Goal: Task Accomplishment & Management: Manage account settings

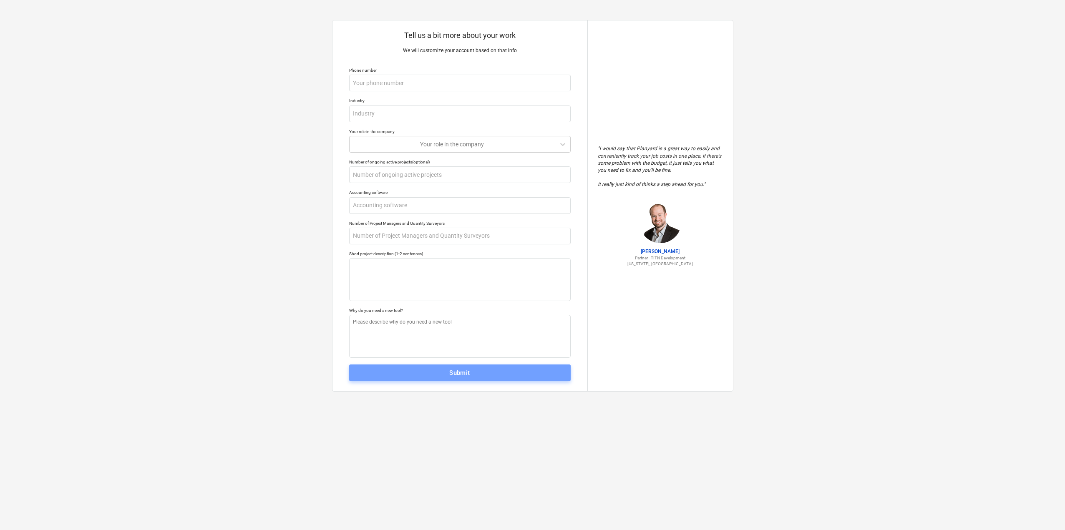
click at [480, 379] on button "Submit" at bounding box center [460, 373] width 222 height 17
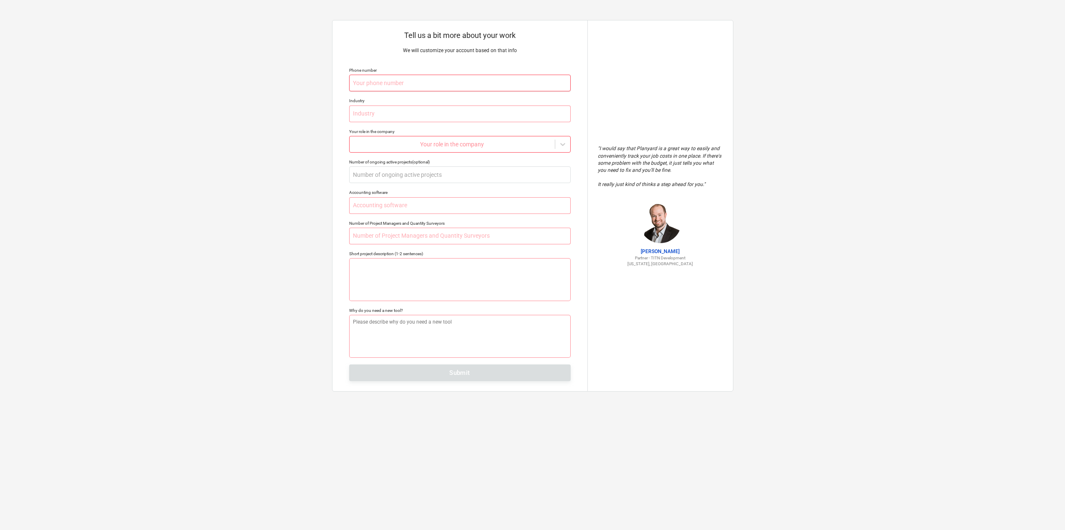
click at [416, 76] on input "text" at bounding box center [460, 83] width 222 height 17
type textarea "x"
type input "+"
type textarea "x"
type input "+9"
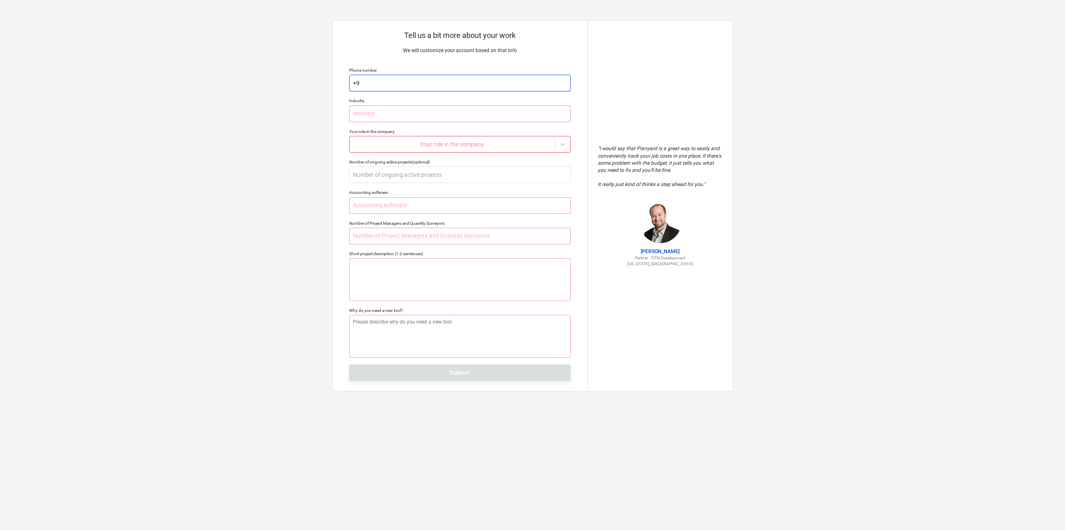
type textarea "x"
type input "+90"
type textarea "x"
type input "+905"
type textarea "x"
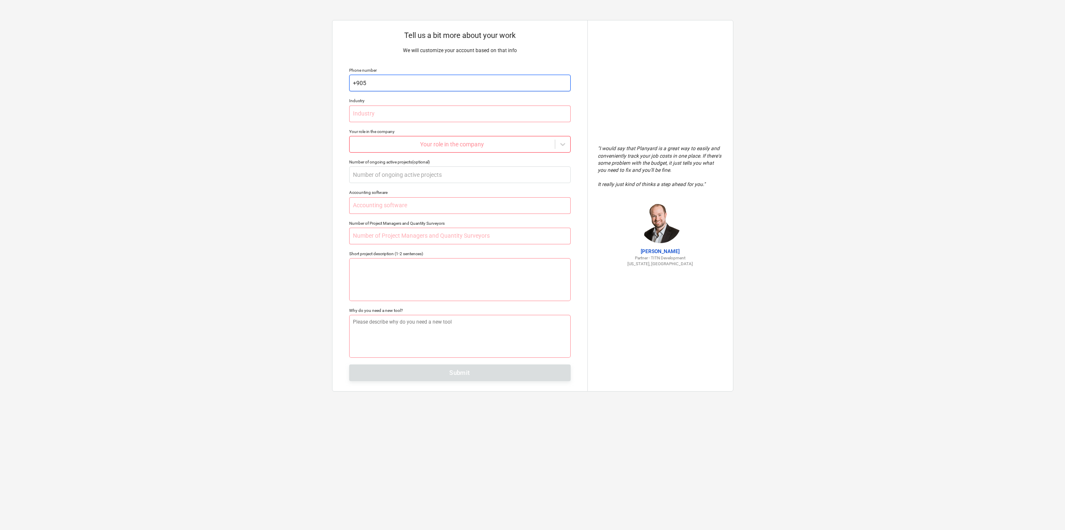
type input "+9052"
type textarea "x"
type input "+90523"
type textarea "x"
type input "+905235"
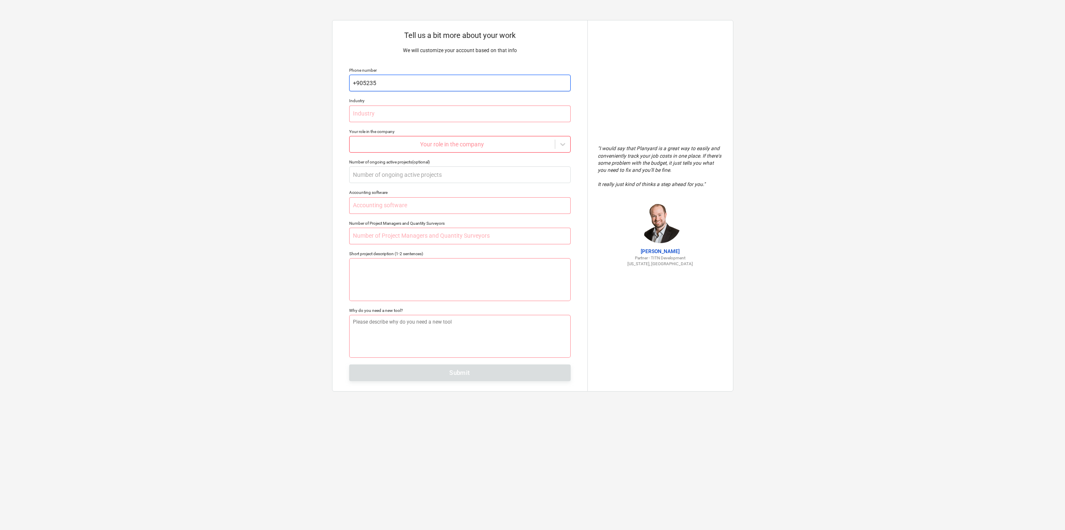
type textarea "x"
type input "+90523"
type textarea "x"
type input "+905235"
type textarea "x"
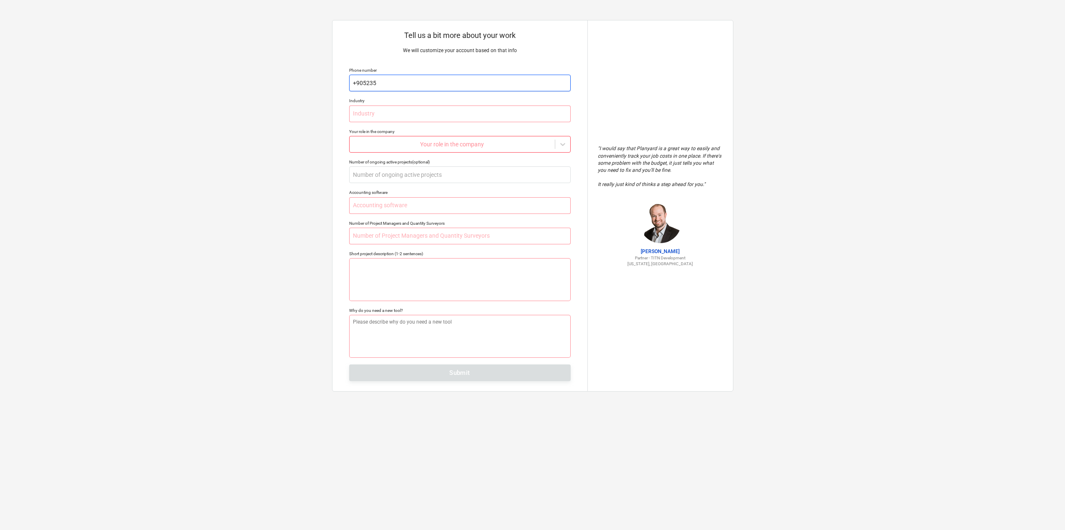
type input "+9052354"
type textarea "x"
type input "+90523549"
type textarea "x"
type input "[PHONE_NUMBER]"
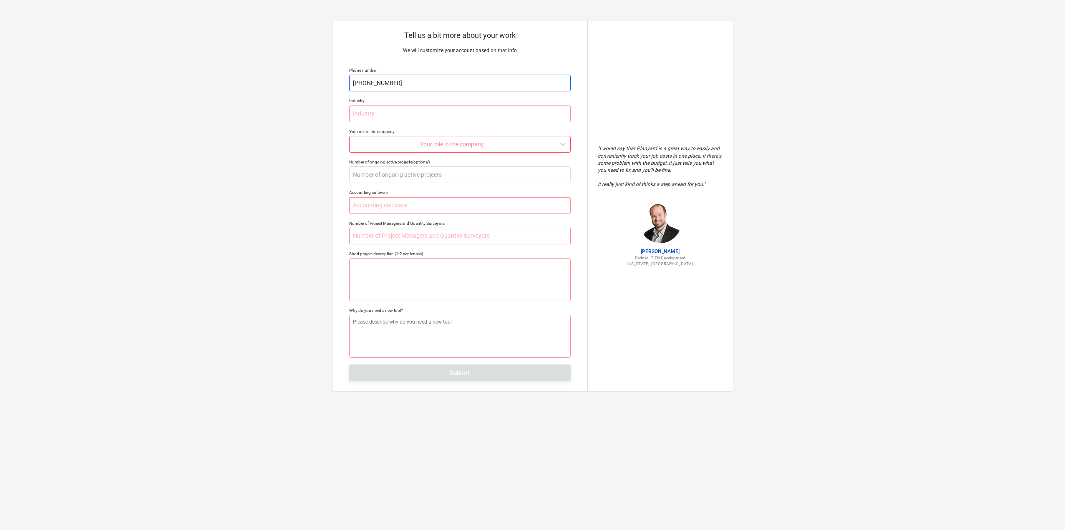
type textarea "x"
type input "[PHONE_NUMBER]"
type textarea "x"
type input "[PHONE_NUMBER]"
type textarea "x"
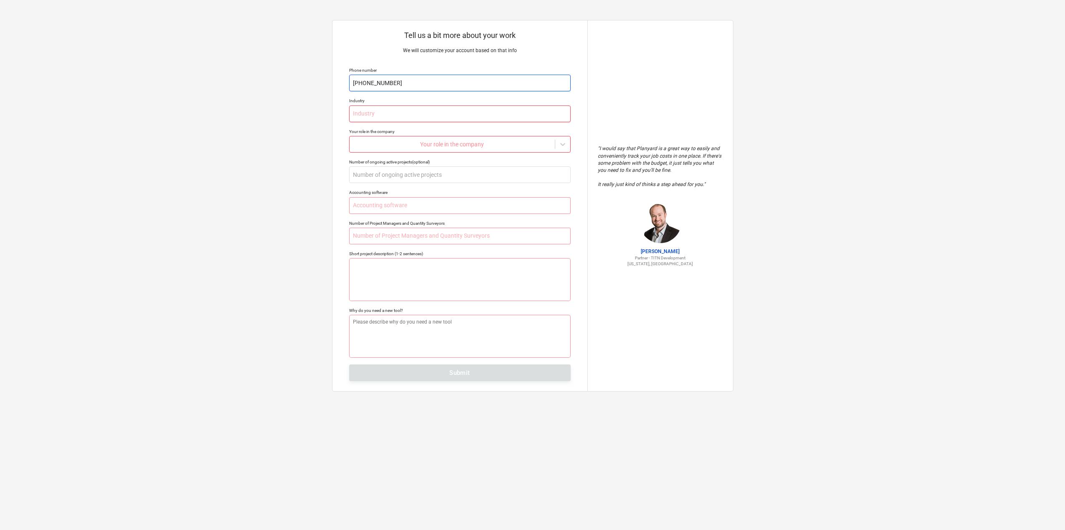
type input "[PHONE_NUMBER]"
click at [456, 111] on input "text" at bounding box center [460, 114] width 222 height 17
type textarea "x"
type input "E"
type textarea "x"
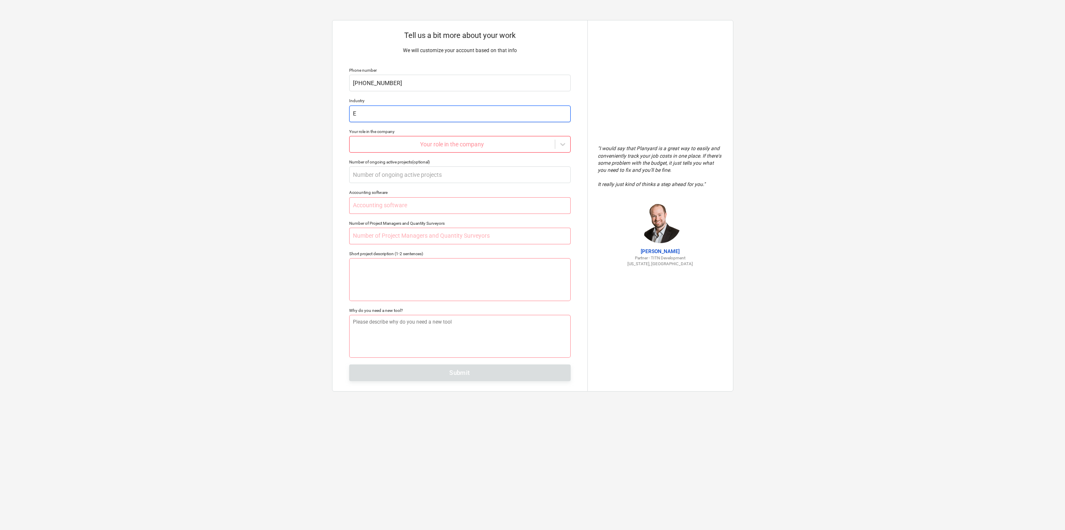
type input "En"
type textarea "x"
type input "Ene"
type textarea "x"
type input "Ener"
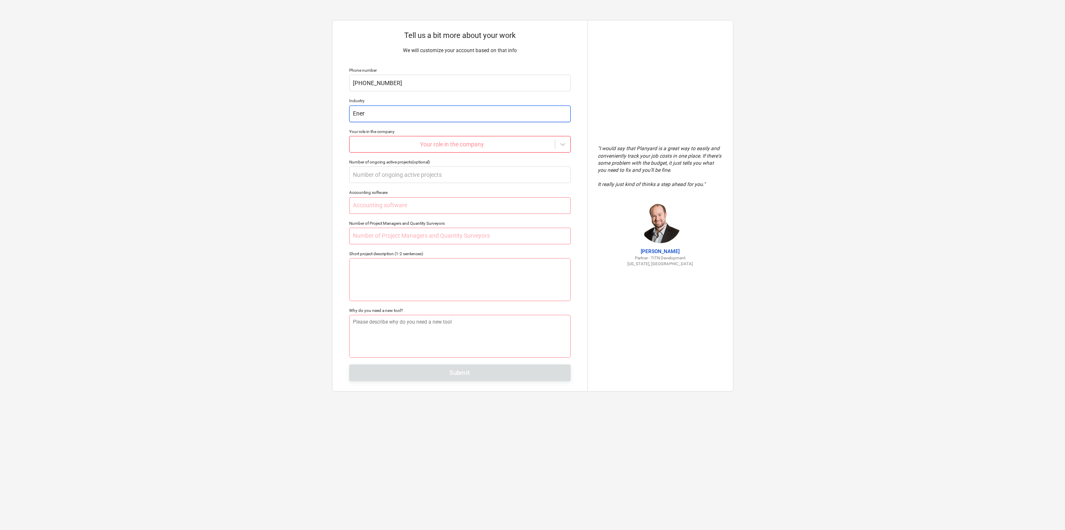
type textarea "x"
type input "Energ"
type textarea "x"
type input "Energy"
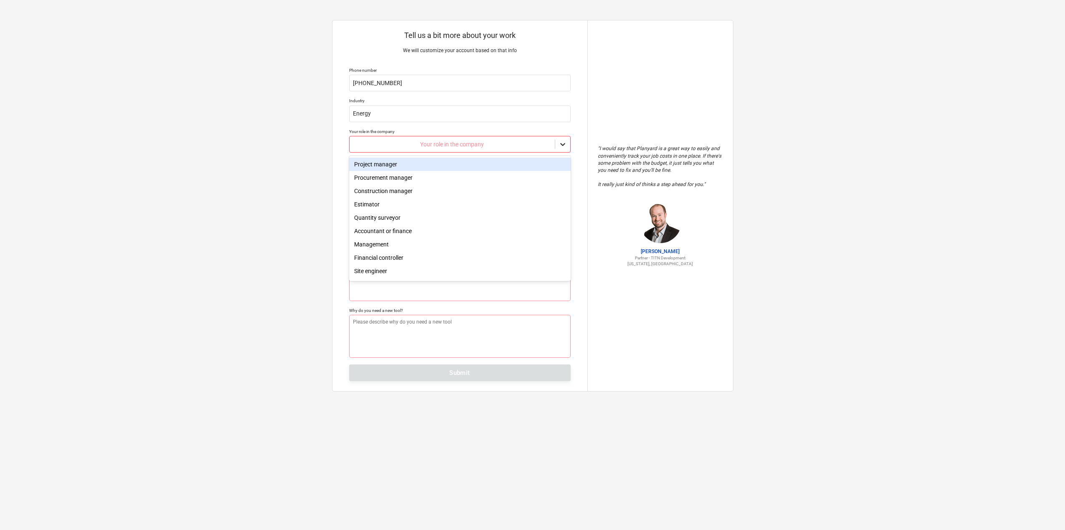
click at [566, 149] on div at bounding box center [562, 144] width 15 height 15
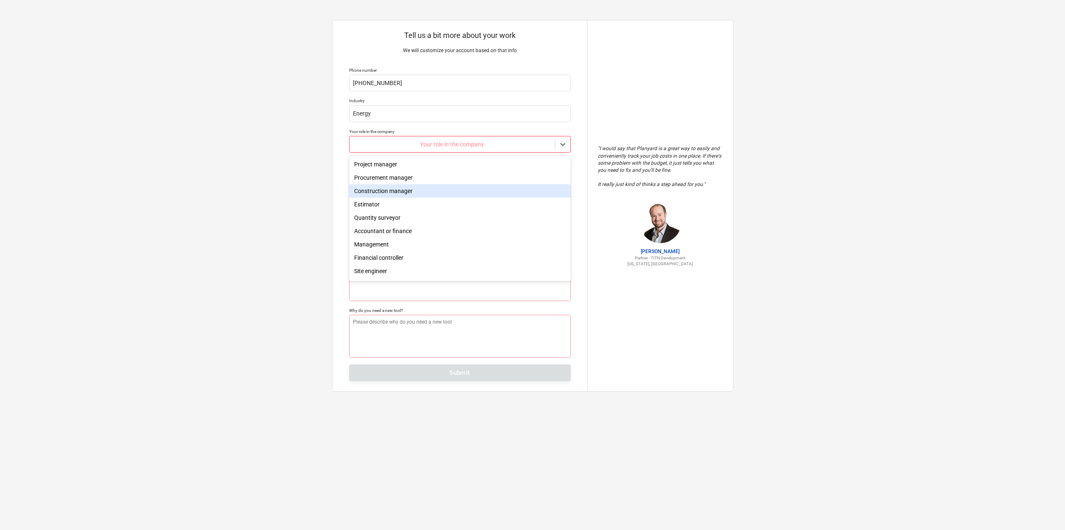
click at [536, 194] on div "Construction manager" at bounding box center [460, 190] width 222 height 13
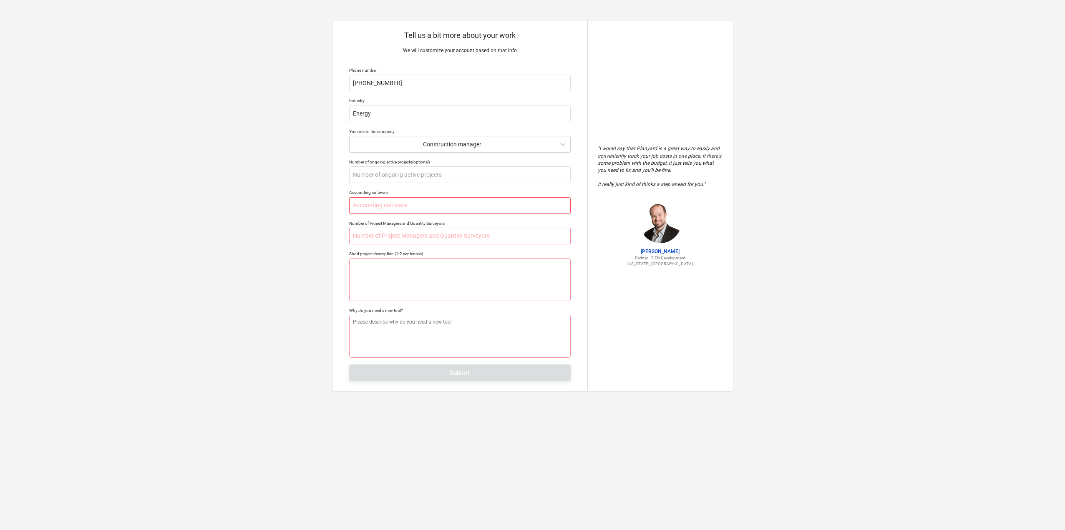
click at [493, 211] on input "text" at bounding box center [460, 205] width 222 height 17
type textarea "x"
type input "X"
type textarea "x"
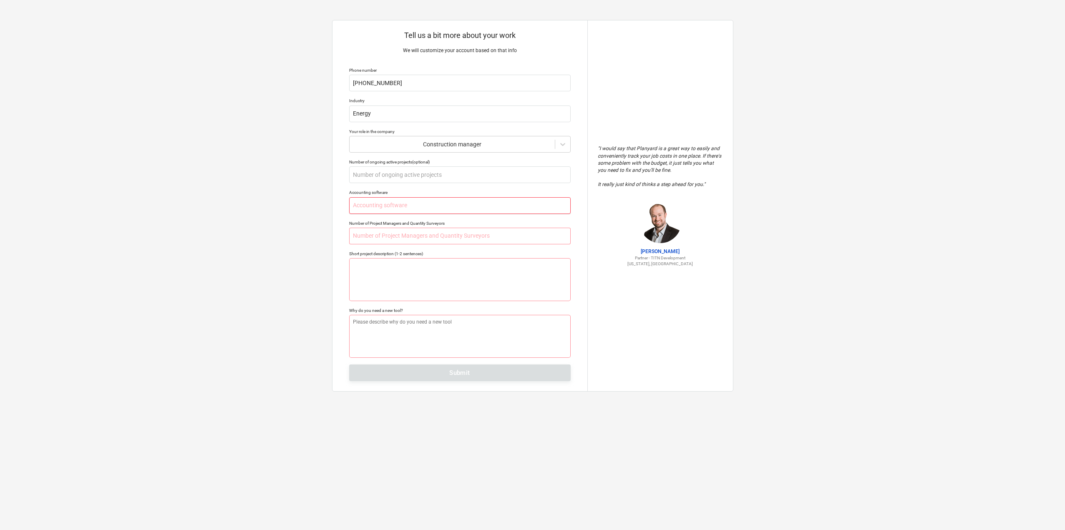
type input "Q"
type textarea "x"
type input "Qu"
type textarea "x"
type input "Qui"
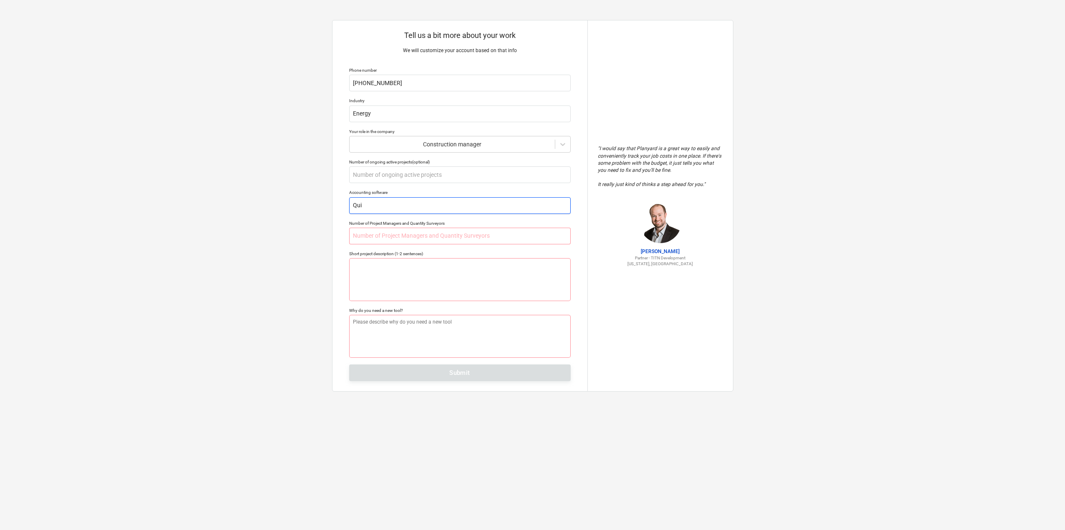
type textarea "x"
type input "Quic"
type textarea "x"
type input "Quick"
type textarea "x"
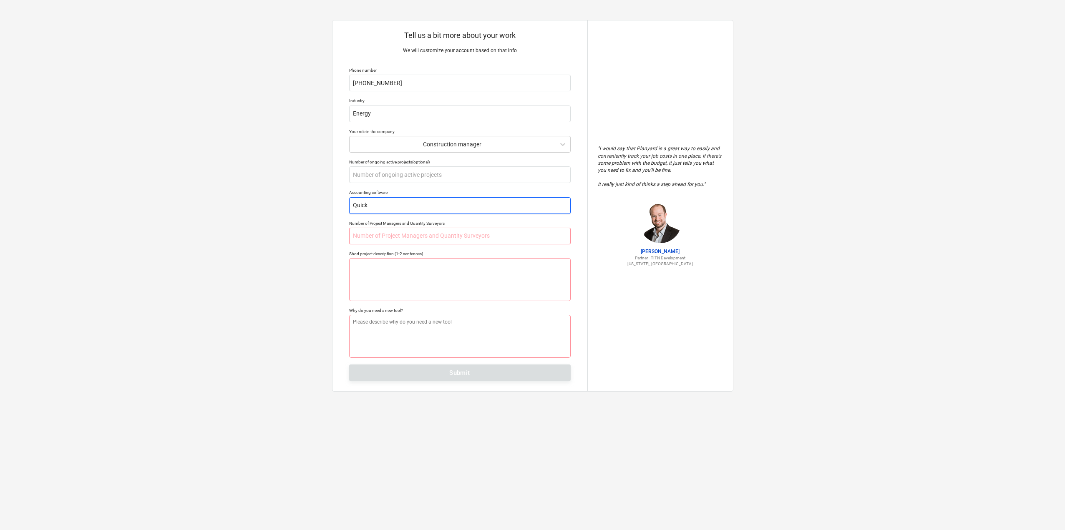
type input "Quickb"
type textarea "x"
type input "Quickbo"
type textarea "x"
type input "Quickboo"
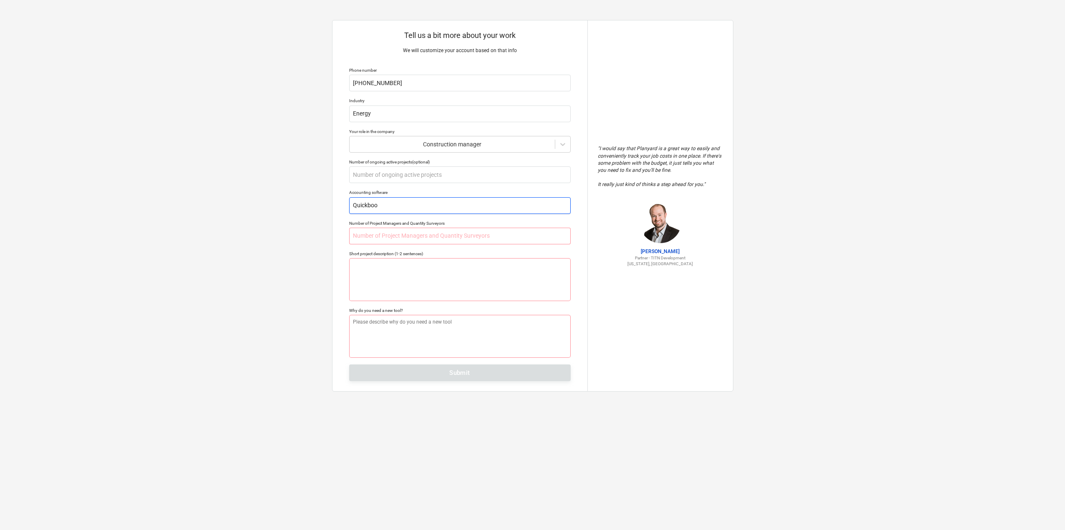
type textarea "x"
type input "Quickbook"
type textarea "x"
type input "Quickbooks"
click at [491, 230] on input "text" at bounding box center [460, 236] width 222 height 17
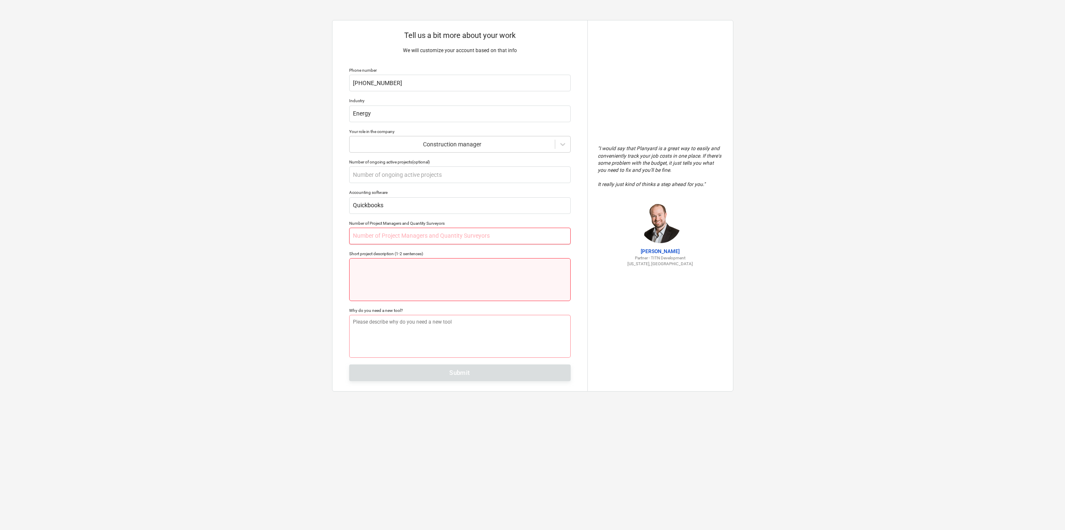
type textarea "x"
type input "2"
click at [466, 267] on textarea at bounding box center [460, 279] width 222 height 43
type textarea "x"
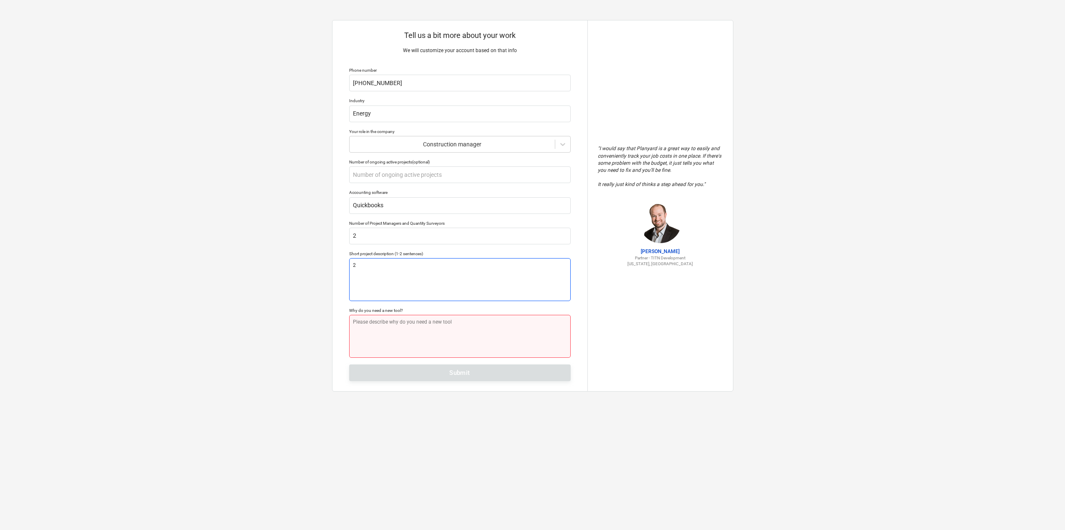
type textarea "2"
click at [446, 330] on textarea at bounding box center [460, 336] width 222 height 43
type textarea "x"
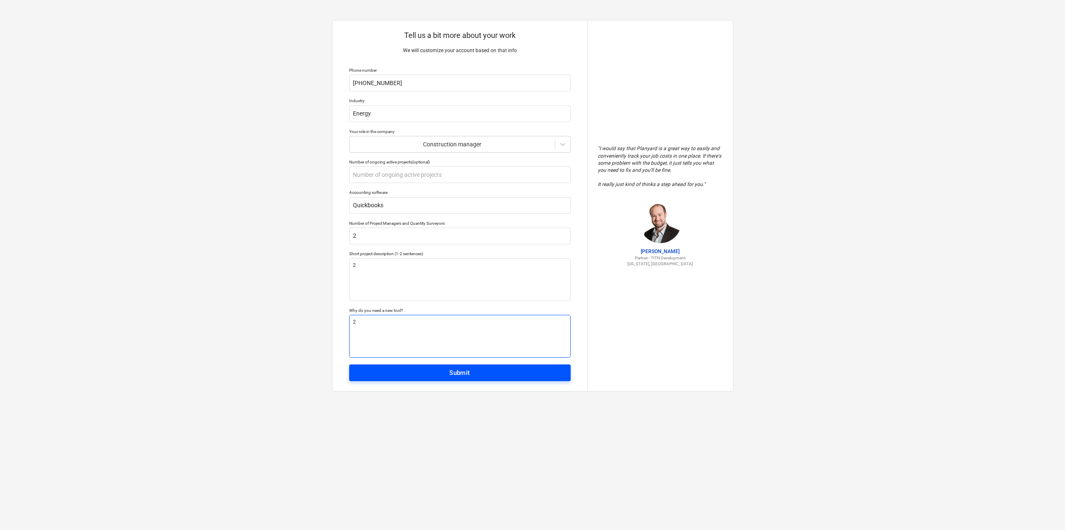
type textarea "2"
click at [440, 373] on span "Submit" at bounding box center [459, 373] width 203 height 11
type textarea "x"
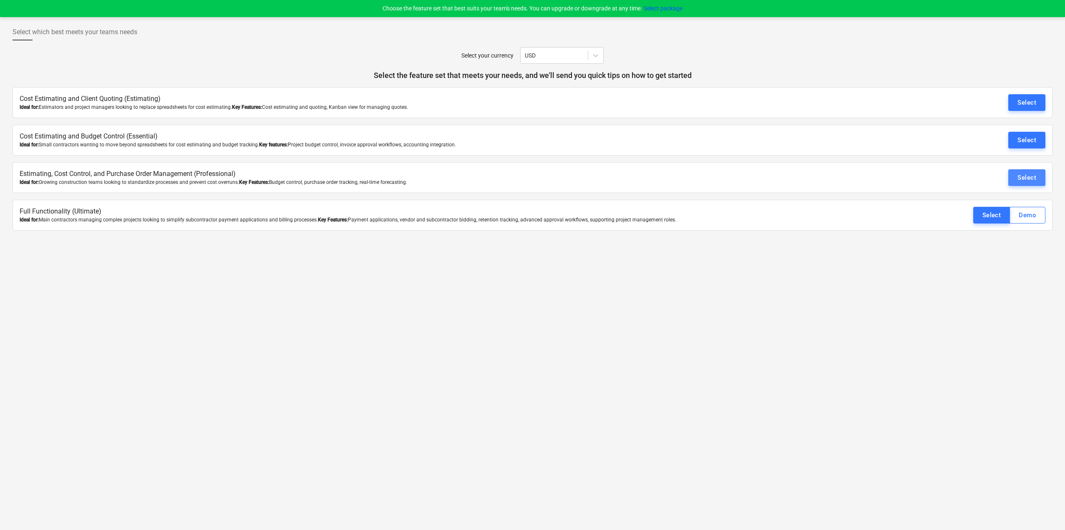
click at [1020, 176] on div "Select" at bounding box center [1026, 177] width 19 height 11
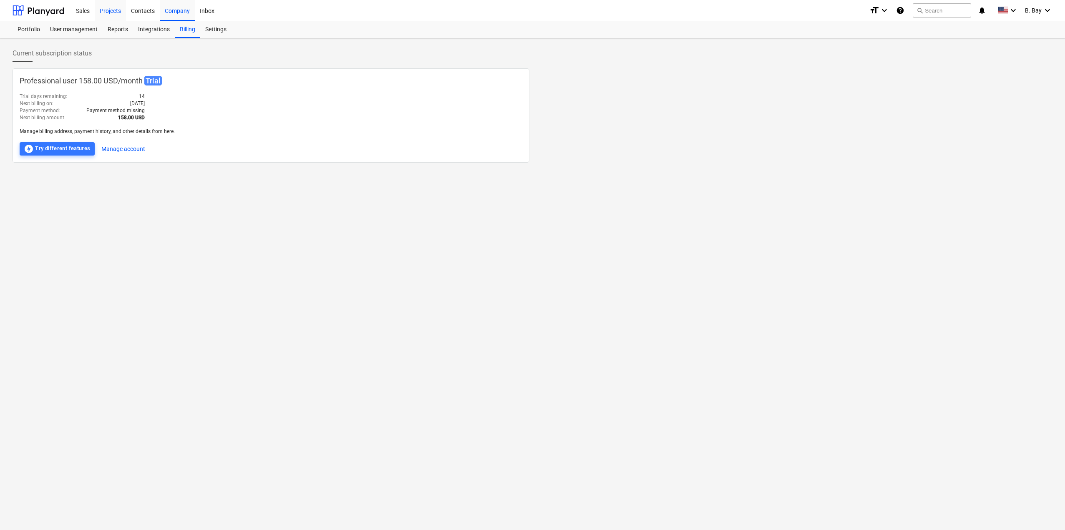
click at [113, 12] on div "Projects" at bounding box center [110, 10] width 31 height 21
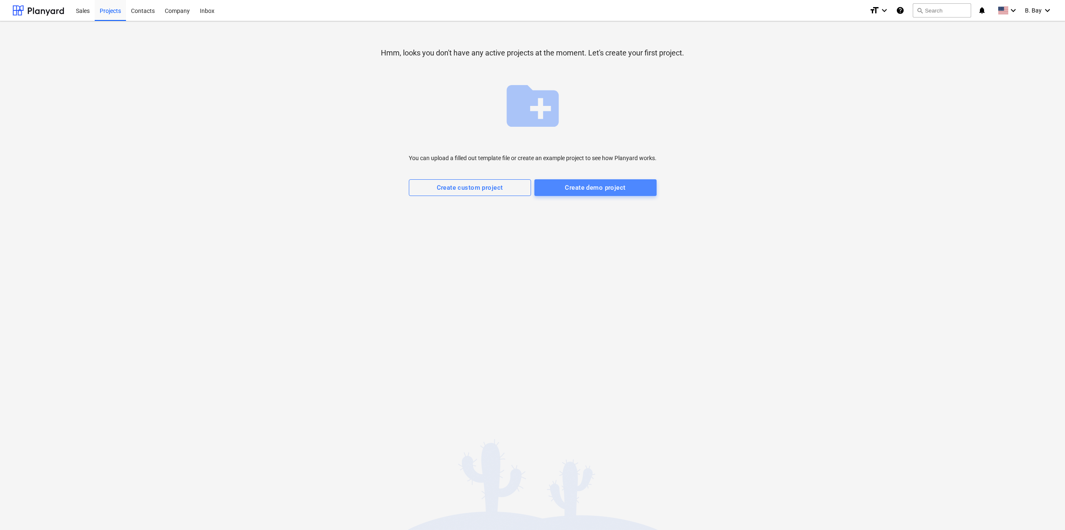
click at [585, 187] on div "Create demo project" at bounding box center [595, 187] width 60 height 11
click at [515, 188] on span "Create custom project" at bounding box center [470, 187] width 104 height 11
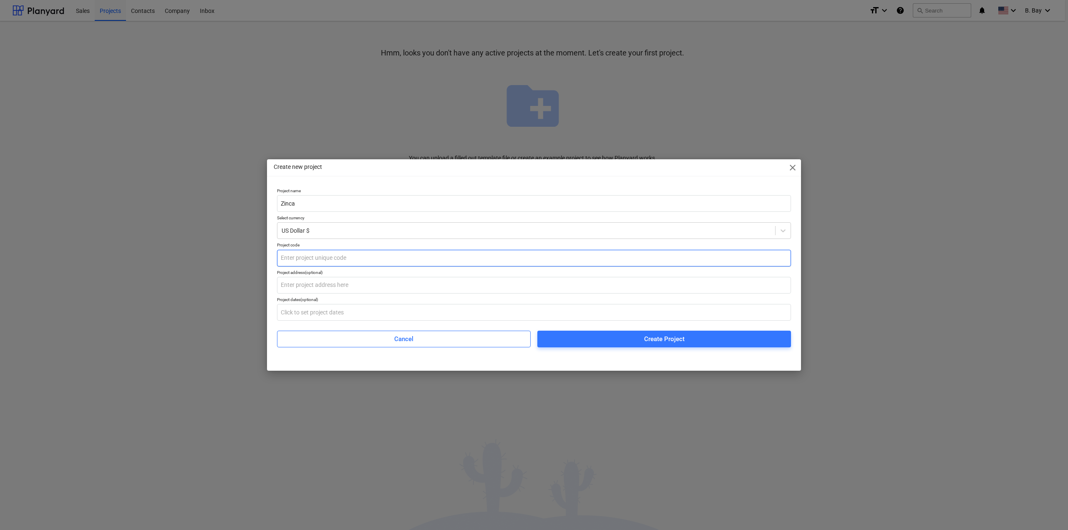
type input "Zinca"
click at [357, 255] on input "text" at bounding box center [534, 258] width 514 height 17
type input "0001"
click at [616, 342] on span "Create Project" at bounding box center [664, 339] width 234 height 11
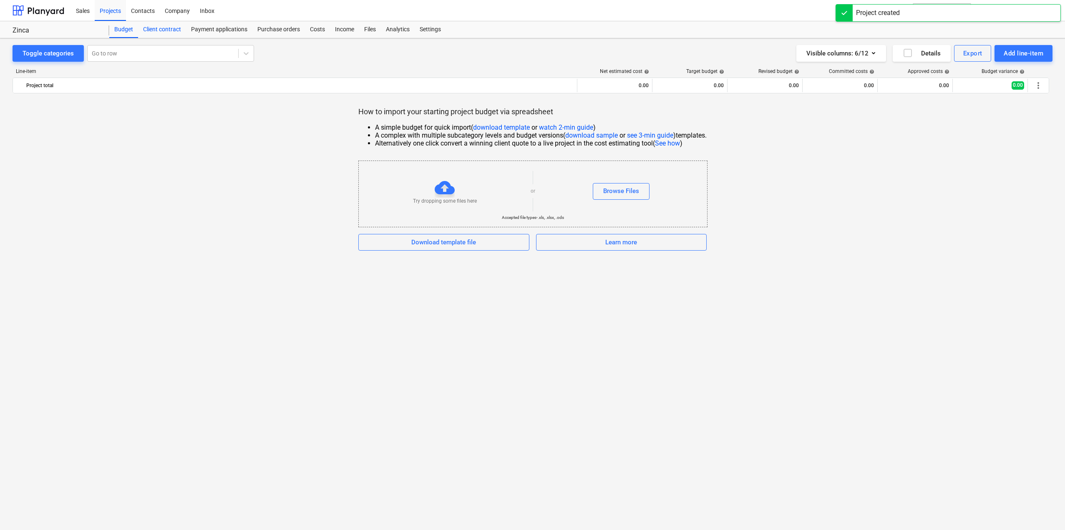
click at [163, 28] on div "Client contract" at bounding box center [162, 29] width 48 height 17
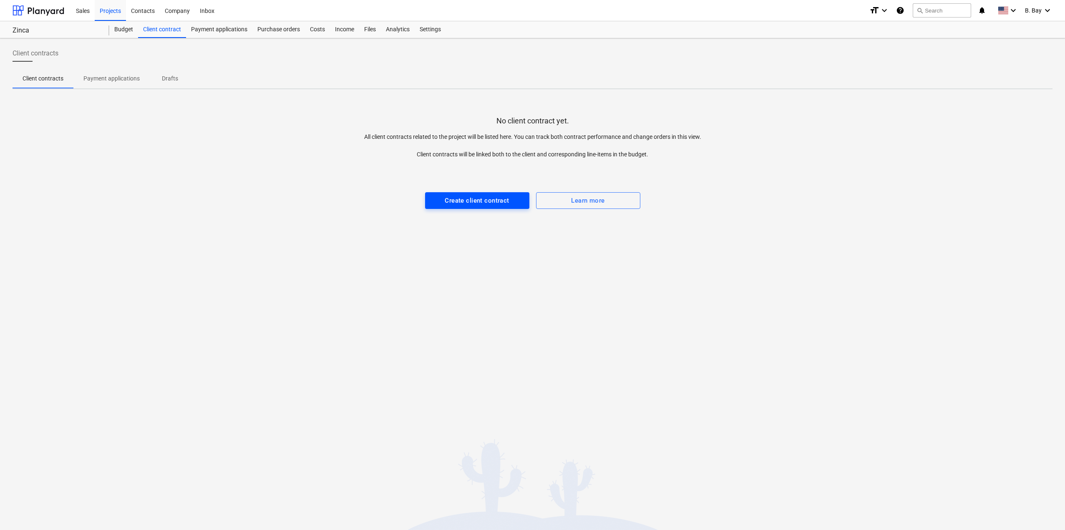
click at [481, 207] on button "Create client contract" at bounding box center [477, 200] width 104 height 17
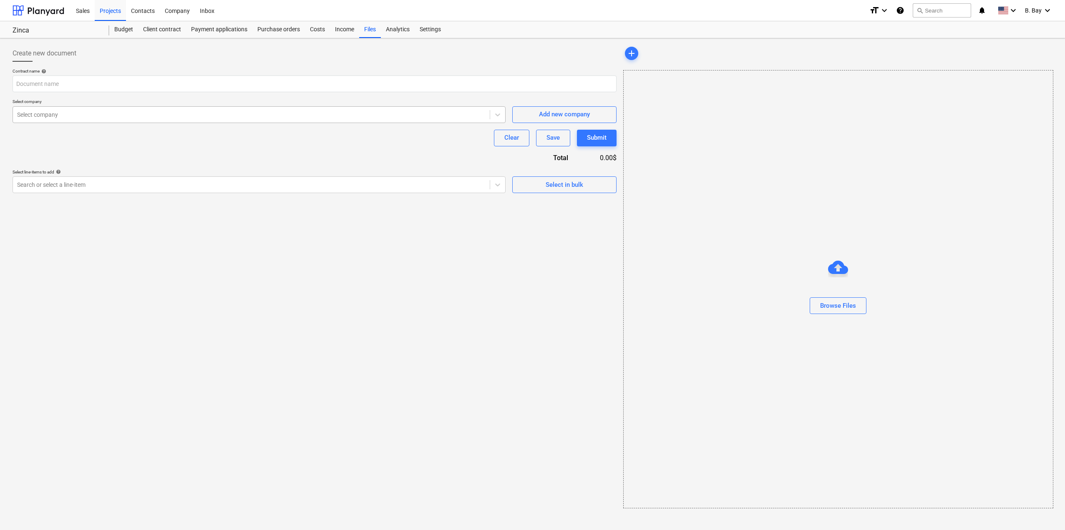
click at [94, 113] on div at bounding box center [251, 115] width 468 height 8
click at [125, 185] on div at bounding box center [251, 185] width 468 height 8
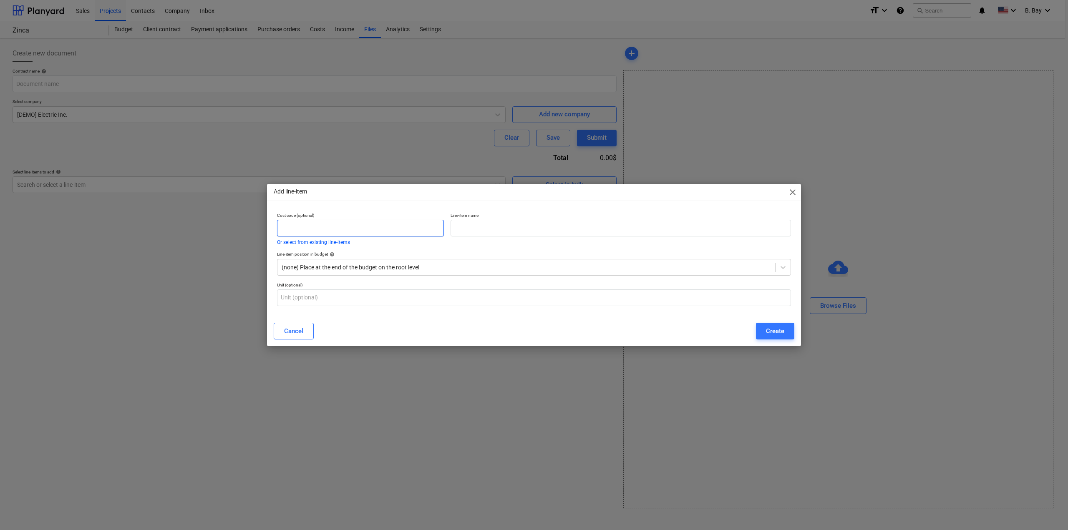
click at [349, 236] on input "text" at bounding box center [360, 228] width 167 height 17
type input "0001"
click at [463, 230] on input "text" at bounding box center [621, 228] width 340 height 17
type input "Panel"
click at [794, 335] on div "Cancel Create" at bounding box center [534, 331] width 531 height 23
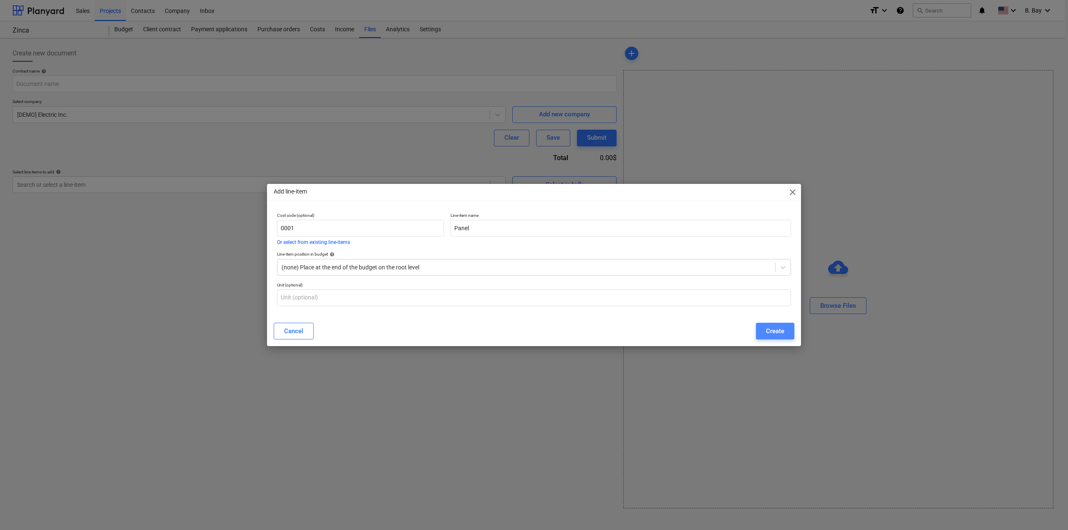
click at [774, 334] on div "Create" at bounding box center [775, 331] width 18 height 11
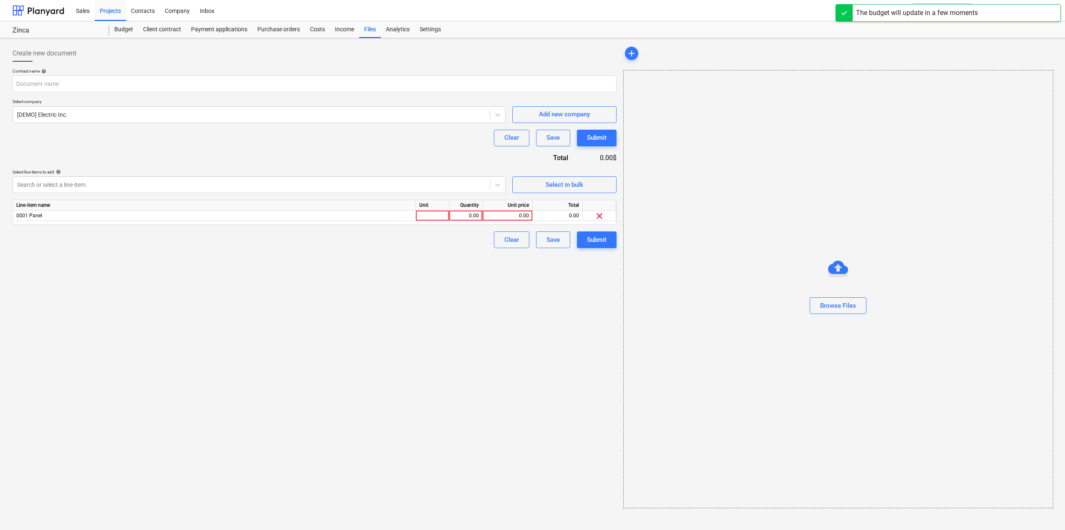
click at [172, 259] on div "Create new document Contract name help Select company [DEMO] Electric Inc. Add …" at bounding box center [314, 277] width 611 height 470
click at [459, 215] on div "0.00" at bounding box center [466, 216] width 26 height 10
click at [459, 215] on input at bounding box center [465, 216] width 33 height 10
type input "1"
click at [522, 219] on div "0.00" at bounding box center [507, 216] width 43 height 10
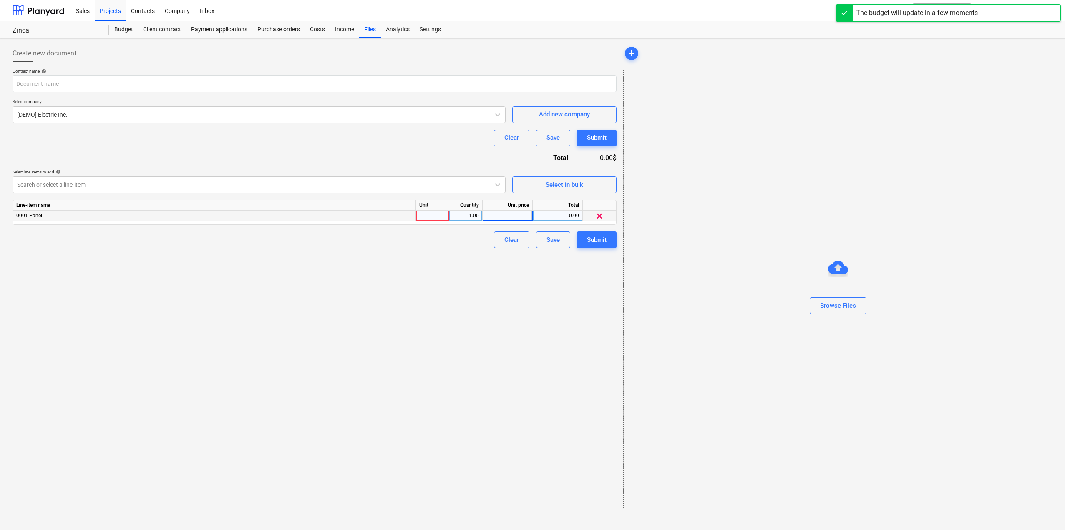
click at [522, 219] on input at bounding box center [508, 216] width 50 height 10
type input "100"
click at [514, 318] on div "Create new document Contract name help Select company [DEMO] Electric Inc. Add …" at bounding box center [314, 277] width 611 height 470
click at [610, 247] on button "Submit" at bounding box center [597, 240] width 40 height 17
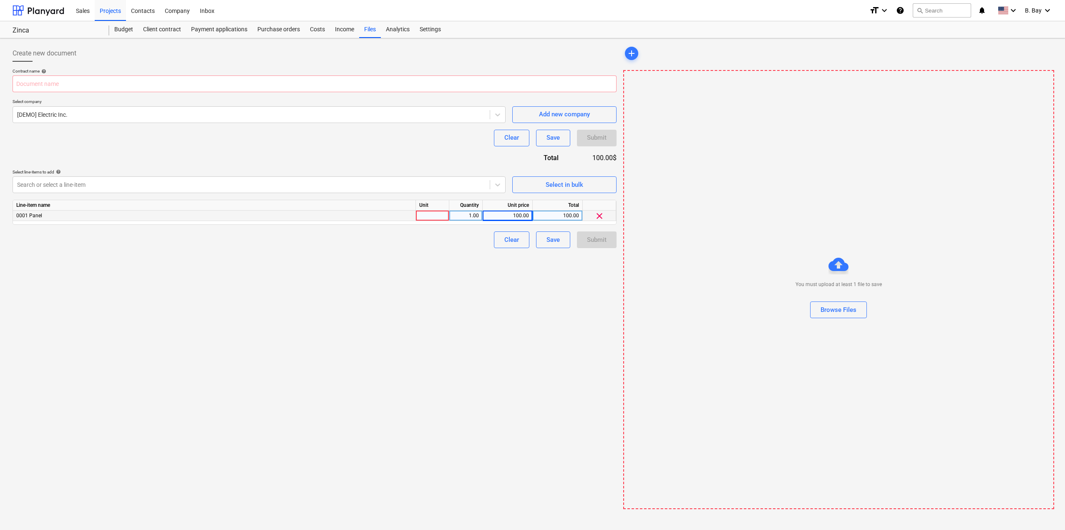
click at [438, 212] on div at bounding box center [432, 216] width 33 height 10
type input "1"
click at [441, 273] on div "Create new document Contract name help Select company [DEMO] Electric Inc. Add …" at bounding box center [314, 277] width 611 height 471
click at [132, 25] on div "Budget" at bounding box center [123, 29] width 29 height 17
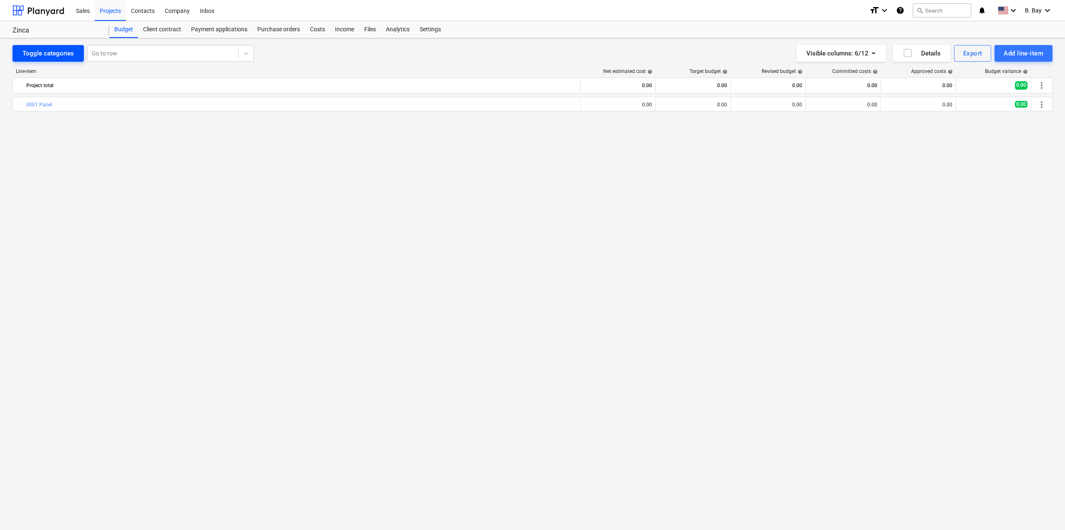
click at [54, 52] on div "Toggle categories" at bounding box center [48, 53] width 51 height 11
click at [115, 53] on div at bounding box center [163, 53] width 142 height 8
click at [349, 194] on div "bar_chart 0001 Panel edit 0.00 edit 0.00 edit 0.00 0.00 0.00 0.00 more_vert" at bounding box center [533, 296] width 1040 height 399
click at [1028, 58] on div "Add line-item" at bounding box center [1024, 53] width 40 height 11
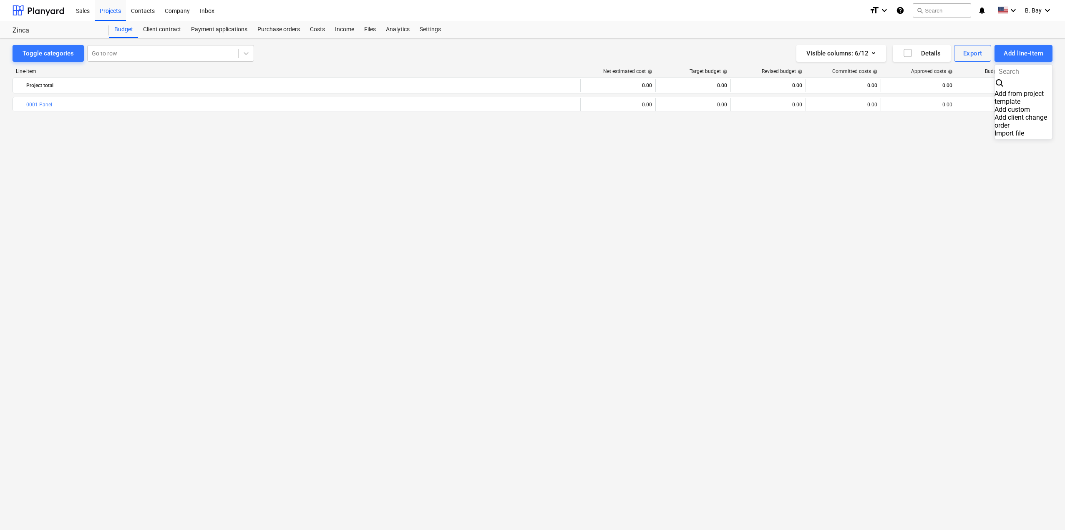
click at [998, 106] on div "Add custom" at bounding box center [1024, 110] width 58 height 8
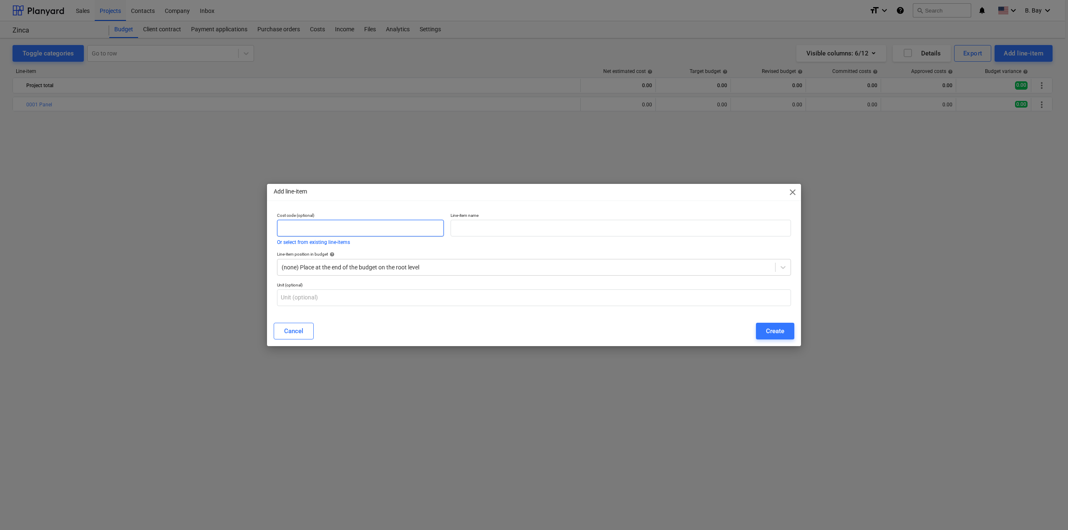
click at [330, 224] on input "text" at bounding box center [360, 228] width 167 height 17
type input "0002"
click at [479, 224] on input "text" at bounding box center [621, 228] width 340 height 17
type input "Inverter"
click at [413, 262] on div "(none) Place at the end of the budget on the root level" at bounding box center [526, 268] width 498 height 12
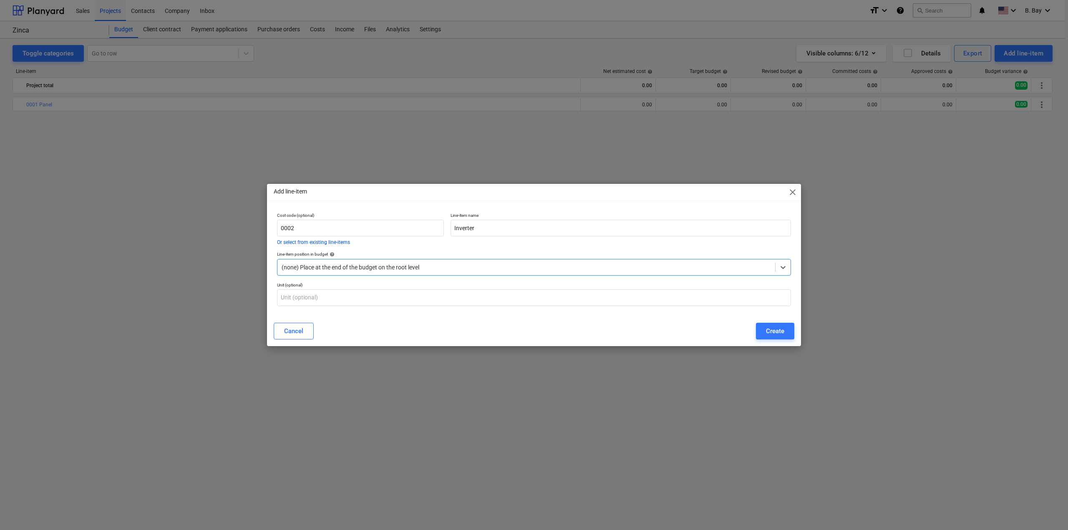
click at [413, 262] on div "(none) Place at the end of the budget on the root level" at bounding box center [526, 268] width 498 height 12
click at [779, 332] on div "Create" at bounding box center [775, 331] width 18 height 11
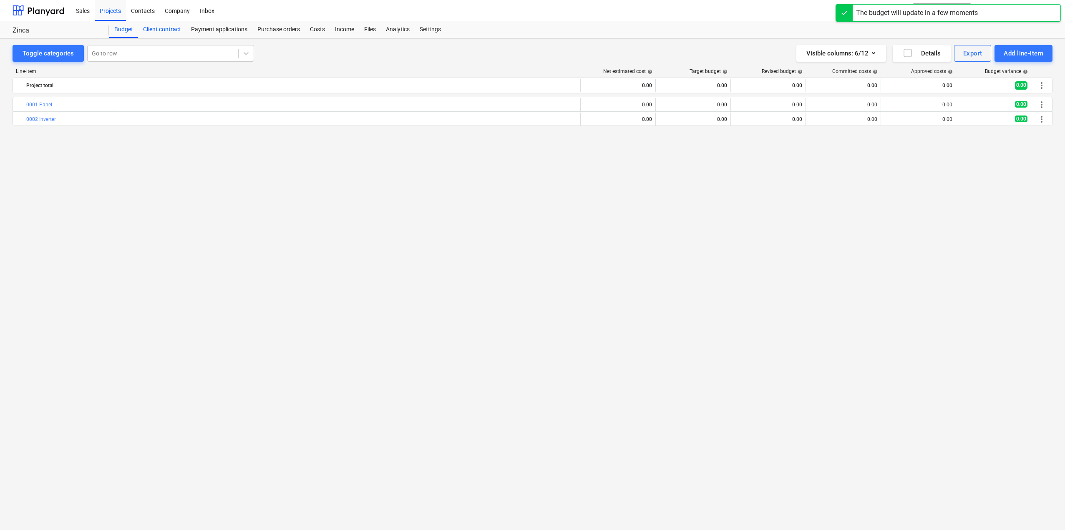
click at [146, 30] on div "Client contract" at bounding box center [162, 29] width 48 height 17
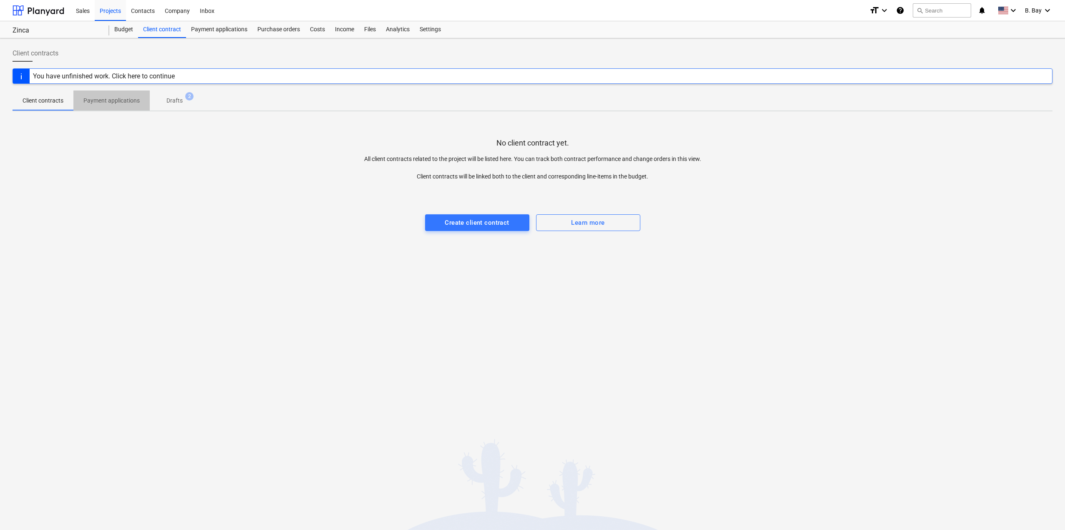
click at [131, 106] on span "Payment applications" at bounding box center [111, 101] width 76 height 14
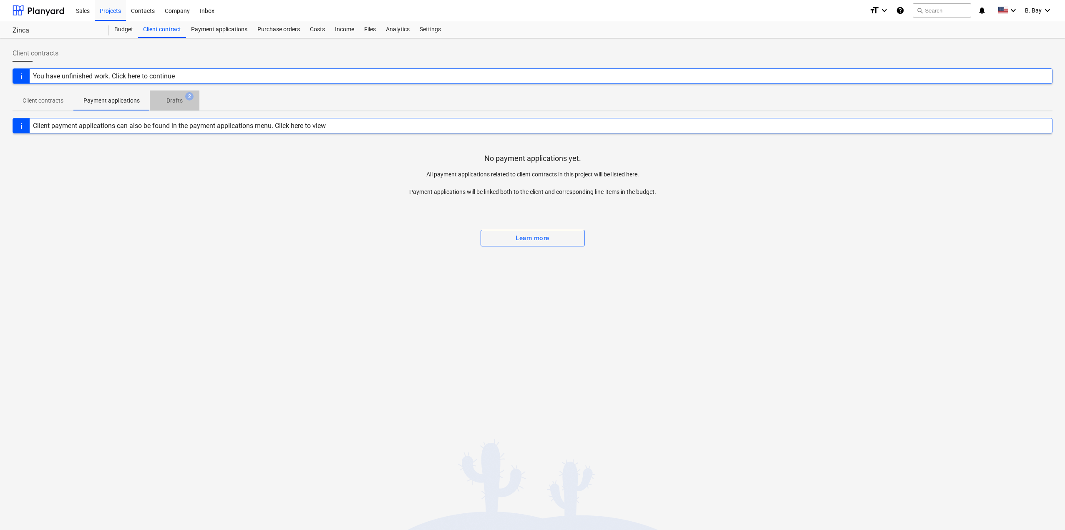
click at [162, 100] on span "Drafts 2" at bounding box center [175, 100] width 30 height 9
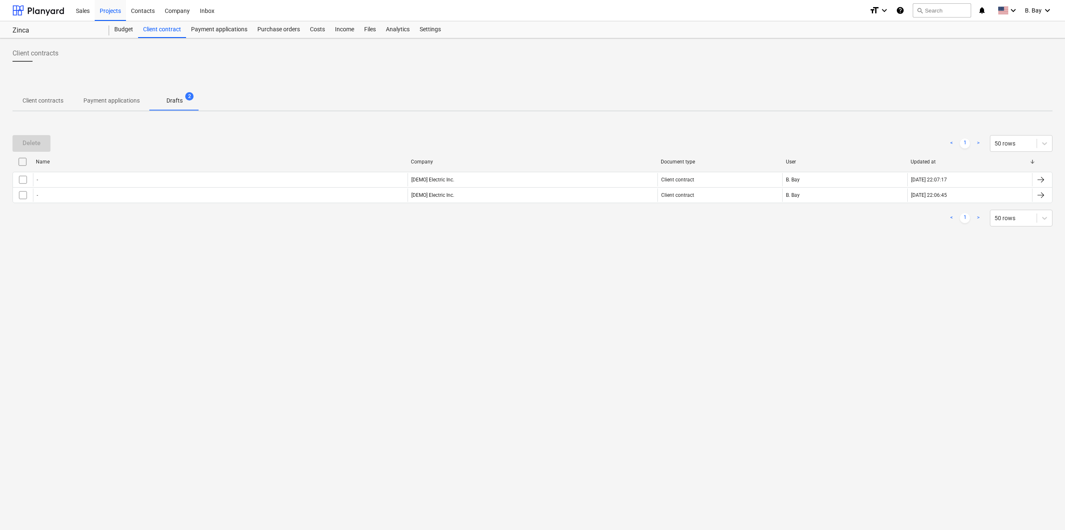
click at [39, 101] on p "Client contracts" at bounding box center [43, 100] width 41 height 9
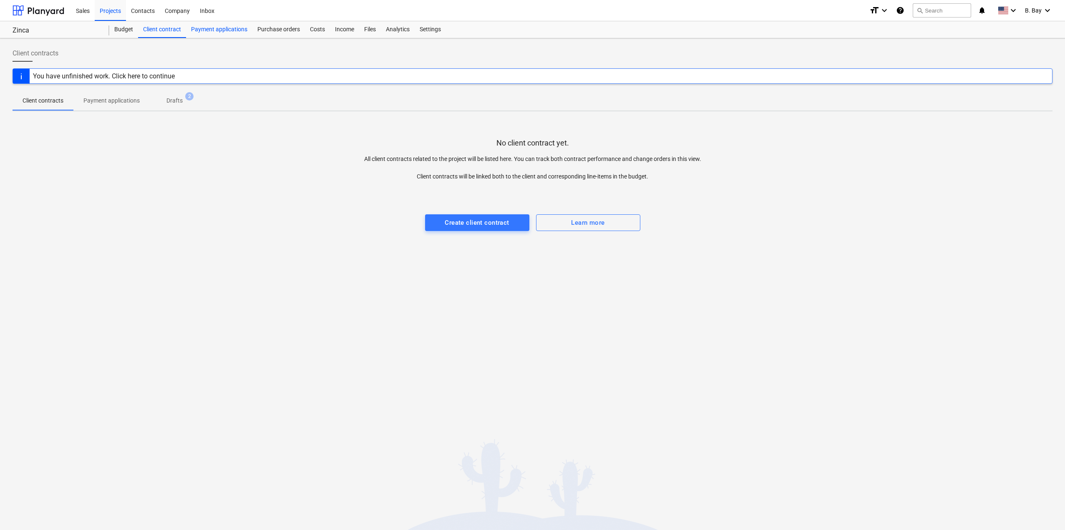
click at [238, 31] on div "Payment applications" at bounding box center [219, 29] width 66 height 17
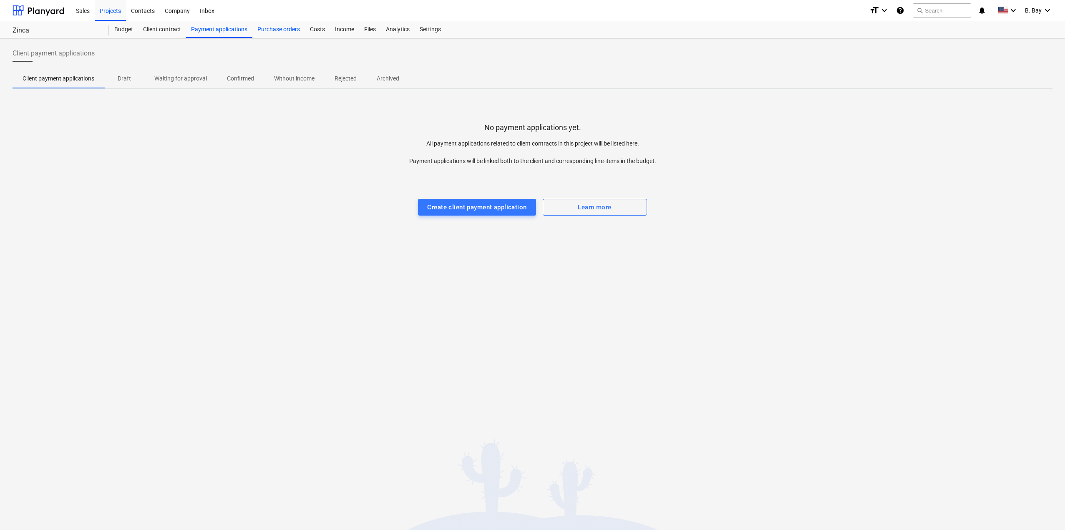
click at [280, 30] on div "Purchase orders" at bounding box center [278, 29] width 53 height 17
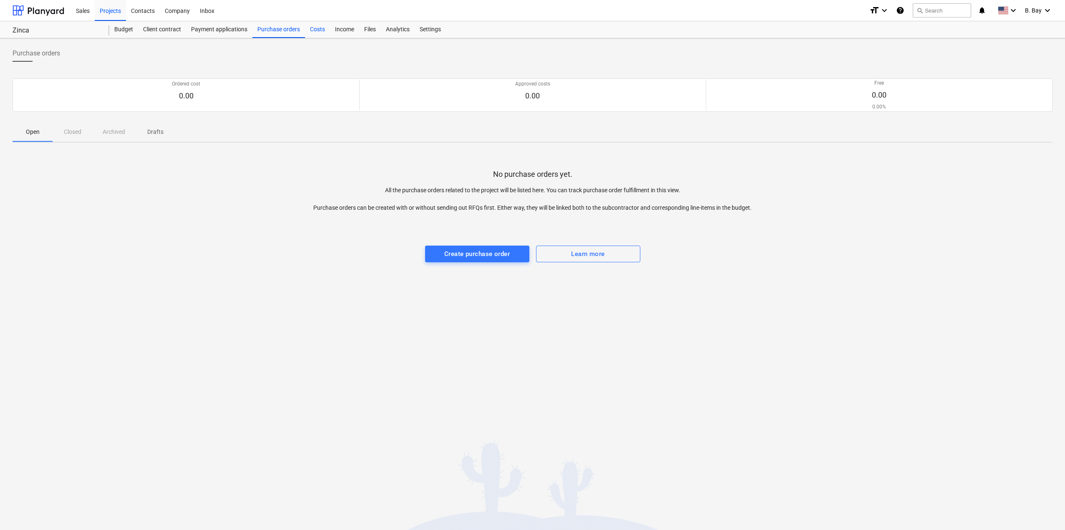
click at [319, 30] on div "Costs" at bounding box center [317, 29] width 25 height 17
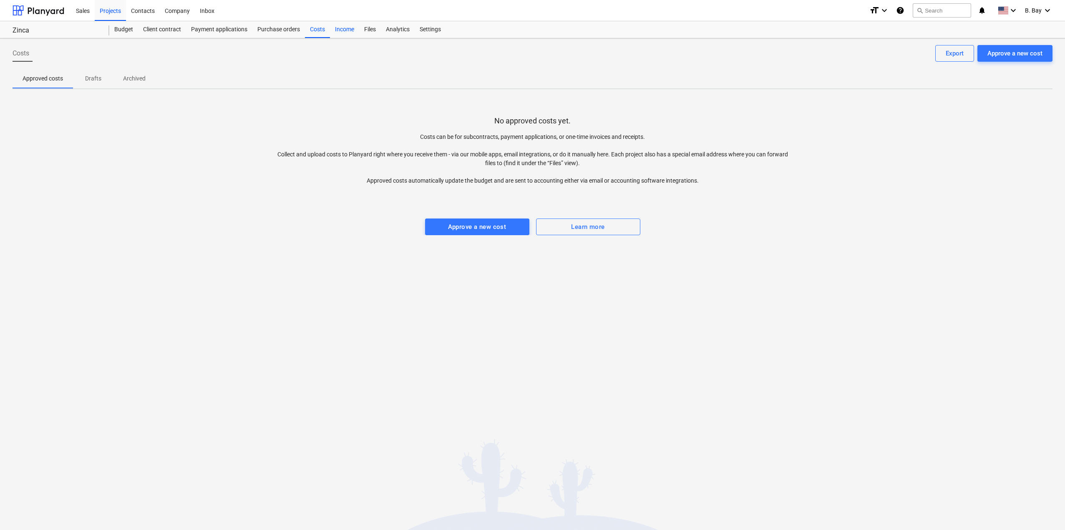
click at [349, 29] on div "Income" at bounding box center [344, 29] width 29 height 17
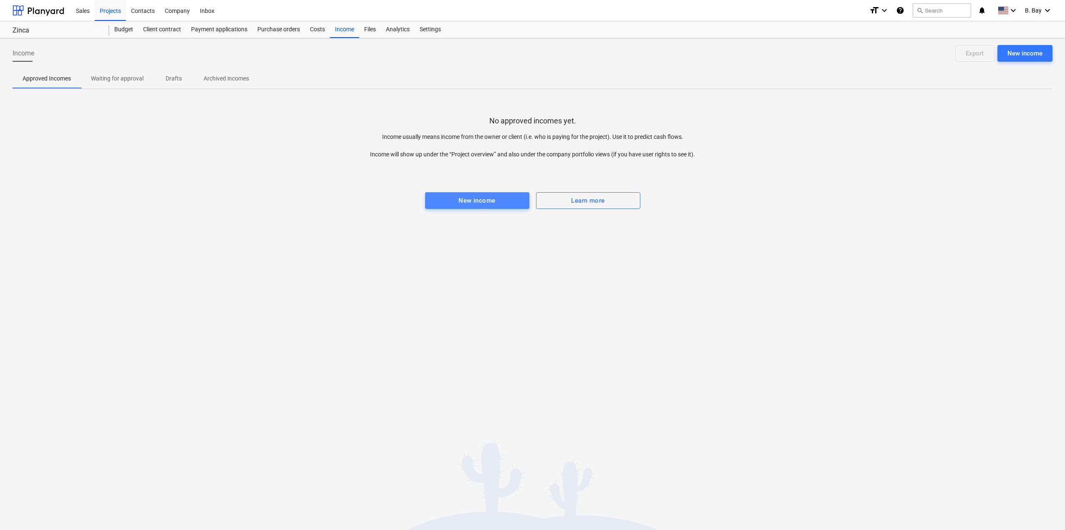
click at [451, 200] on span "New income" at bounding box center [477, 200] width 86 height 11
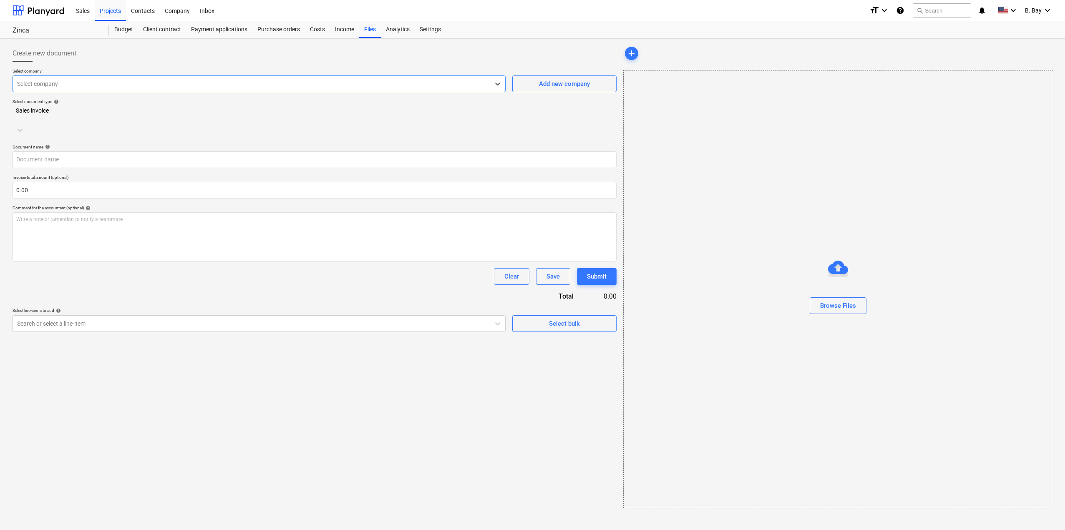
click at [98, 78] on div "Select company" at bounding box center [251, 84] width 477 height 12
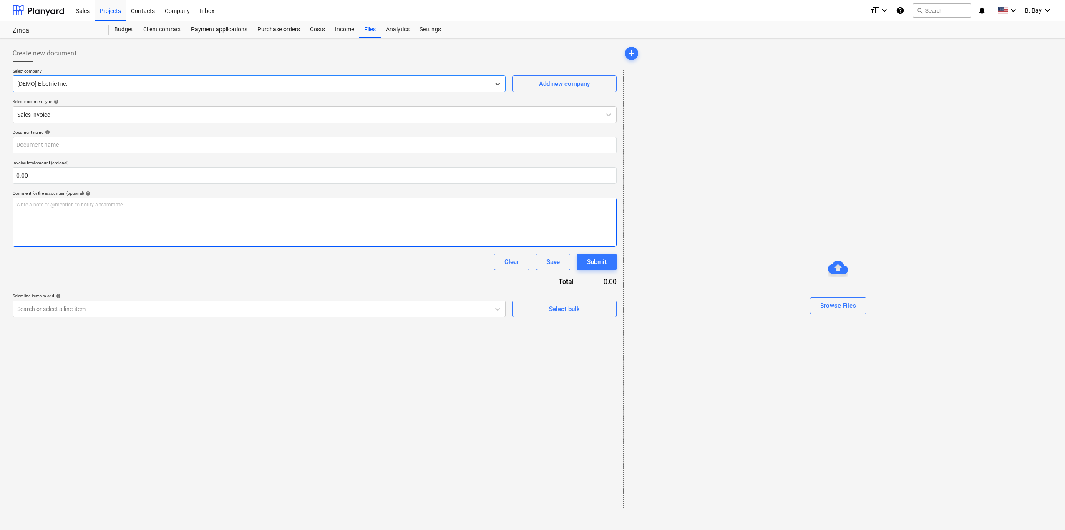
click at [86, 221] on div "Write a note or @mention to notify a teammate [PERSON_NAME]" at bounding box center [315, 222] width 604 height 49
click at [72, 176] on input "text" at bounding box center [315, 175] width 604 height 17
type input "100.00"
click at [227, 291] on div "Document name help Invoice total amount (optional) 100.00 Comment for the accou…" at bounding box center [315, 234] width 604 height 209
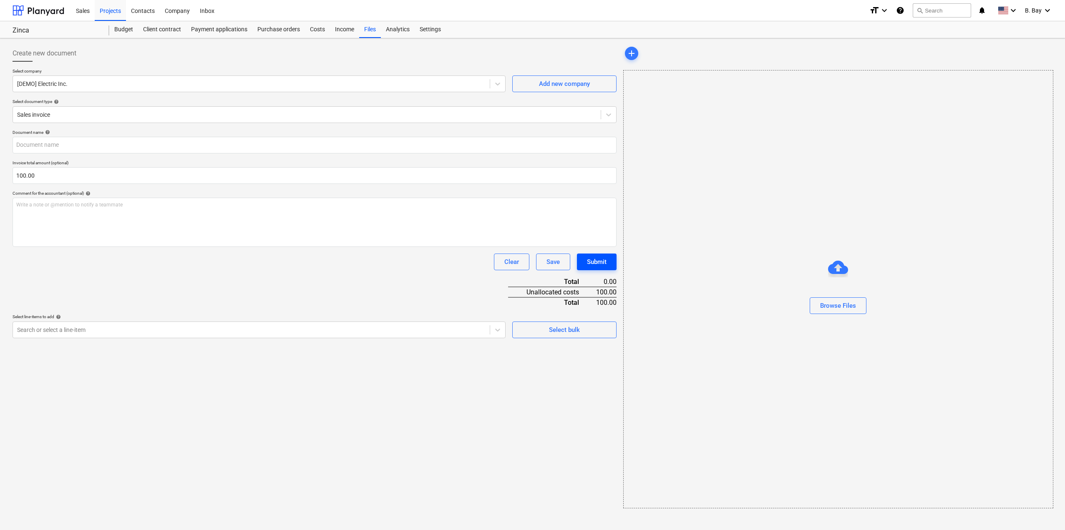
click at [599, 258] on div "Submit" at bounding box center [597, 262] width 20 height 11
click at [198, 327] on div at bounding box center [251, 330] width 468 height 8
click at [231, 258] on div "Clear Save Submit" at bounding box center [315, 262] width 604 height 17
click at [87, 147] on input "text" at bounding box center [315, 145] width 604 height 17
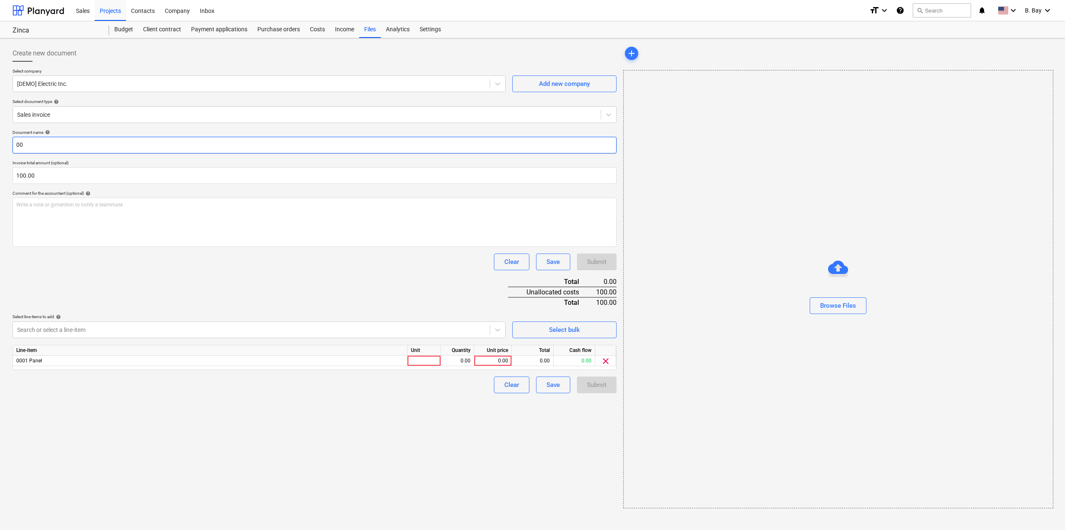
type input "00"
click at [122, 264] on div "Clear Save Submit" at bounding box center [315, 262] width 604 height 17
click at [594, 387] on div "Submit" at bounding box center [597, 385] width 40 height 17
click at [421, 357] on div at bounding box center [424, 361] width 33 height 10
type input "1"
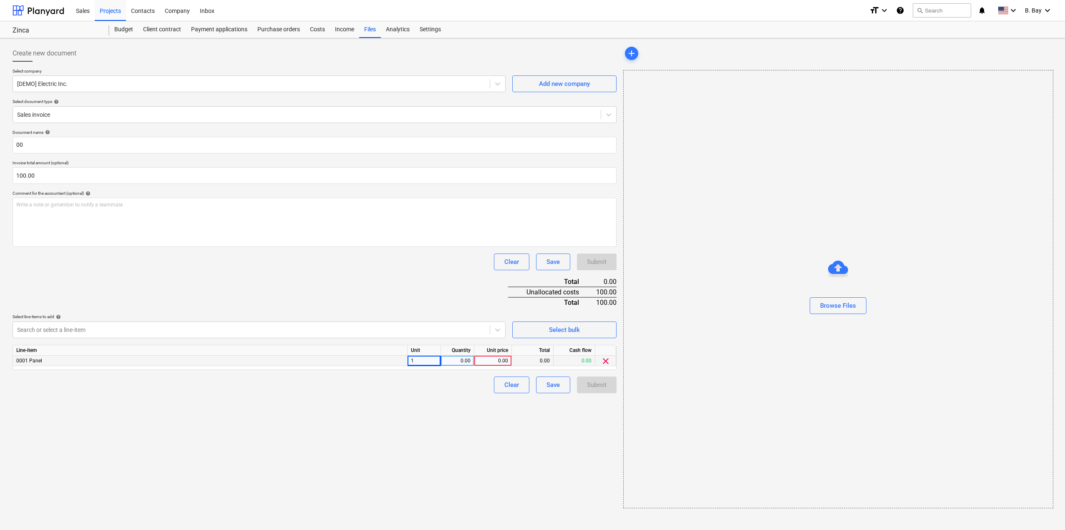
click at [464, 358] on div "0.00" at bounding box center [457, 361] width 26 height 10
click at [464, 358] on input at bounding box center [457, 361] width 33 height 10
type input "100"
click at [501, 360] on div "0.00" at bounding box center [493, 361] width 30 height 10
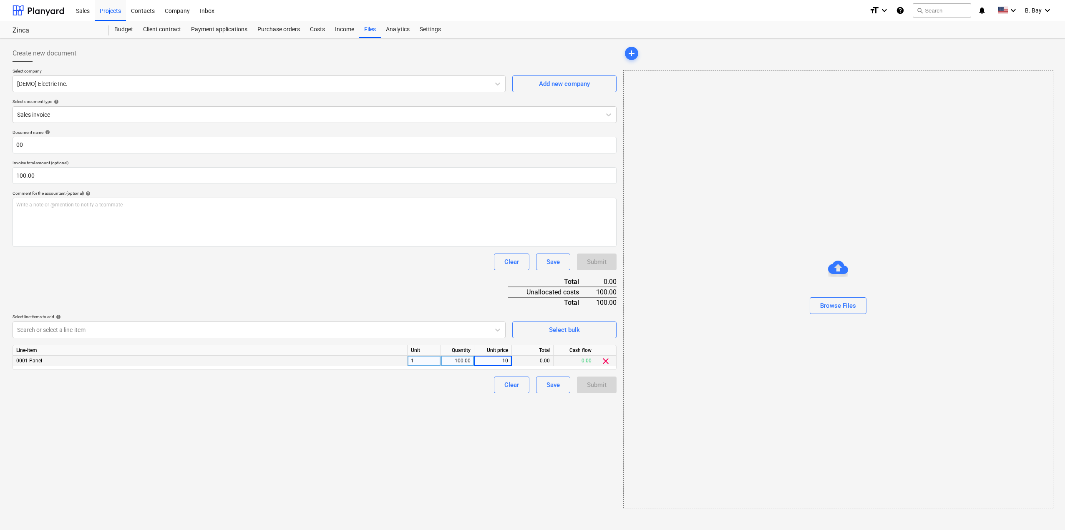
type input "100"
click at [480, 389] on div "Clear Save Submit" at bounding box center [315, 385] width 604 height 17
click at [599, 387] on div "Submit" at bounding box center [597, 385] width 20 height 11
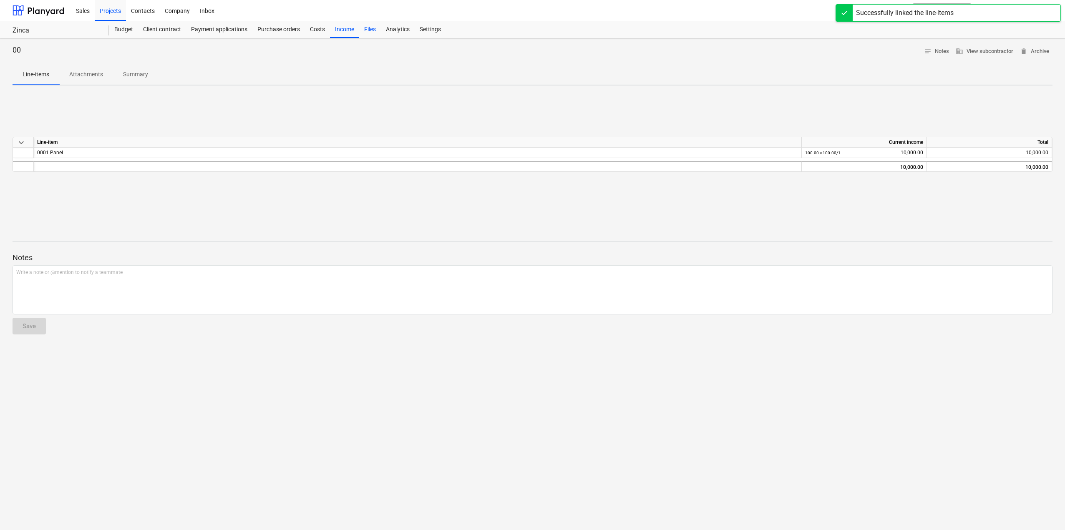
click at [368, 29] on div "Files" at bounding box center [370, 29] width 22 height 17
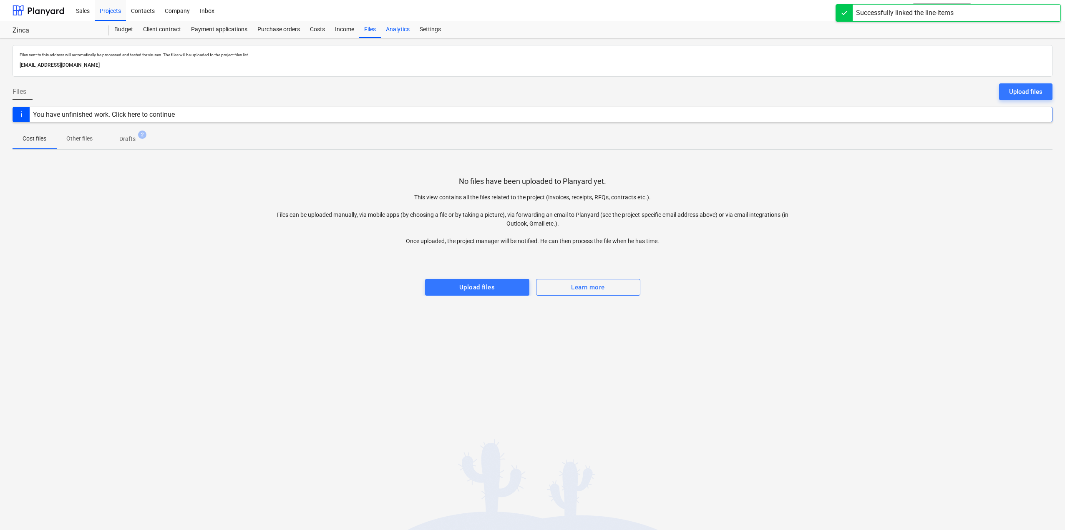
click at [398, 32] on div "Analytics" at bounding box center [398, 29] width 34 height 17
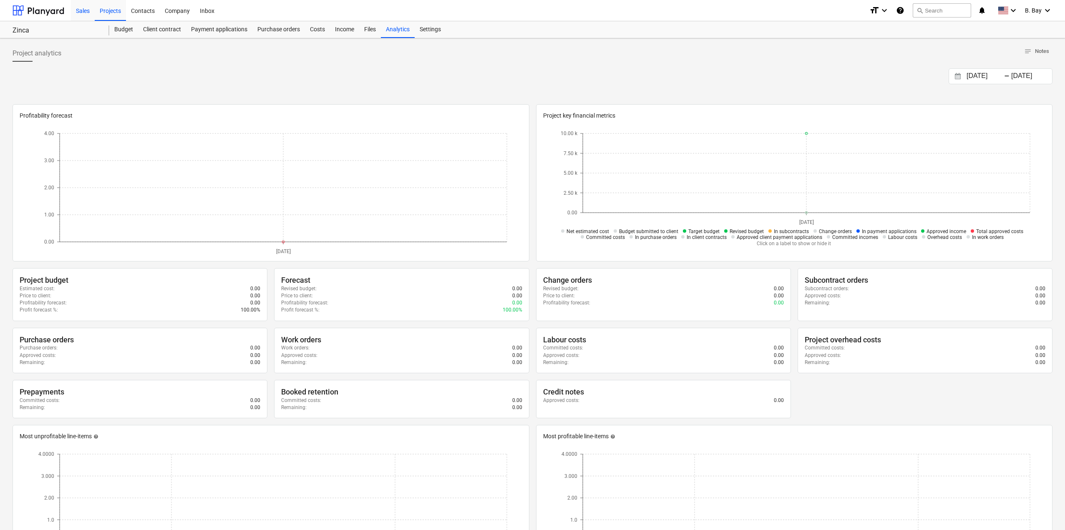
click at [87, 9] on div "Sales" at bounding box center [83, 10] width 24 height 21
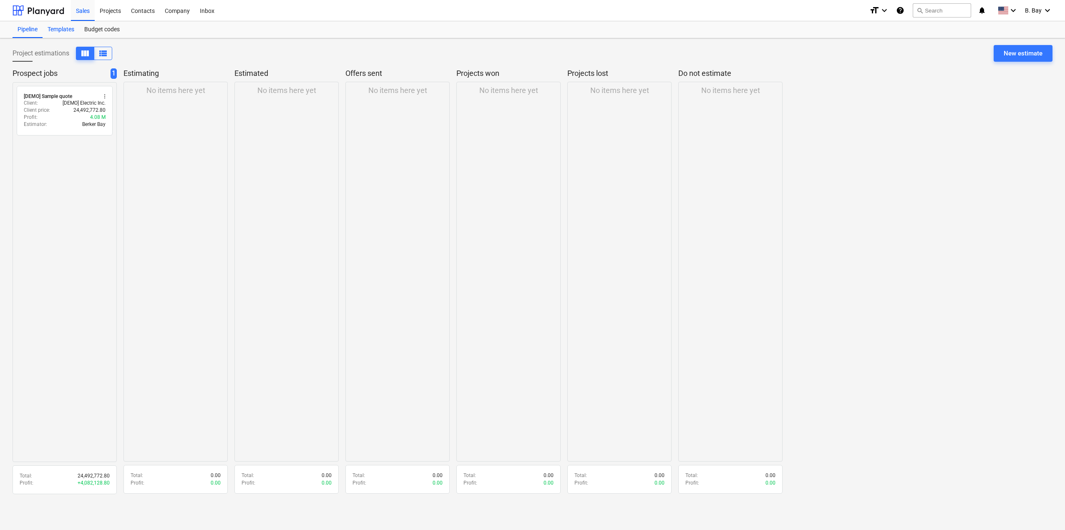
click at [67, 31] on div "Templates" at bounding box center [61, 29] width 37 height 17
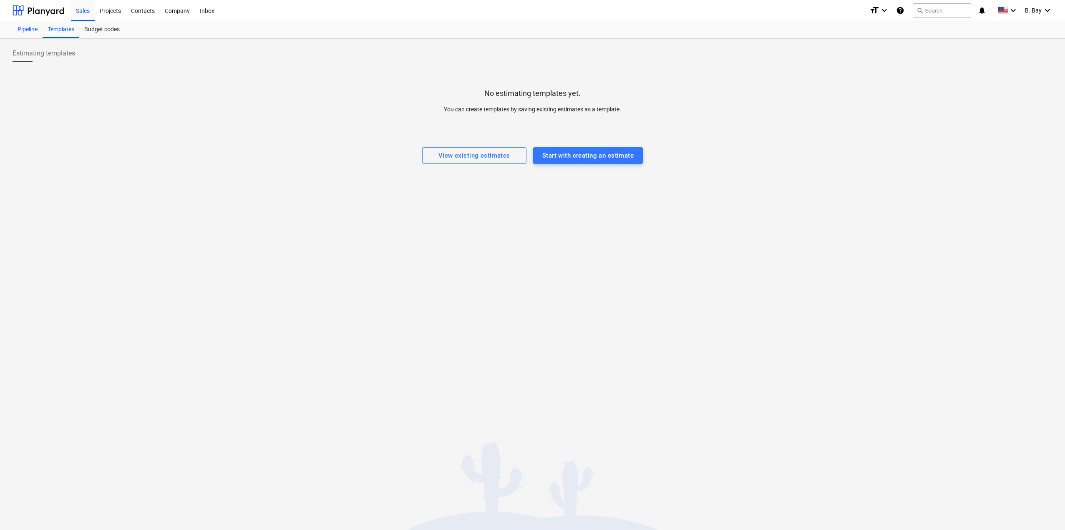
click at [36, 30] on div "Pipeline" at bounding box center [28, 29] width 30 height 17
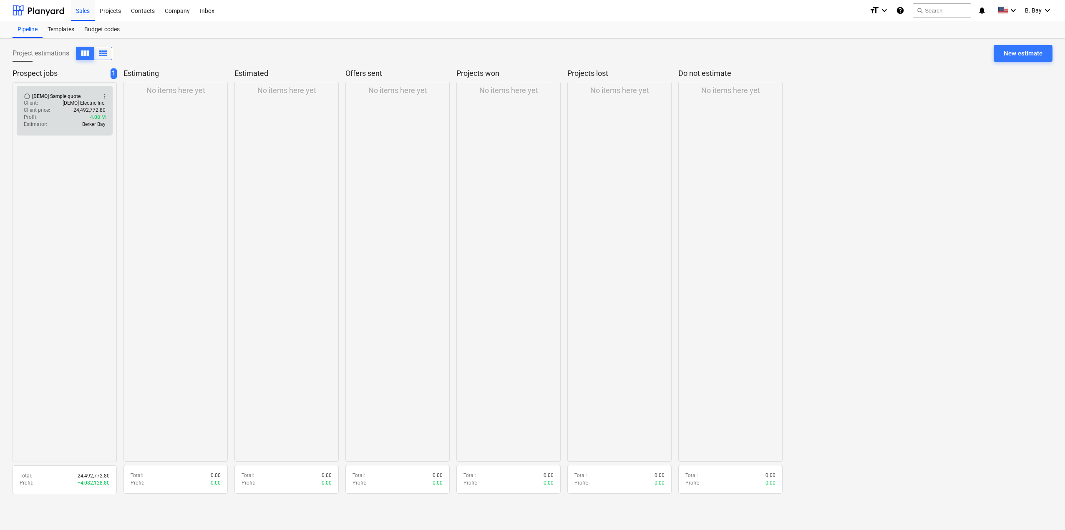
click at [78, 113] on p "24,492,772.80" at bounding box center [89, 110] width 32 height 7
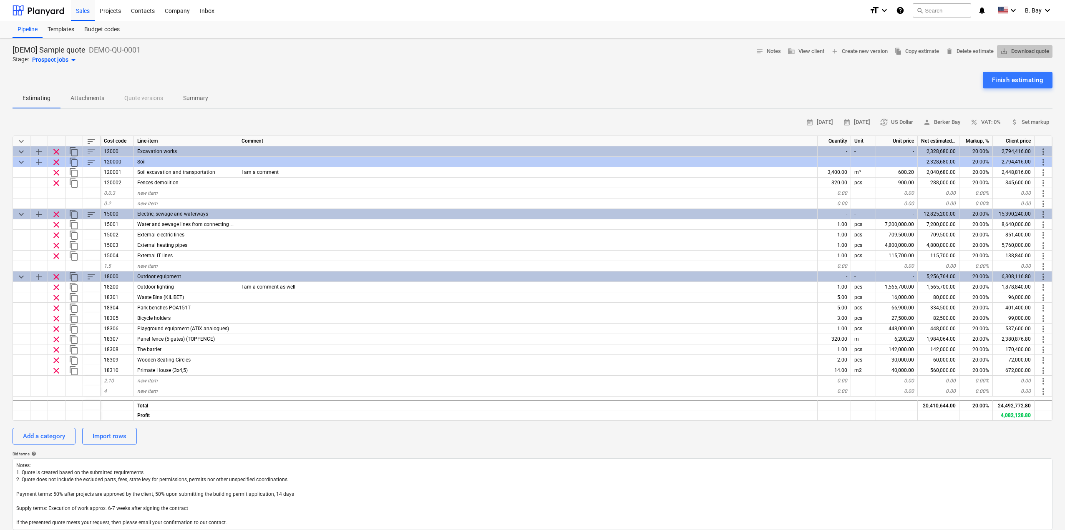
click at [1023, 55] on span "save_alt Download quote" at bounding box center [1024, 52] width 49 height 10
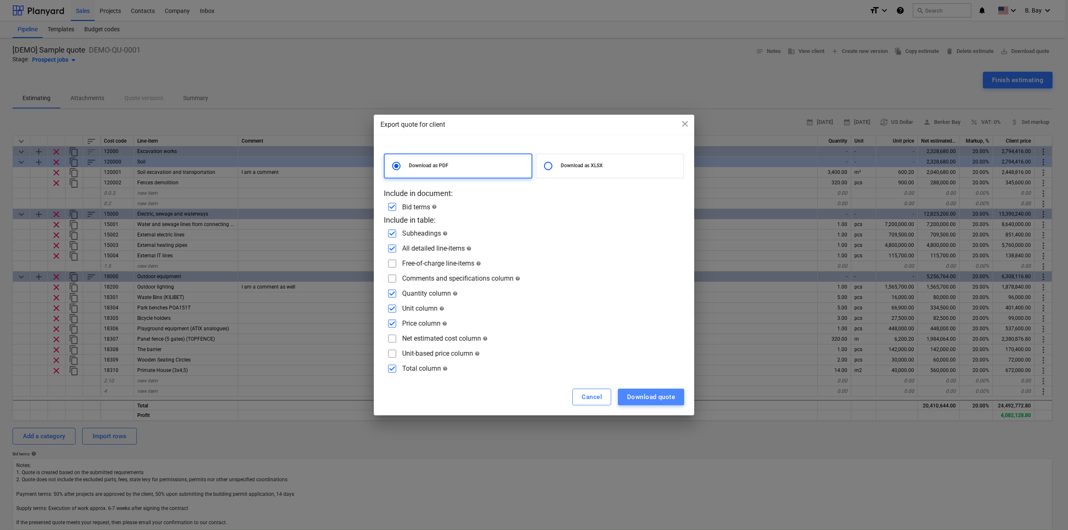
click at [647, 393] on div "Download quote" at bounding box center [651, 397] width 48 height 11
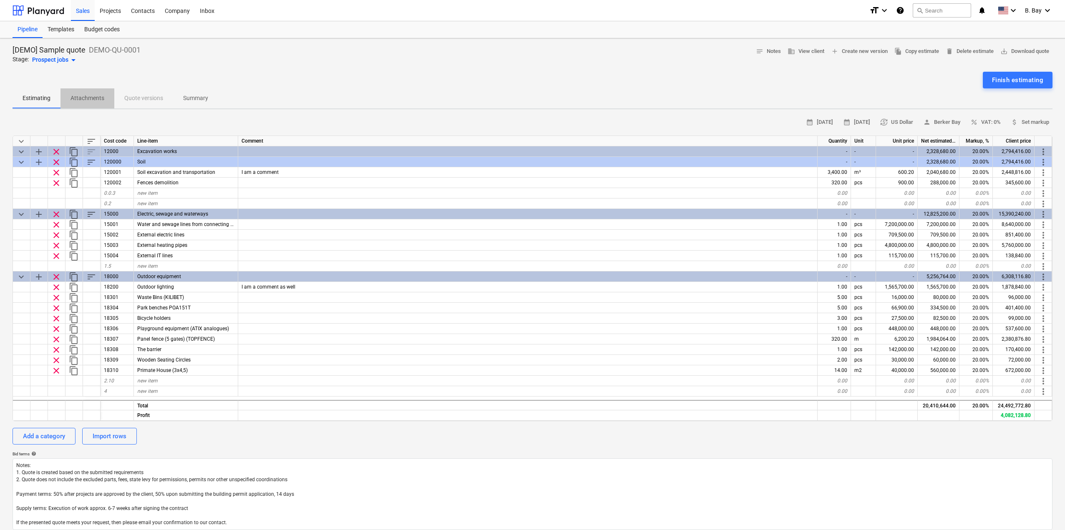
click at [90, 105] on span "Attachments" at bounding box center [87, 98] width 54 height 14
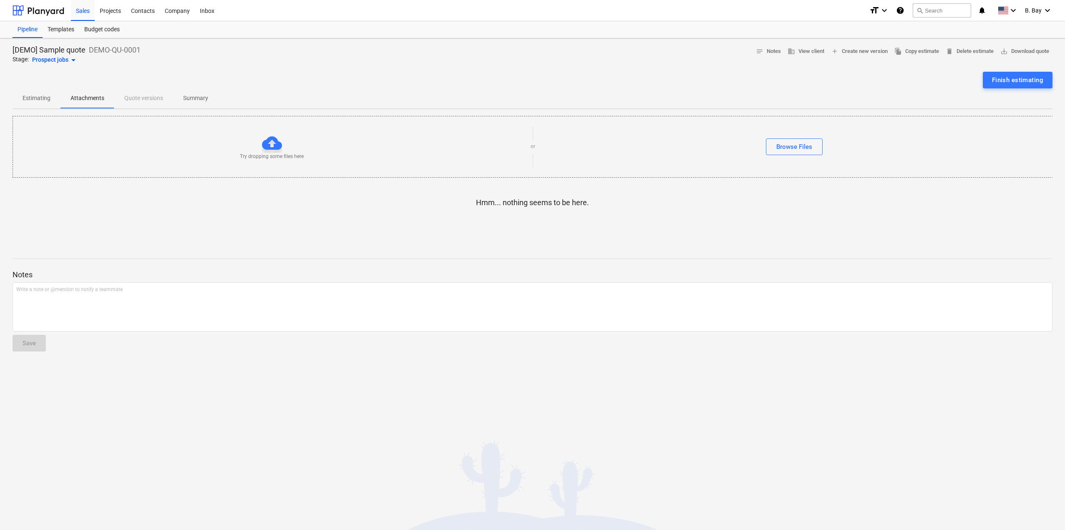
click at [132, 101] on div "Estimating Attachments Quote versions Summary" at bounding box center [533, 98] width 1040 height 20
click at [56, 31] on div "Templates" at bounding box center [61, 29] width 37 height 17
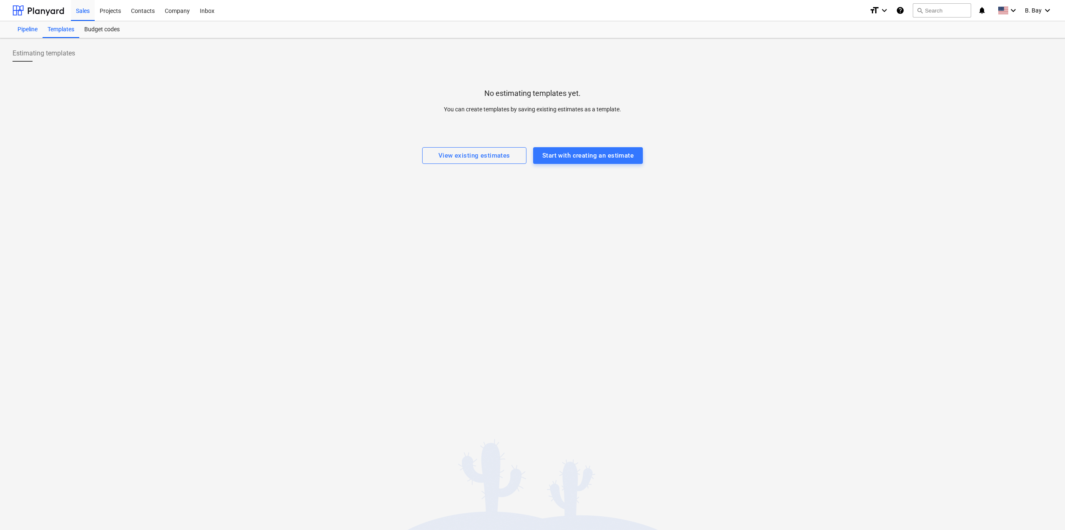
click at [16, 30] on div "Pipeline" at bounding box center [28, 29] width 30 height 17
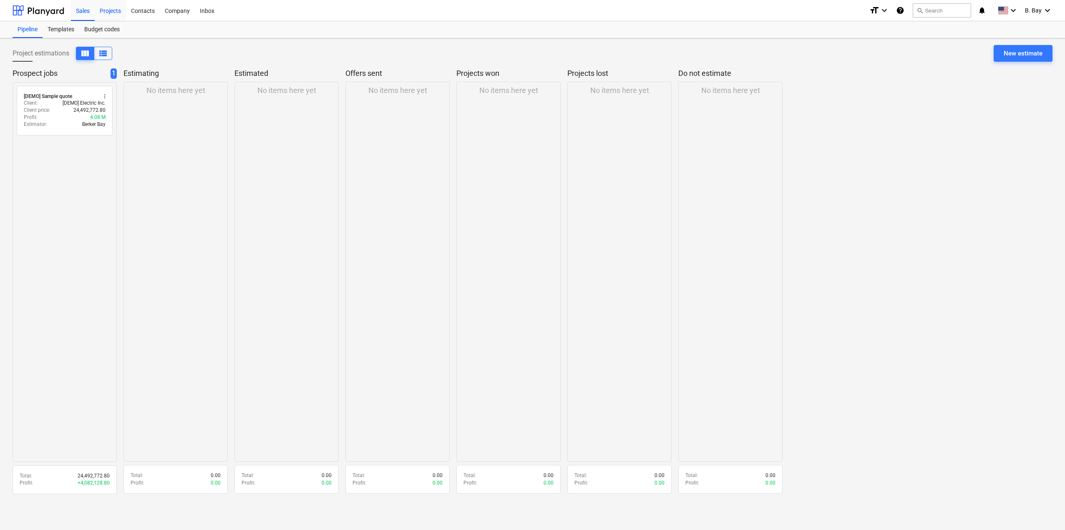
click at [110, 15] on div "Projects" at bounding box center [110, 10] width 31 height 21
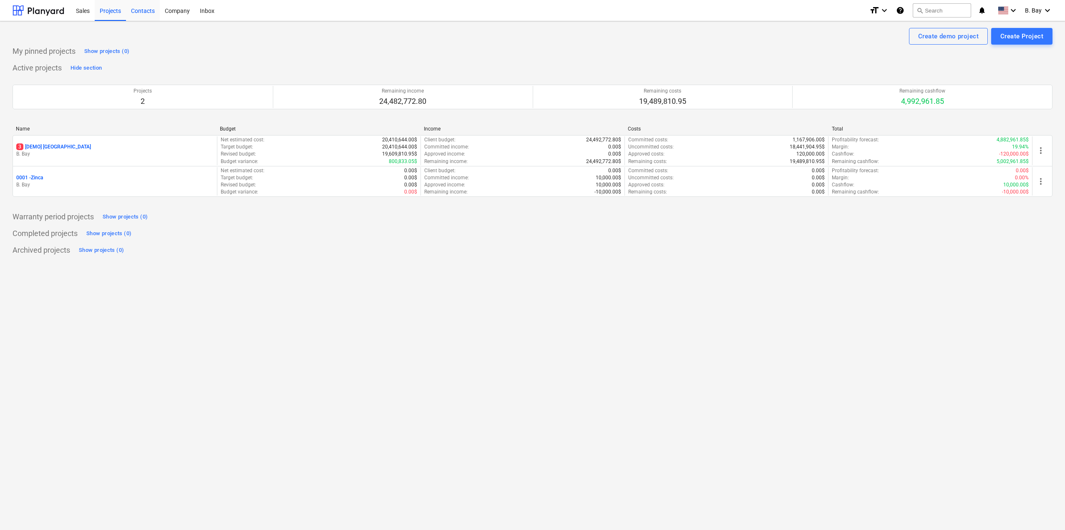
click at [151, 11] on div "Contacts" at bounding box center [143, 10] width 34 height 21
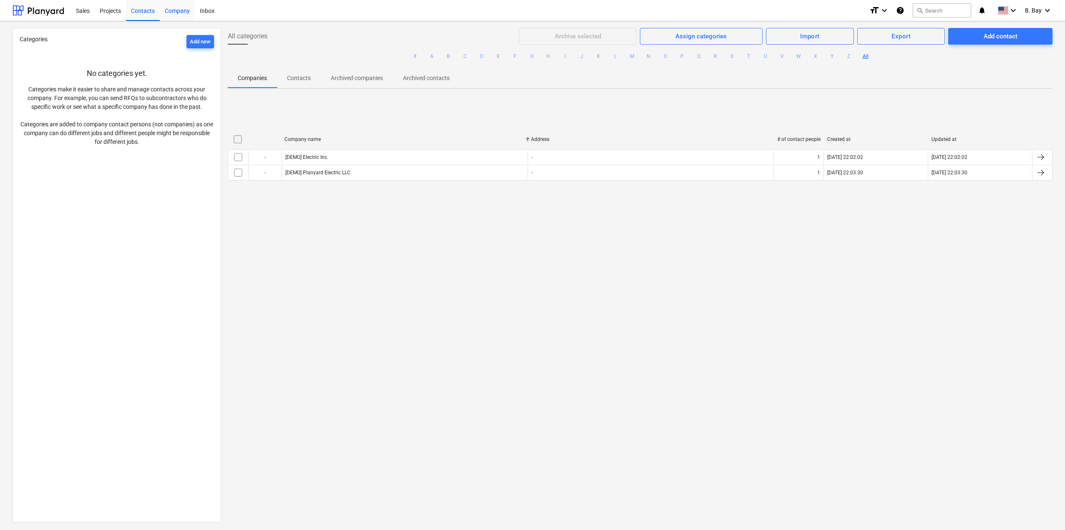
click at [183, 15] on div "Company" at bounding box center [177, 10] width 35 height 21
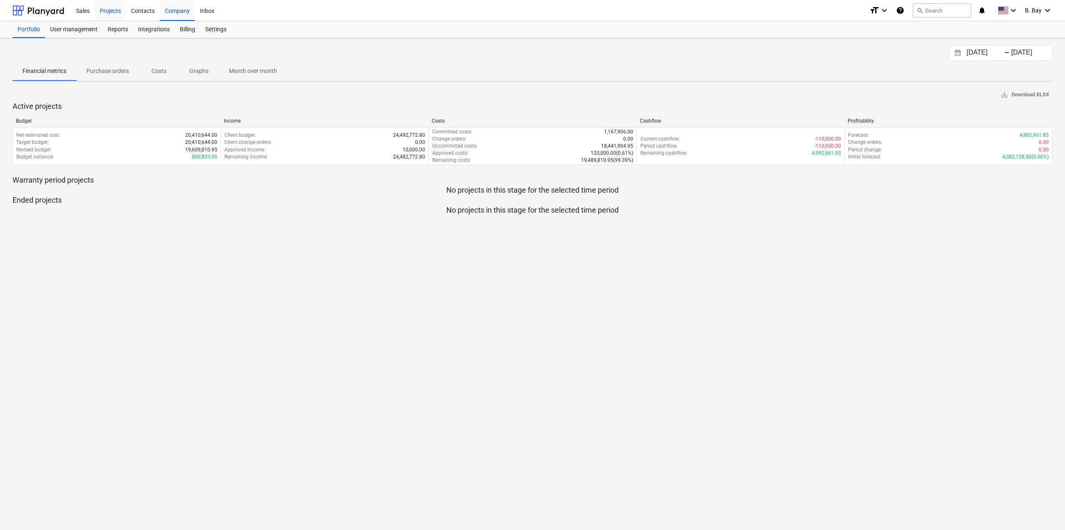
click at [108, 12] on div "Projects" at bounding box center [110, 10] width 31 height 21
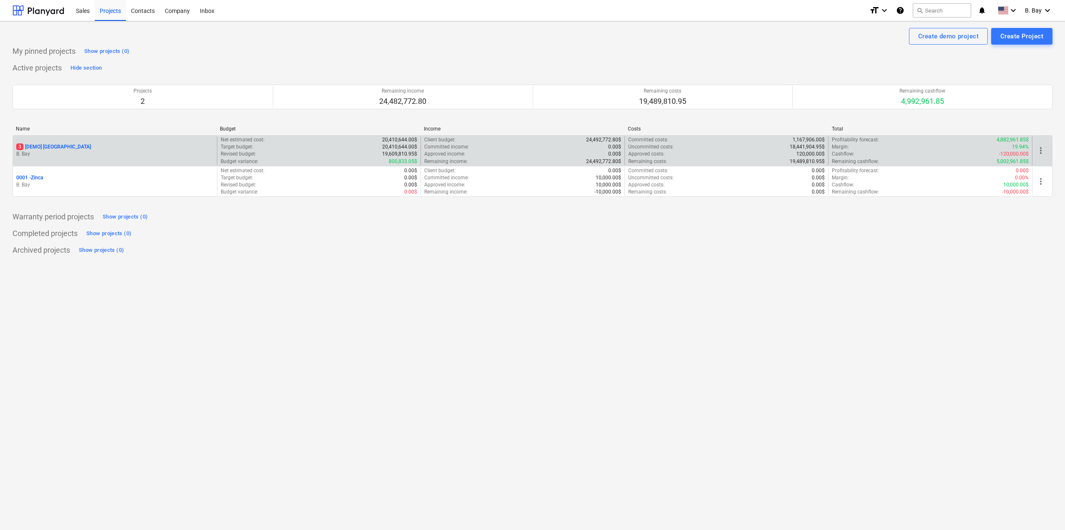
click at [104, 146] on div "3 [DEMO] [GEOGRAPHIC_DATA]" at bounding box center [114, 147] width 197 height 7
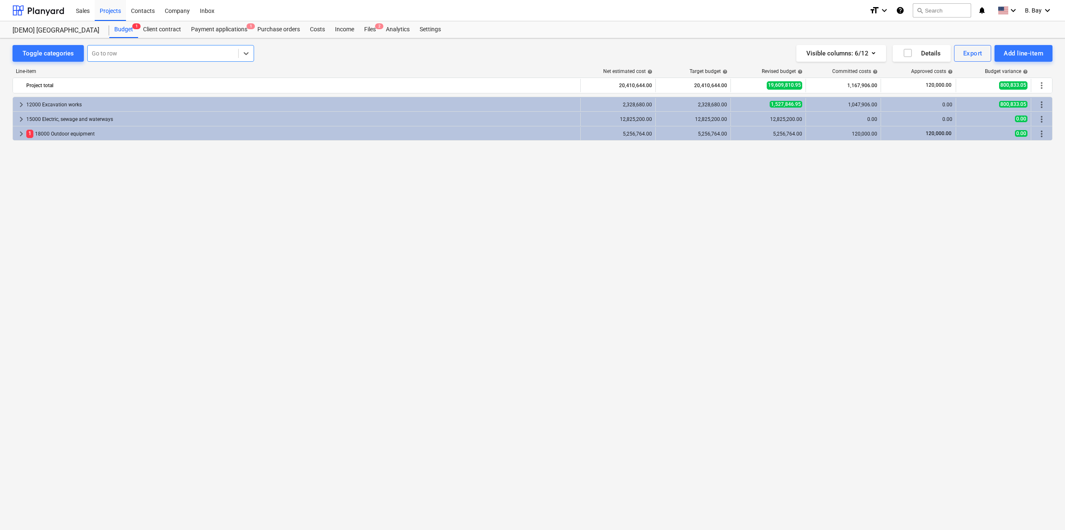
click at [124, 55] on div at bounding box center [163, 53] width 142 height 8
click at [113, 217] on div "keyboard_arrow_right 12000 Excavation works 2,328,680.00 2,328,680.00 1,527,846…" at bounding box center [533, 296] width 1040 height 399
click at [156, 30] on div "Client contract" at bounding box center [162, 29] width 48 height 17
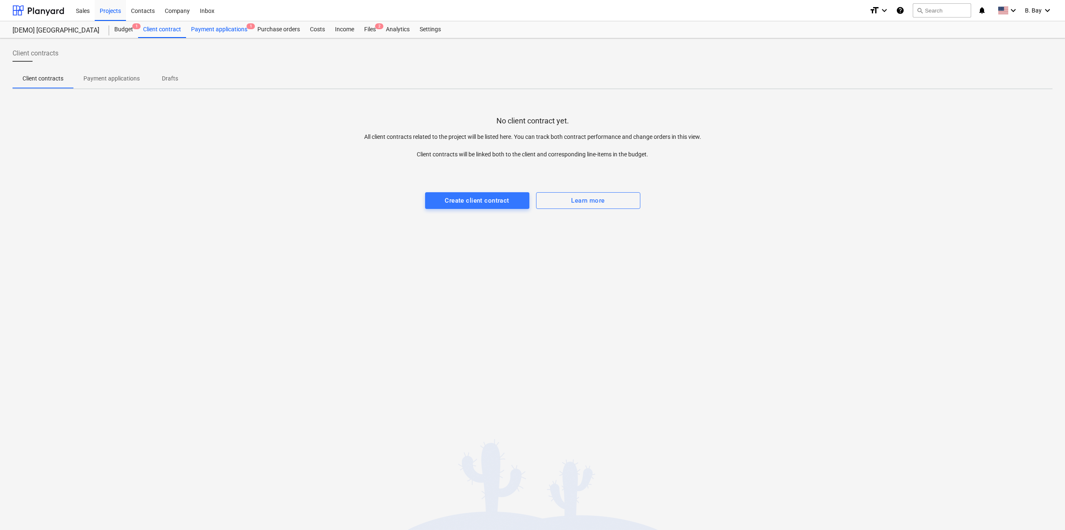
click at [211, 29] on div "Payment applications 1" at bounding box center [219, 29] width 66 height 17
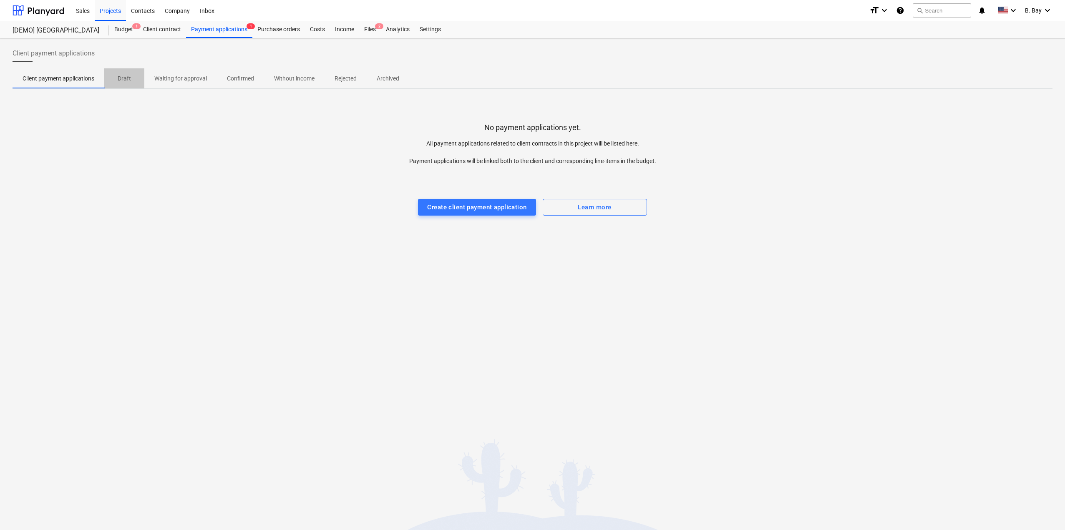
click at [135, 83] on span "Draft" at bounding box center [124, 79] width 40 height 14
click at [166, 80] on p "Waiting for approval" at bounding box center [180, 78] width 53 height 9
click at [228, 78] on p "Confirmed" at bounding box center [240, 78] width 27 height 9
click at [268, 76] on span "Without income" at bounding box center [294, 79] width 60 height 14
click at [349, 80] on p "Rejected" at bounding box center [346, 78] width 22 height 9
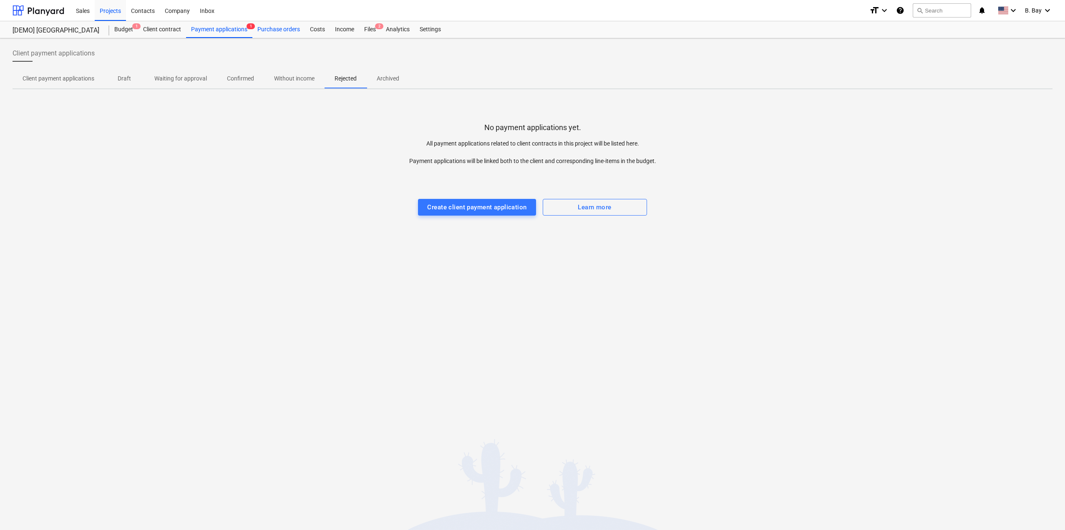
click at [296, 29] on div "Purchase orders" at bounding box center [278, 29] width 53 height 17
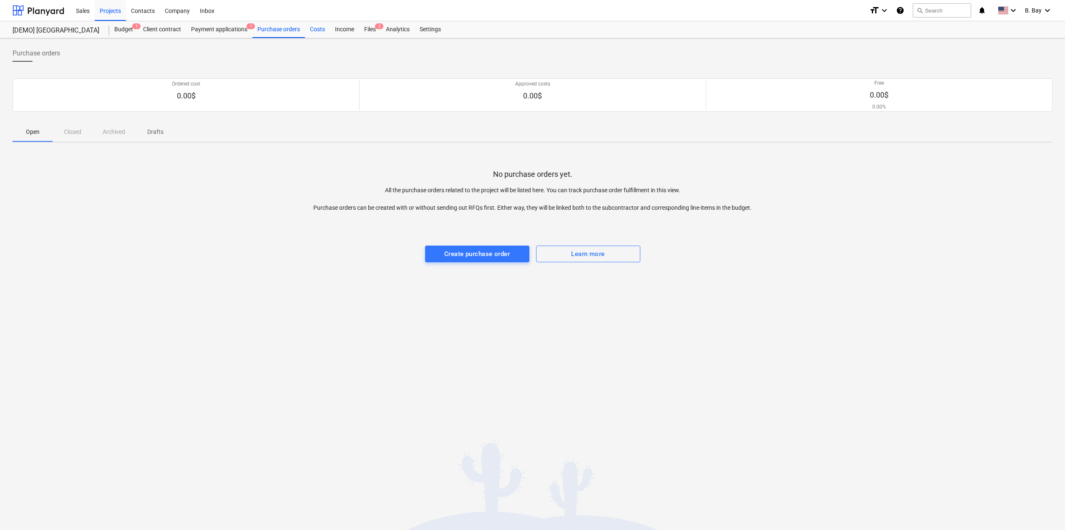
click at [317, 30] on div "Costs" at bounding box center [317, 29] width 25 height 17
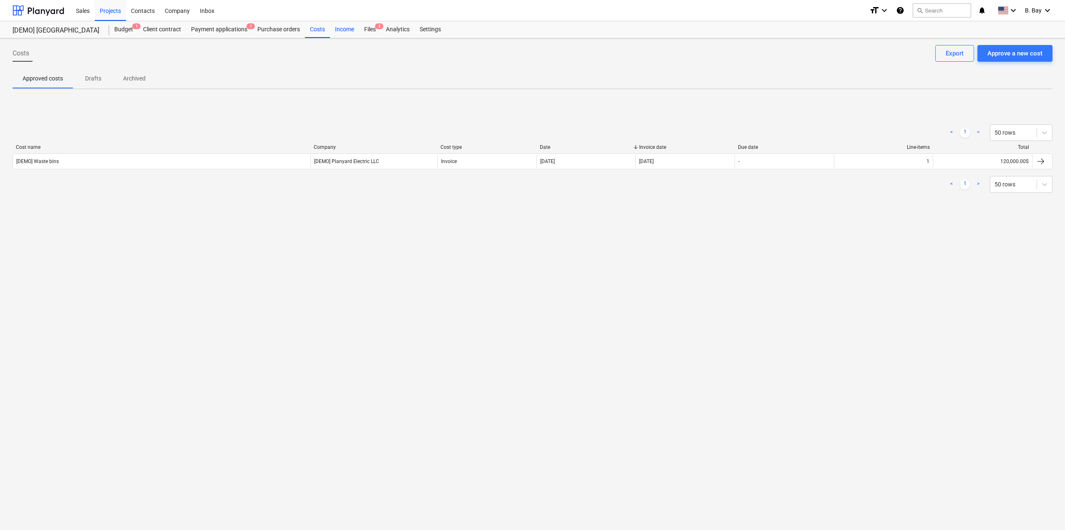
click at [336, 32] on div "Income" at bounding box center [344, 29] width 29 height 17
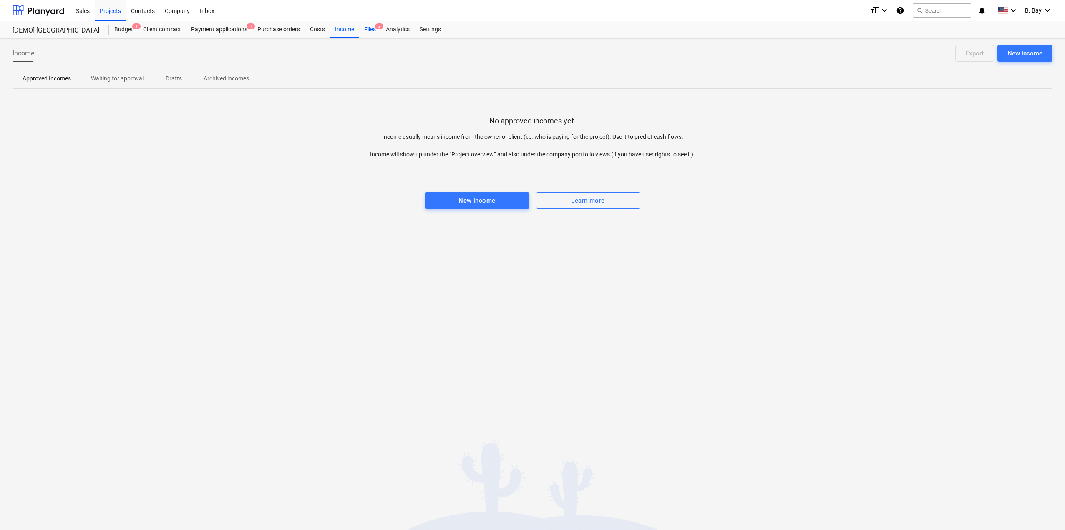
click at [379, 31] on div "Files 2" at bounding box center [370, 29] width 22 height 17
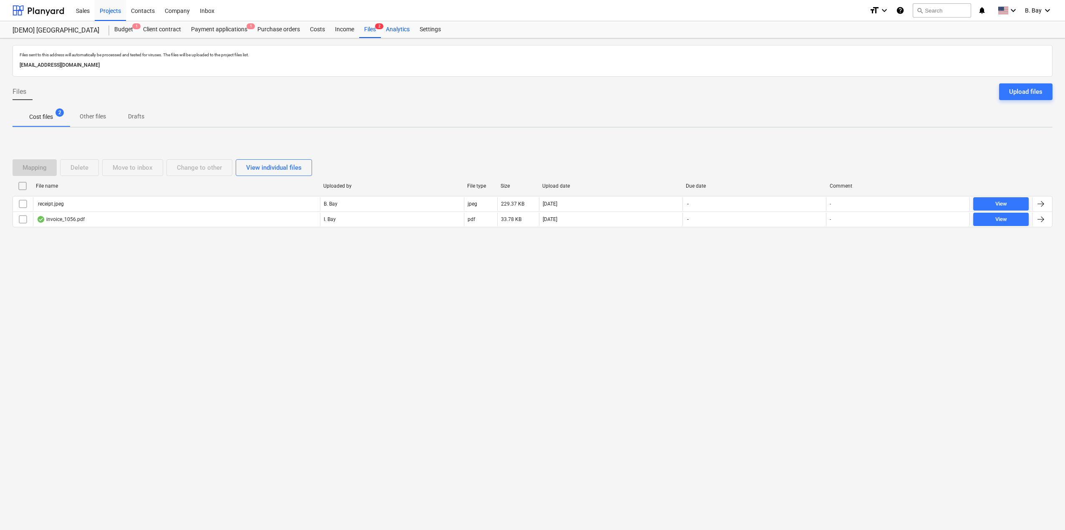
click at [394, 34] on div "Analytics" at bounding box center [398, 29] width 34 height 17
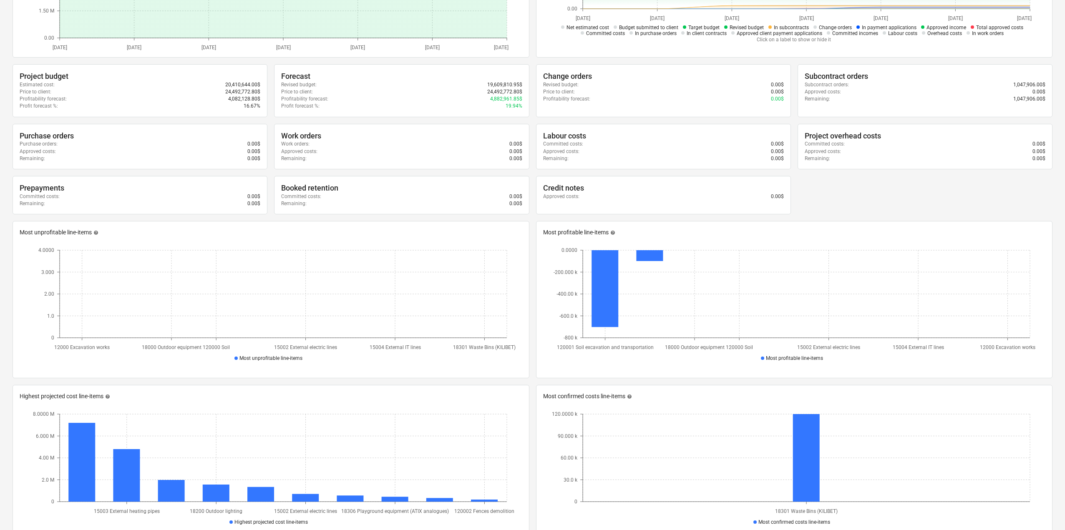
scroll to position [170, 0]
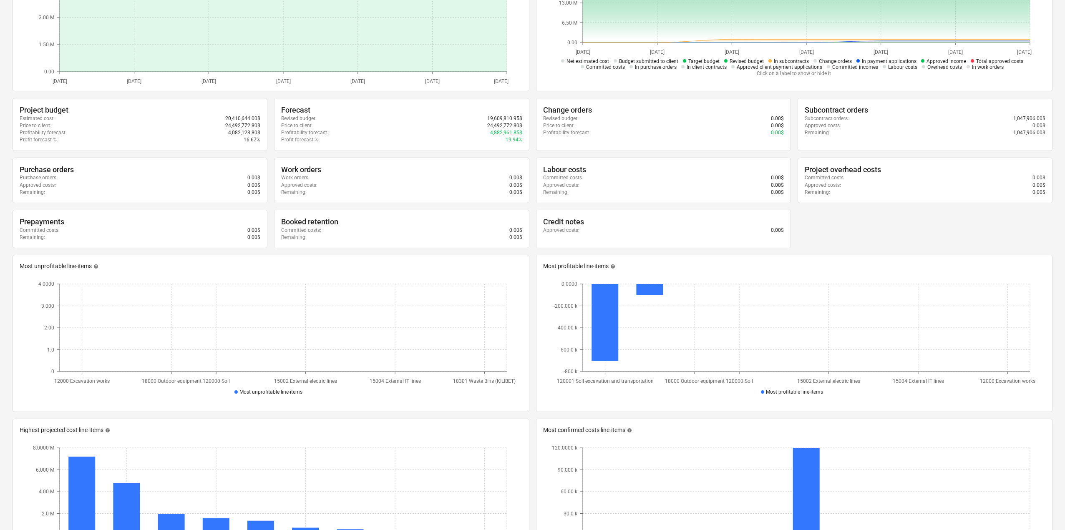
drag, startPoint x: 987, startPoint y: 275, endPoint x: 947, endPoint y: 253, distance: 45.9
click at [961, 248] on div "[DATE] Press the down arrow key to interact with the calendar and select a date…" at bounding box center [533, 377] width 1040 height 959
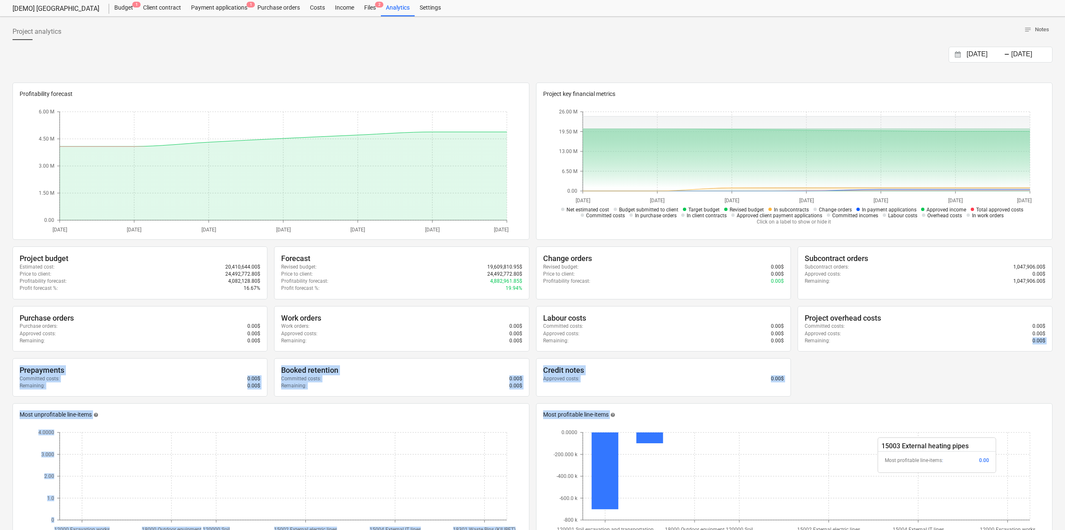
scroll to position [3, 0]
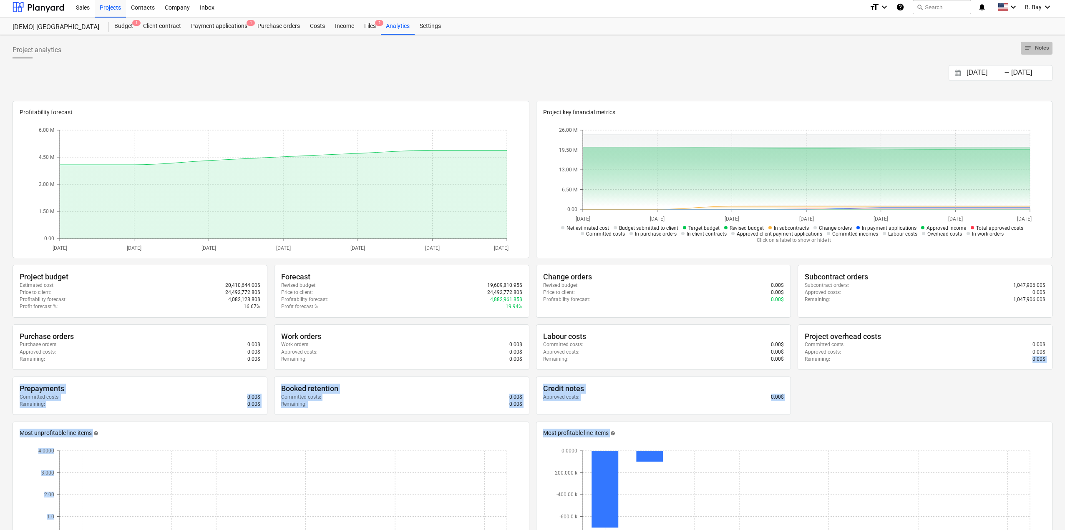
click at [1031, 53] on button "notes Notes" at bounding box center [1037, 48] width 32 height 13
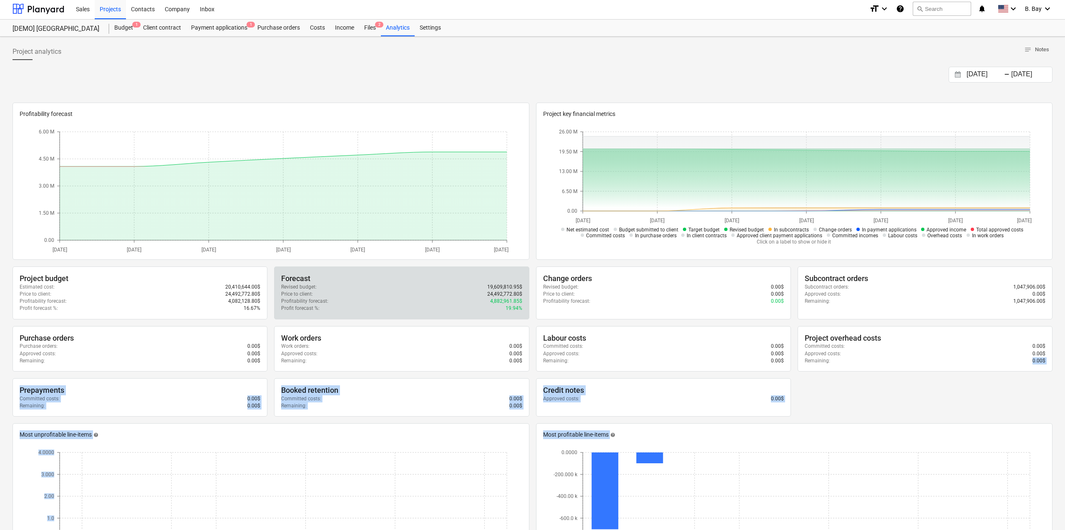
scroll to position [0, 0]
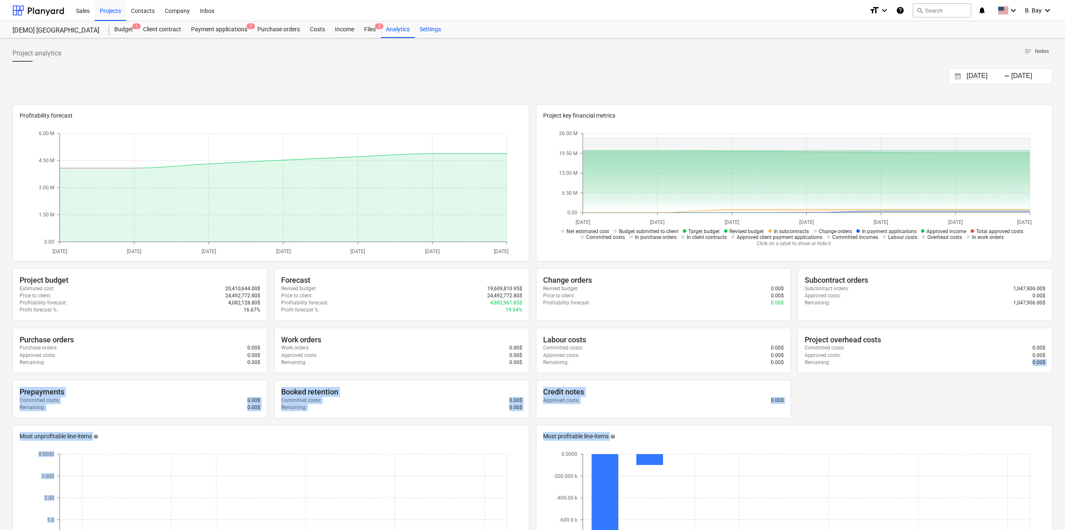
click at [425, 25] on div "Settings" at bounding box center [430, 29] width 31 height 17
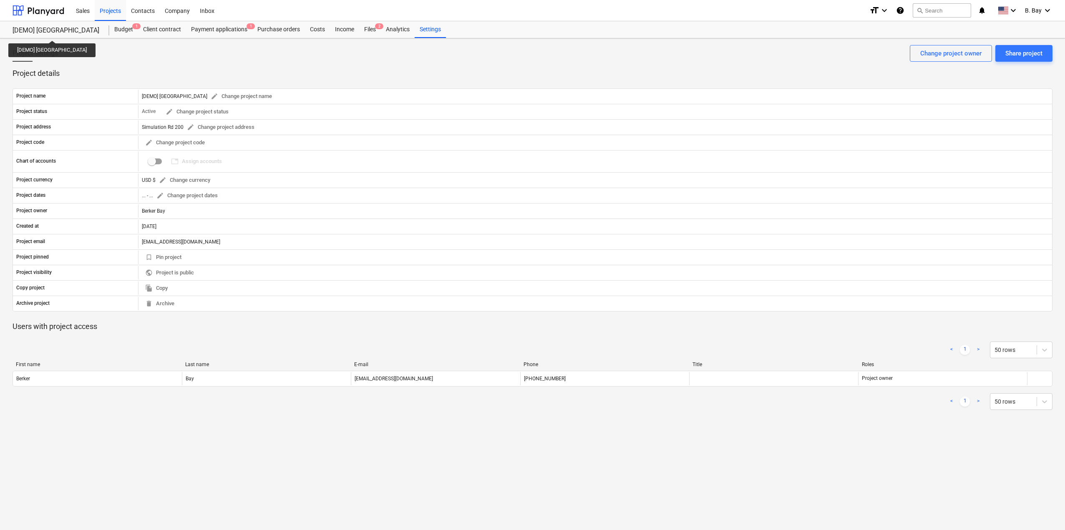
click at [49, 33] on div "[DEMO] [GEOGRAPHIC_DATA]" at bounding box center [56, 30] width 87 height 9
click at [1038, 10] on span "B. Bay" at bounding box center [1033, 10] width 17 height 7
click at [1026, 48] on div "Settings" at bounding box center [1039, 51] width 26 height 7
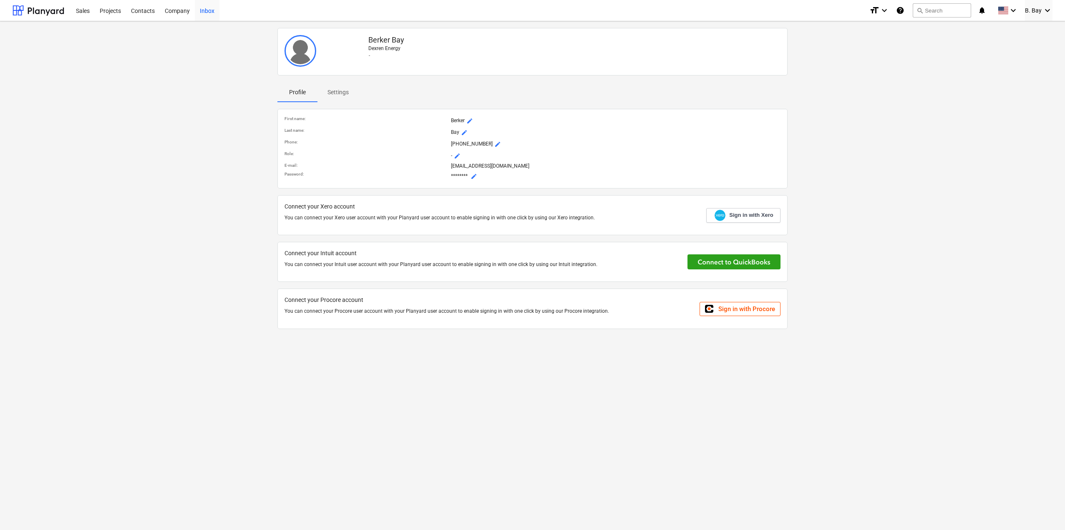
click at [213, 10] on div "Inbox" at bounding box center [207, 10] width 25 height 21
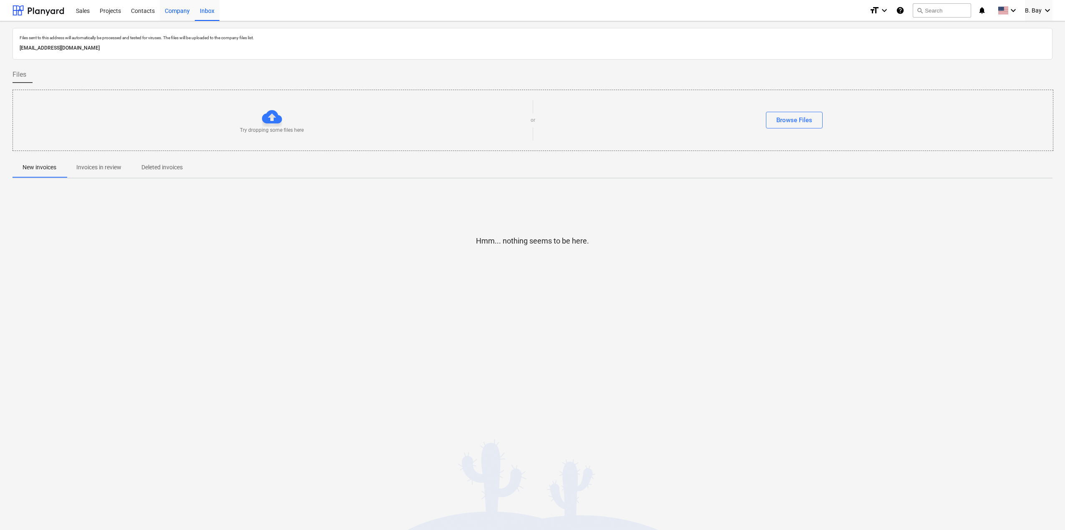
click at [177, 15] on div "Company" at bounding box center [177, 10] width 35 height 21
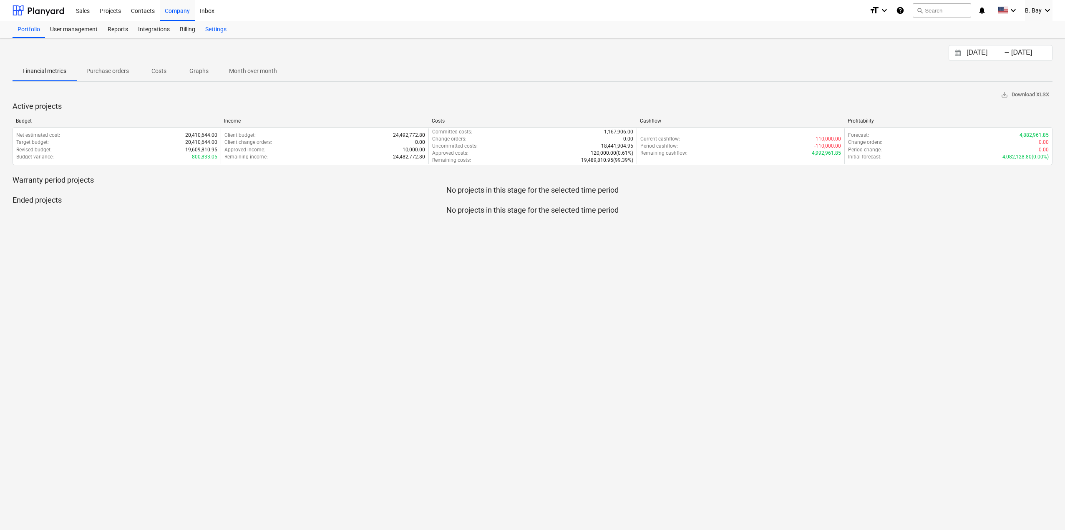
click at [212, 33] on div "Settings" at bounding box center [215, 29] width 31 height 17
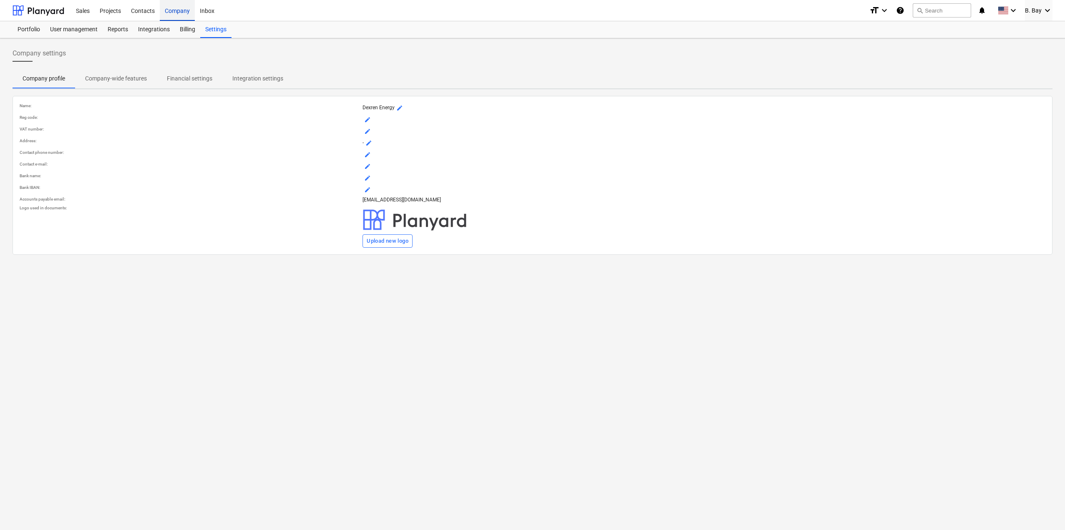
click at [175, 10] on div "Company" at bounding box center [177, 10] width 35 height 21
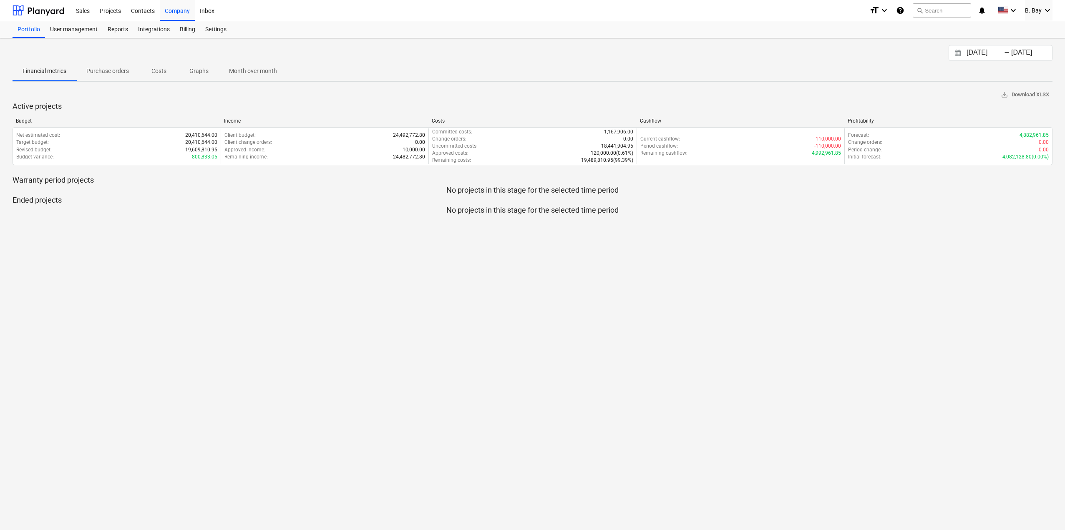
click at [124, 67] on p "Purchase orders" at bounding box center [107, 71] width 43 height 9
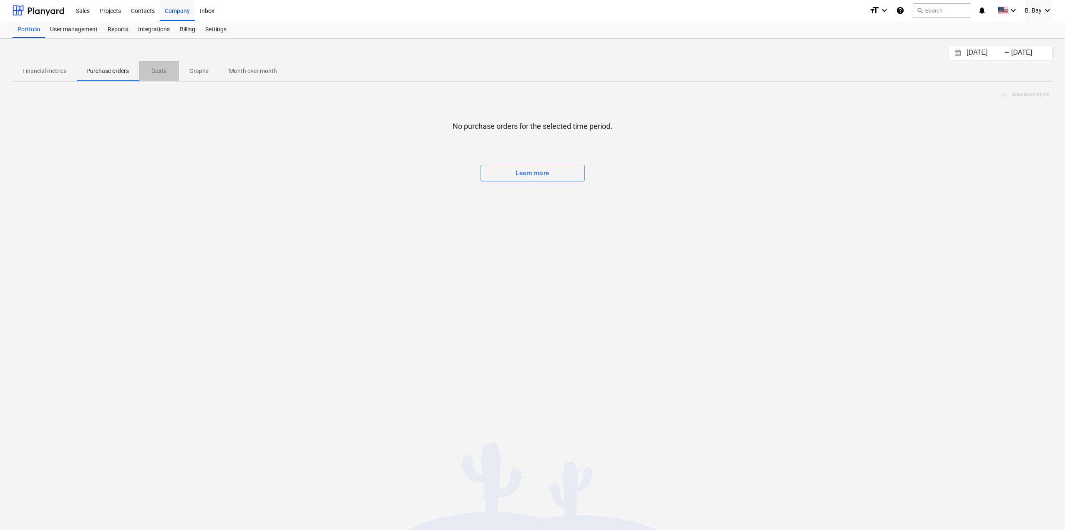
click at [173, 66] on span "Costs" at bounding box center [159, 71] width 40 height 14
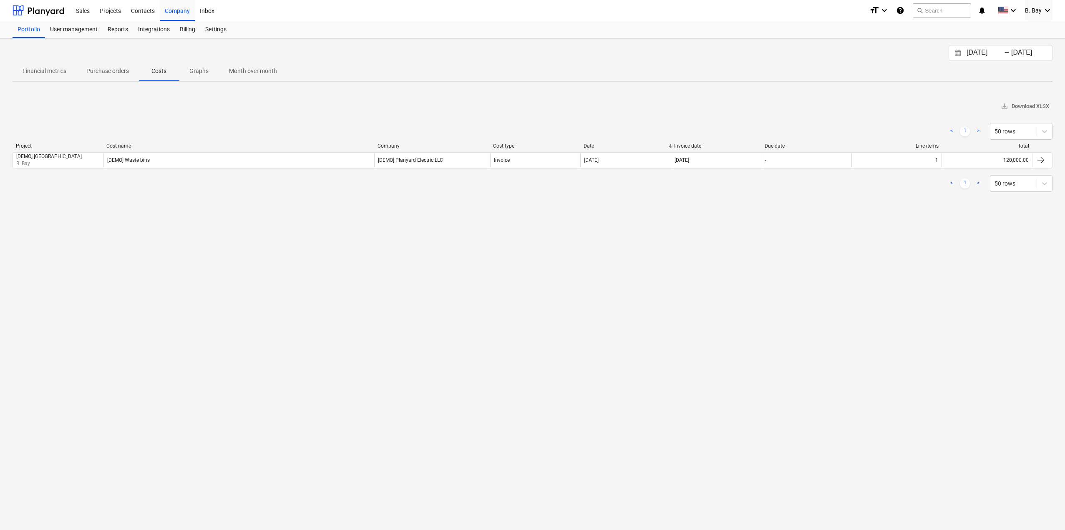
click at [207, 70] on p "Graphs" at bounding box center [199, 71] width 20 height 9
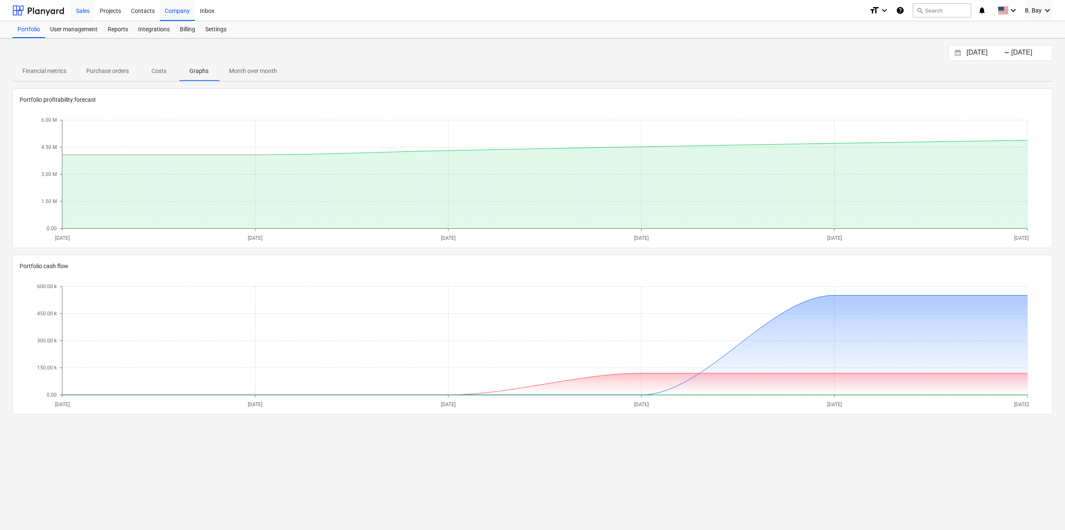
click at [83, 8] on div "Sales" at bounding box center [83, 10] width 24 height 21
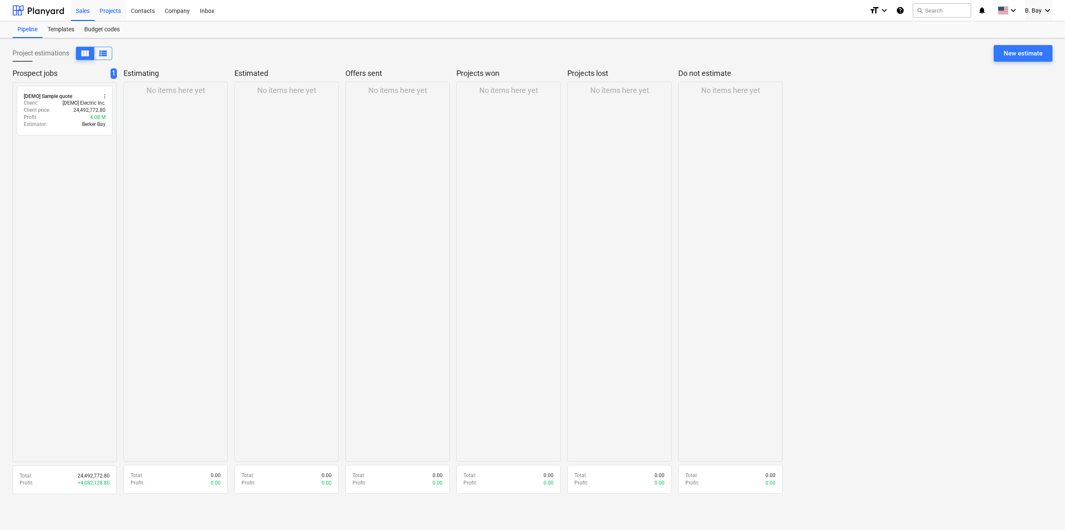
click at [108, 11] on div "Projects" at bounding box center [110, 10] width 31 height 21
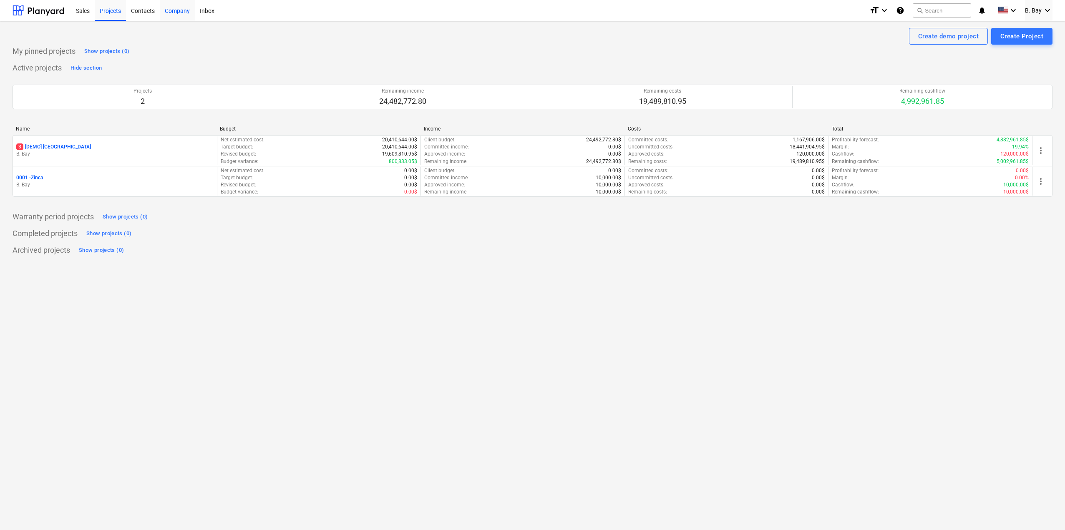
click at [179, 7] on div "Company" at bounding box center [177, 10] width 35 height 21
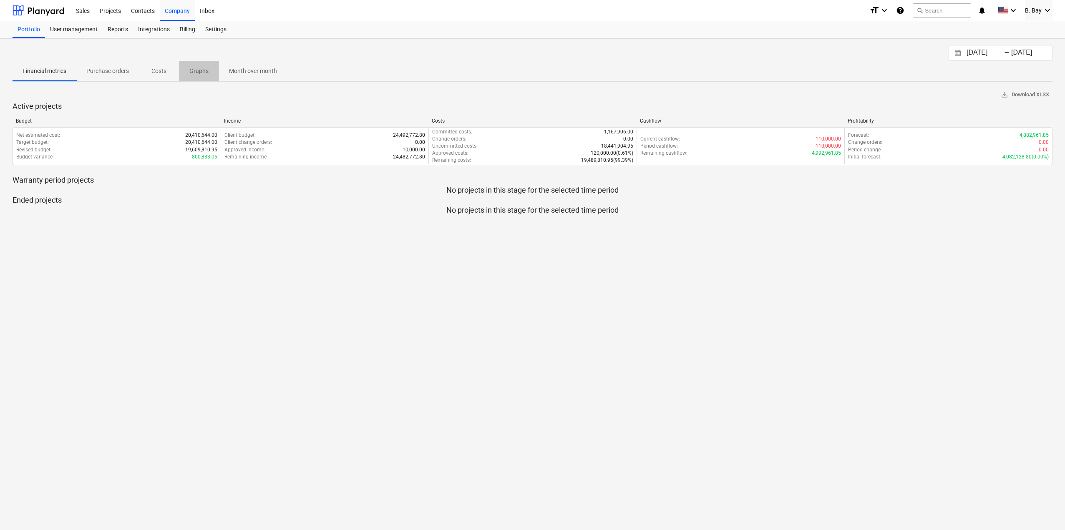
click at [189, 70] on span "Graphs" at bounding box center [199, 71] width 40 height 14
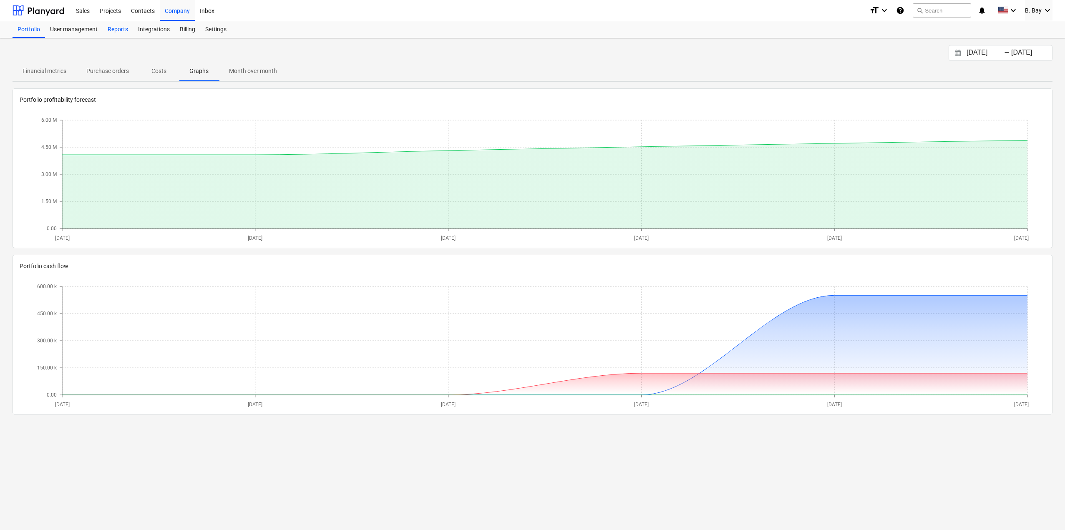
click at [118, 32] on div "Reports" at bounding box center [118, 29] width 30 height 17
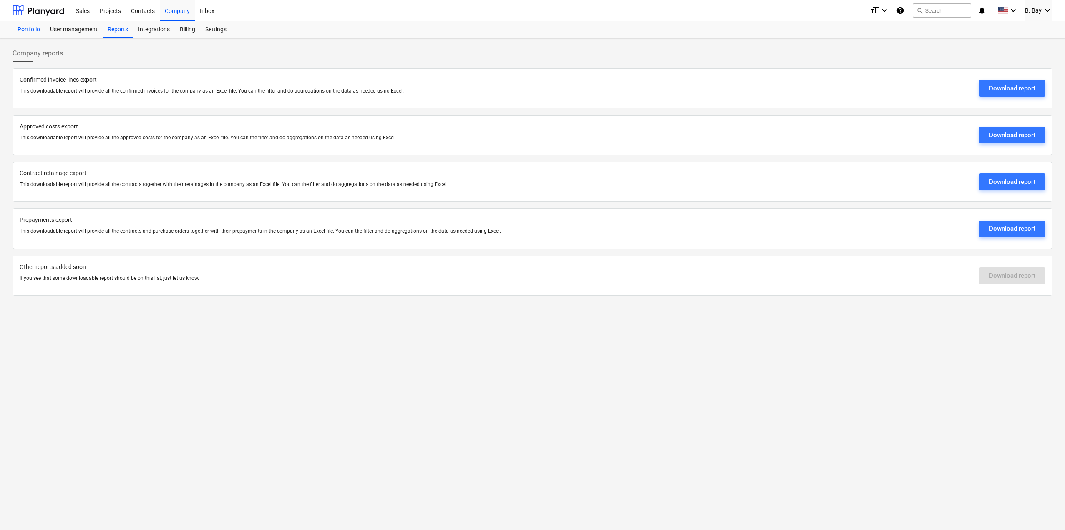
click at [28, 36] on div "Portfolio" at bounding box center [29, 29] width 33 height 17
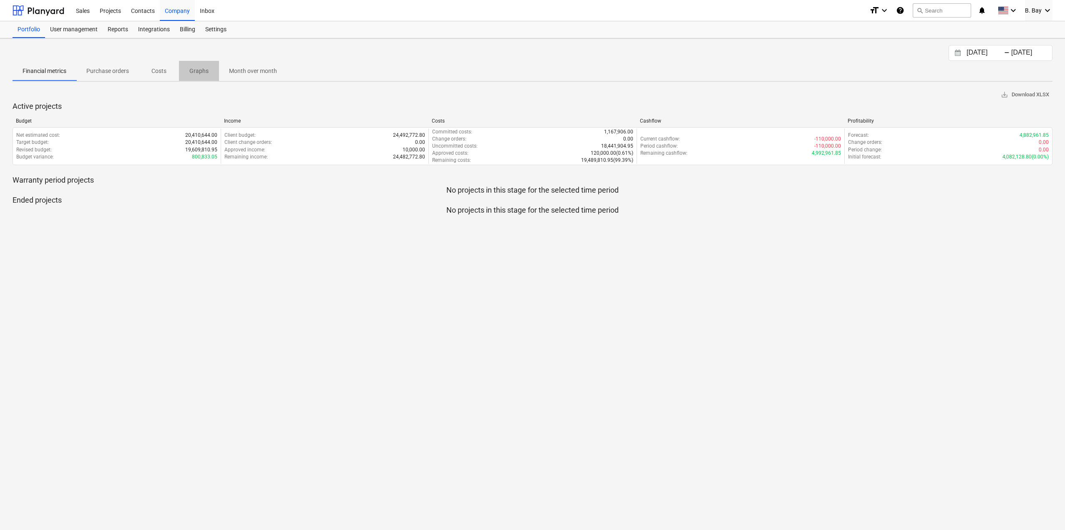
click at [205, 70] on p "Graphs" at bounding box center [199, 71] width 20 height 9
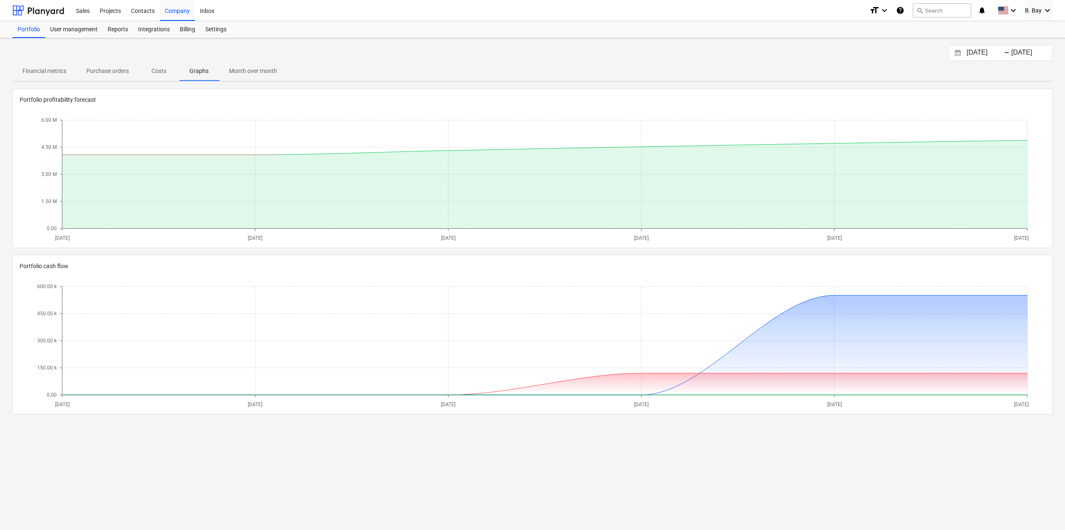
click at [253, 69] on p "Month over month" at bounding box center [253, 71] width 48 height 9
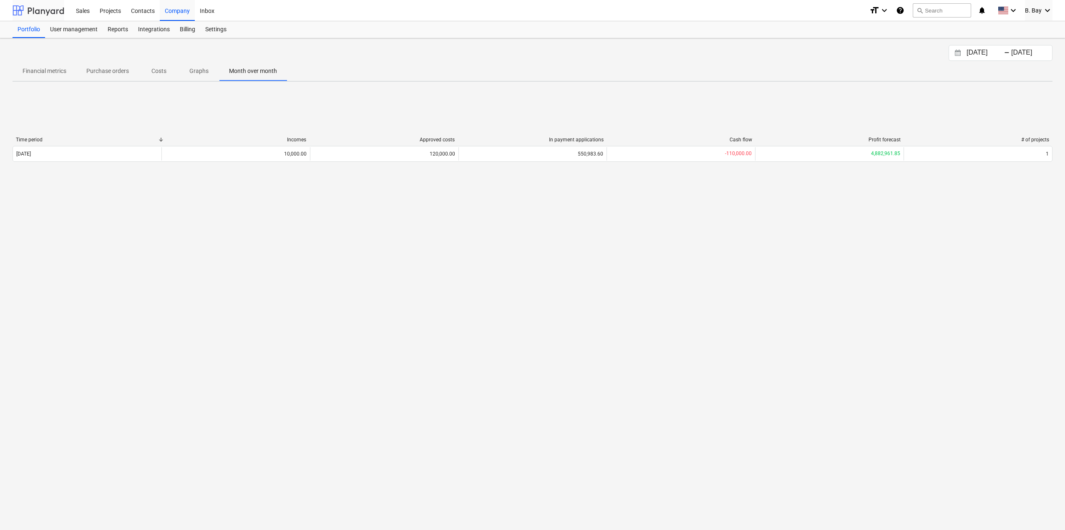
click at [39, 4] on div at bounding box center [39, 10] width 52 height 21
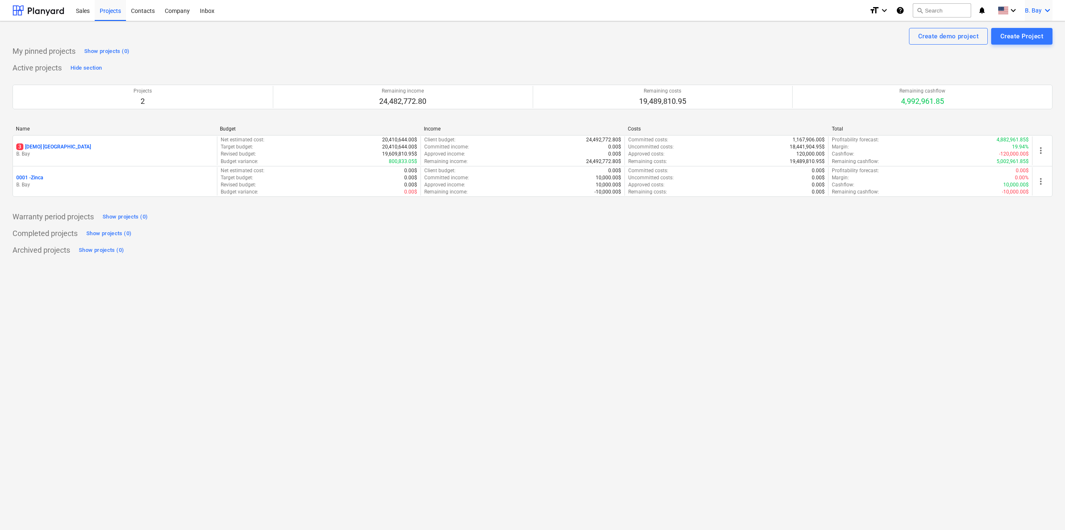
click at [1045, 10] on icon "keyboard_arrow_down" at bounding box center [1048, 10] width 10 height 10
click at [1026, 48] on div "Settings" at bounding box center [1039, 51] width 26 height 7
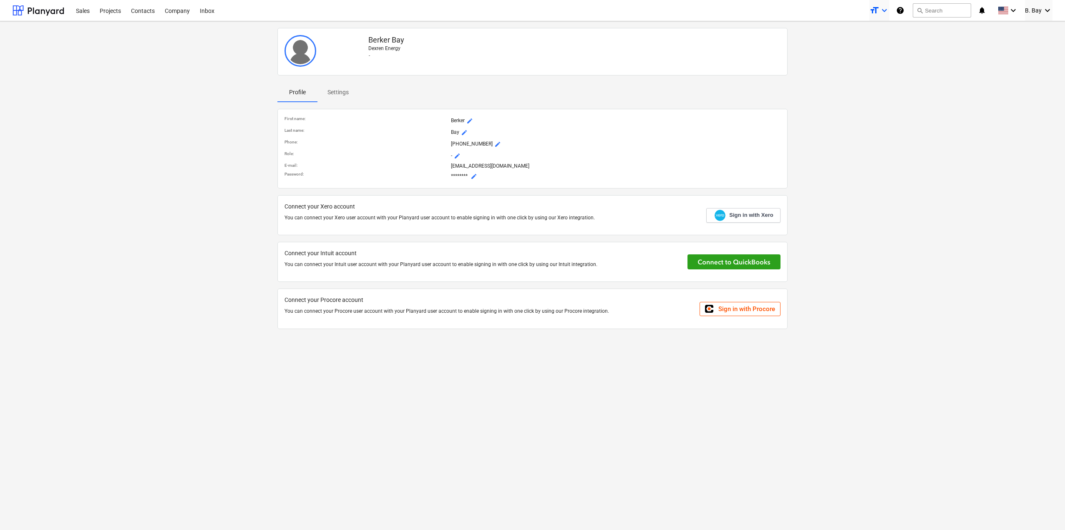
click at [875, 8] on icon "format_size" at bounding box center [874, 10] width 10 height 10
click at [863, 61] on div "Normal text" at bounding box center [876, 67] width 26 height 13
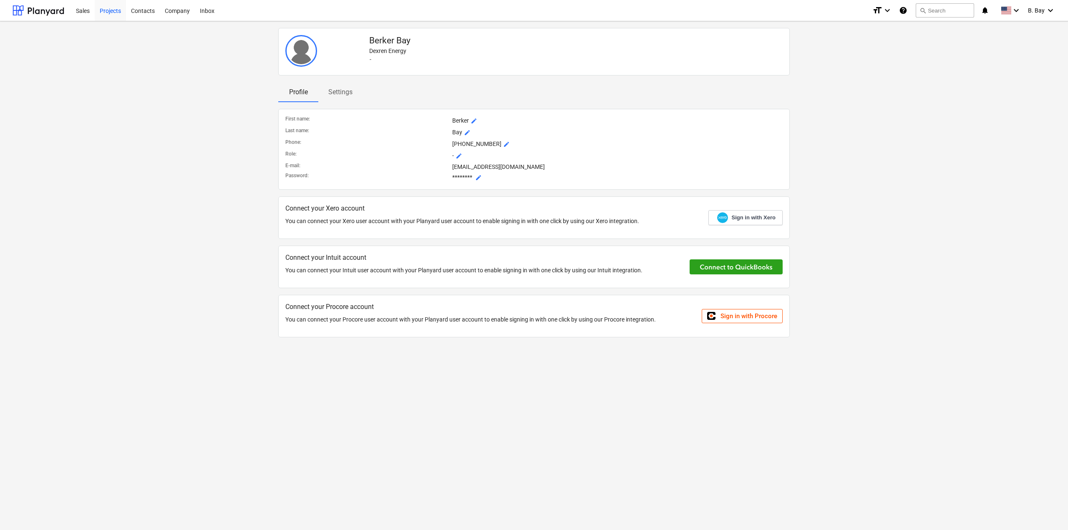
click at [117, 10] on div "Projects" at bounding box center [110, 10] width 31 height 21
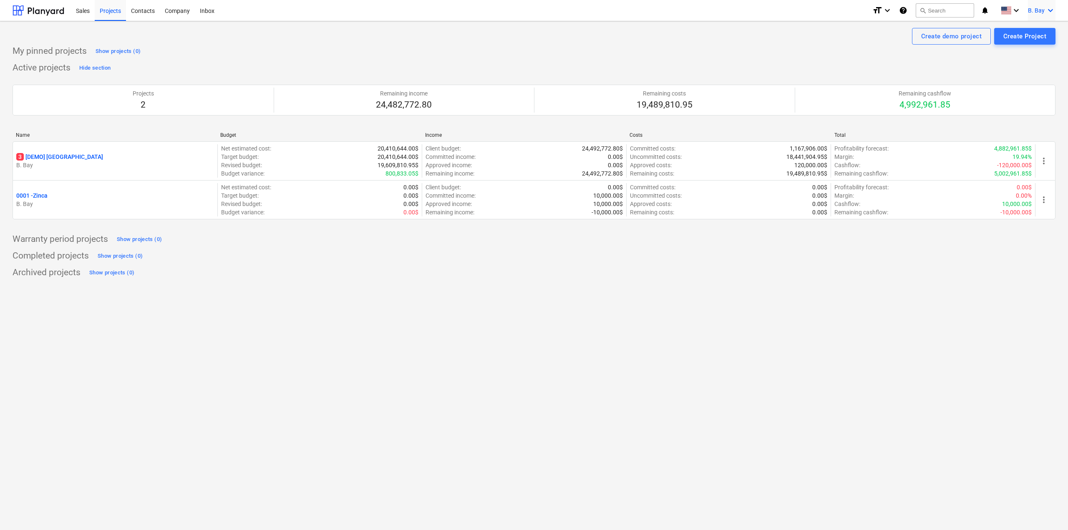
click at [1041, 12] on span "B. Bay" at bounding box center [1036, 10] width 17 height 7
click at [1025, 34] on div "Settings" at bounding box center [1030, 32] width 50 height 13
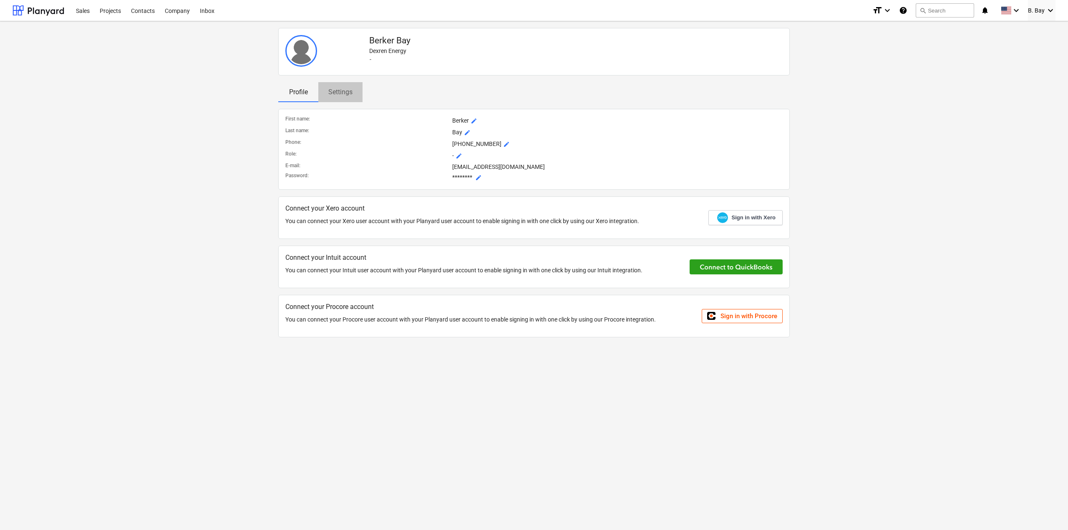
click at [350, 90] on p "Settings" at bounding box center [340, 92] width 24 height 10
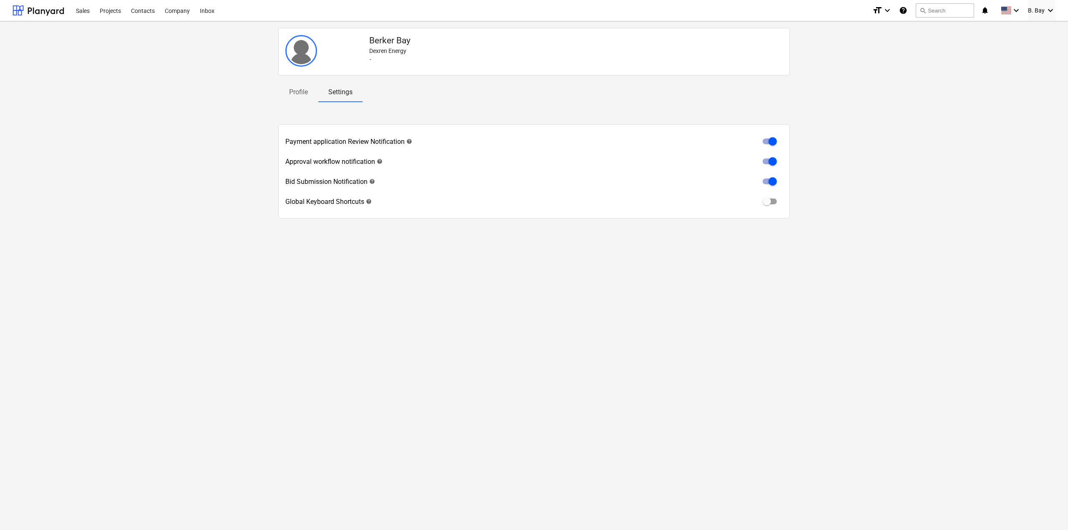
click at [318, 93] on span "Settings" at bounding box center [340, 92] width 44 height 15
click at [290, 96] on p "Profile" at bounding box center [298, 92] width 20 height 10
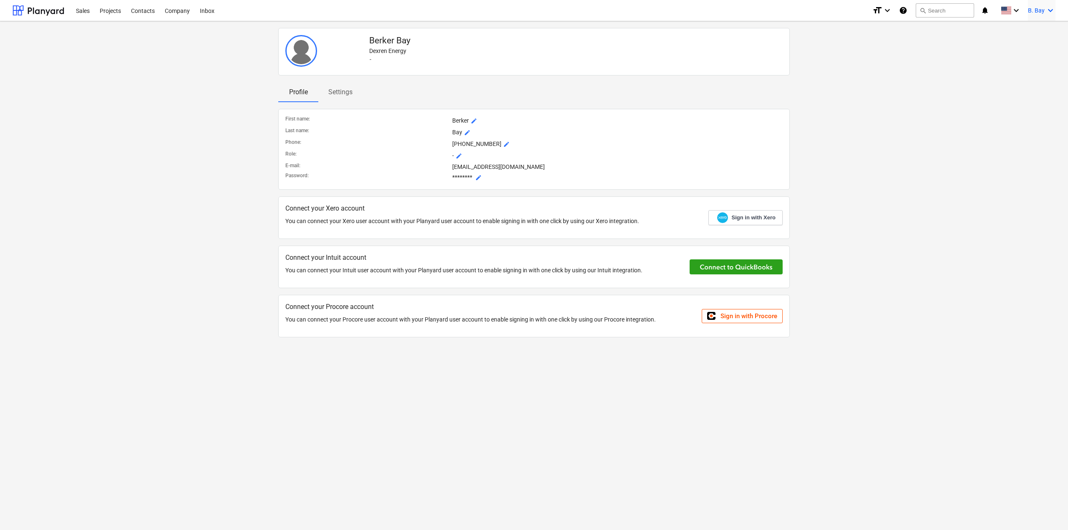
click at [1050, 8] on icon "keyboard_arrow_down" at bounding box center [1050, 10] width 10 height 10
drag, startPoint x: 1024, startPoint y: 8, endPoint x: 1016, endPoint y: 8, distance: 8.4
click at [1018, 8] on div at bounding box center [534, 265] width 1068 height 530
click at [1016, 8] on icon "keyboard_arrow_down" at bounding box center [1016, 10] width 10 height 10
type input "t"
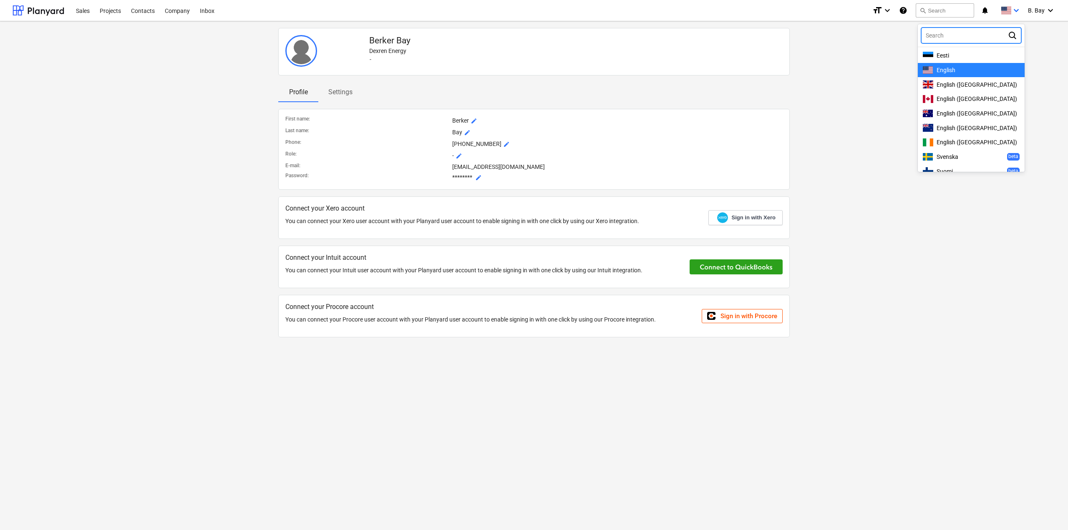
click at [969, 67] on div "English" at bounding box center [971, 70] width 97 height 8
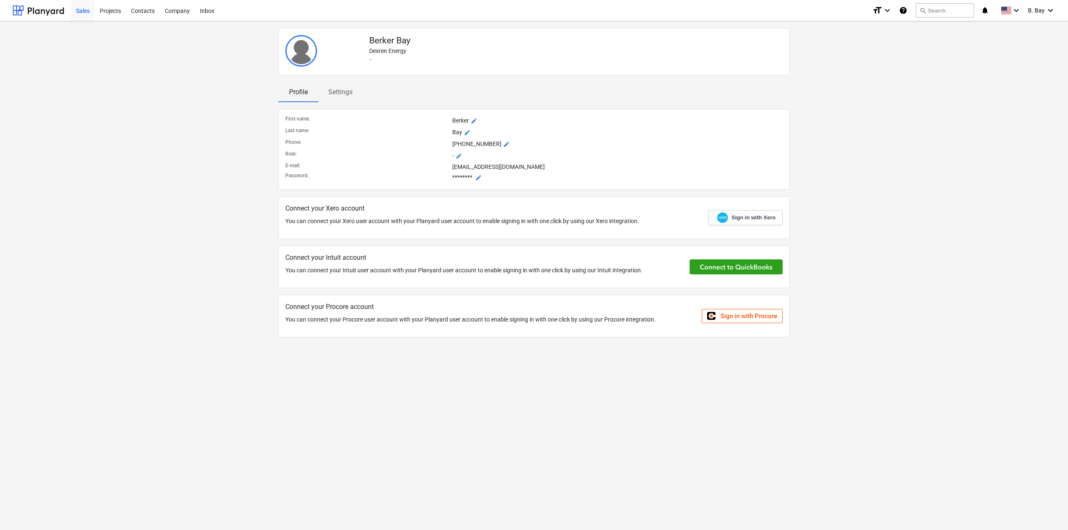
click at [87, 10] on div "Sales" at bounding box center [83, 10] width 24 height 21
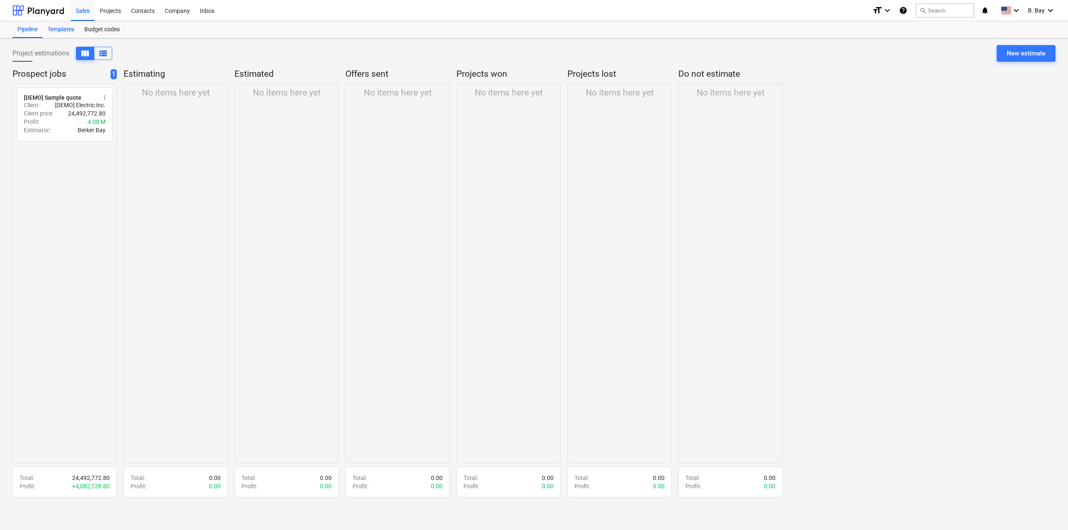
click at [65, 27] on div "Templates" at bounding box center [61, 29] width 37 height 17
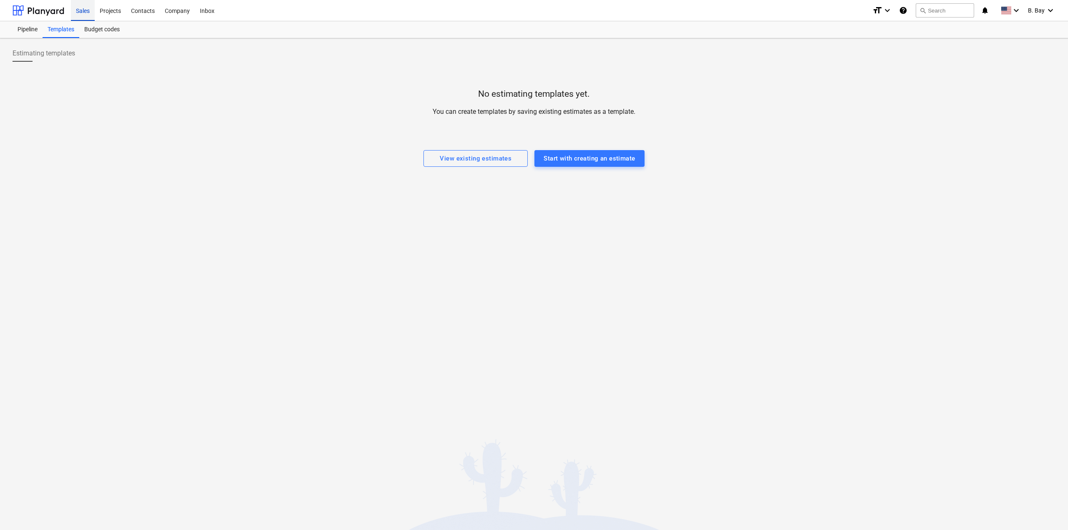
click at [91, 7] on div "Sales" at bounding box center [83, 10] width 24 height 21
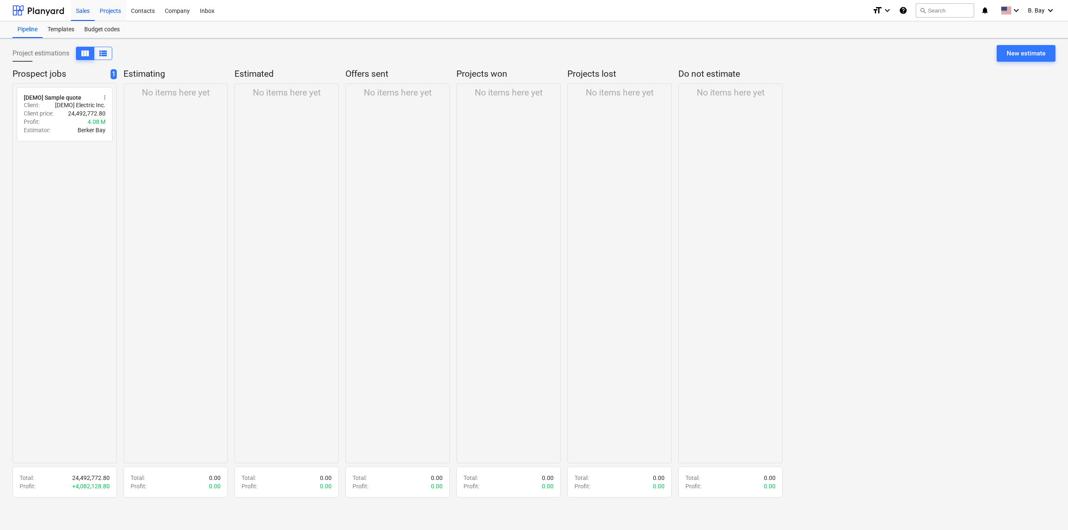
click at [104, 8] on div "Projects" at bounding box center [110, 10] width 31 height 21
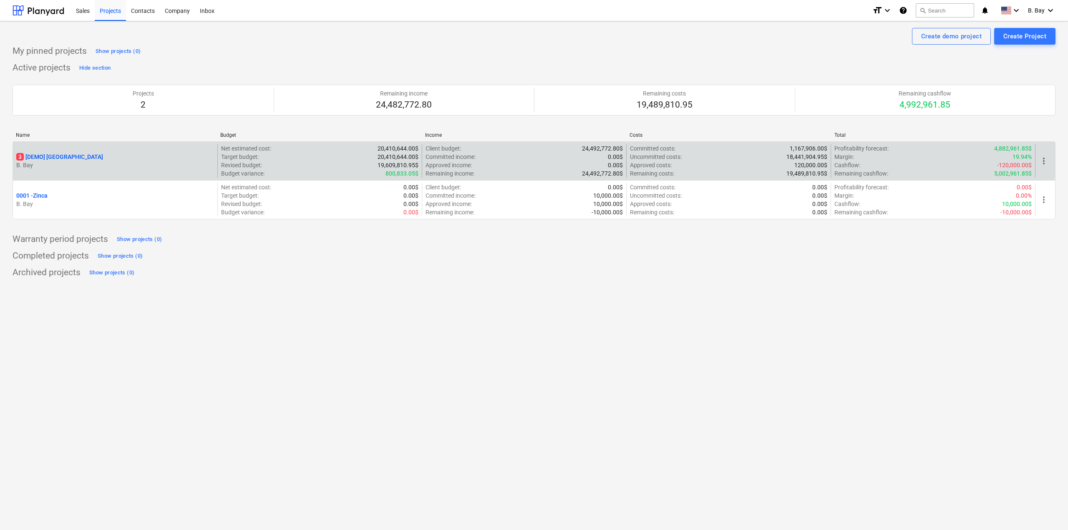
click at [601, 173] on p "24,492,772.80$" at bounding box center [602, 173] width 41 height 8
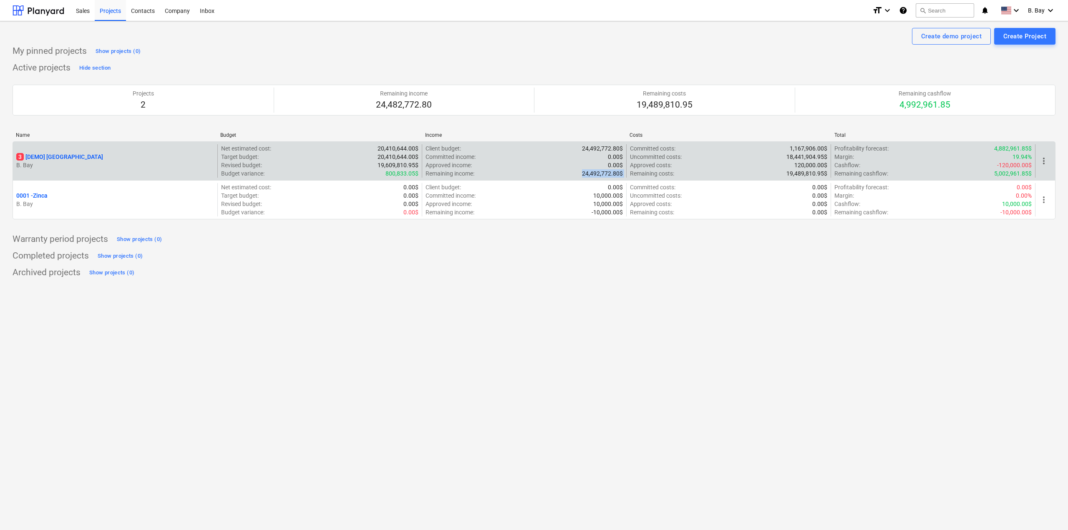
click at [601, 173] on p "24,492,772.80$" at bounding box center [602, 173] width 41 height 8
click at [595, 171] on p "24,492,772.80$" at bounding box center [602, 173] width 41 height 8
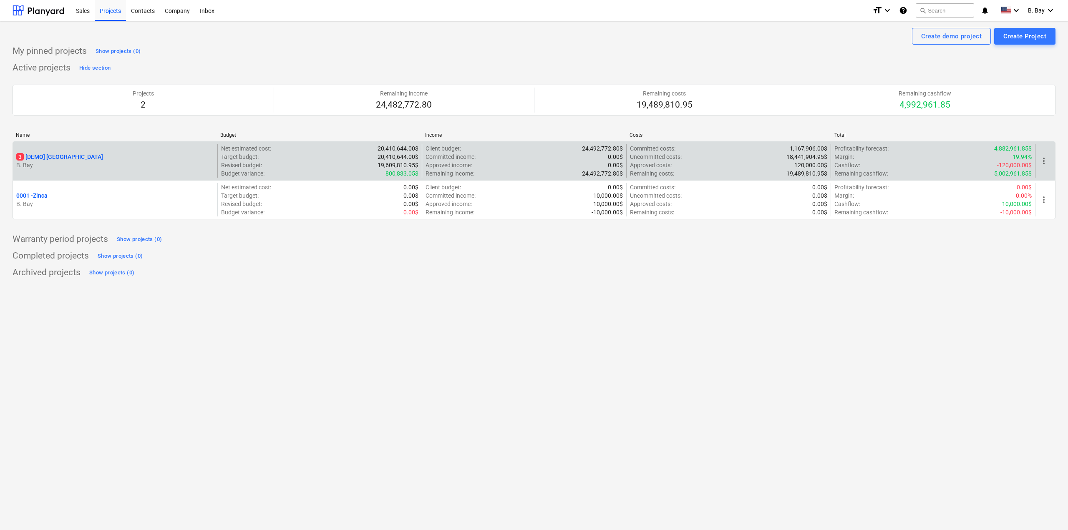
click at [783, 146] on div "Committed costs : 1,167,906.00$" at bounding box center [728, 148] width 197 height 8
click at [783, 149] on div "Committed costs : 1,167,906.00$" at bounding box center [728, 148] width 197 height 8
click at [799, 154] on p "18,441,904.95$" at bounding box center [806, 157] width 41 height 8
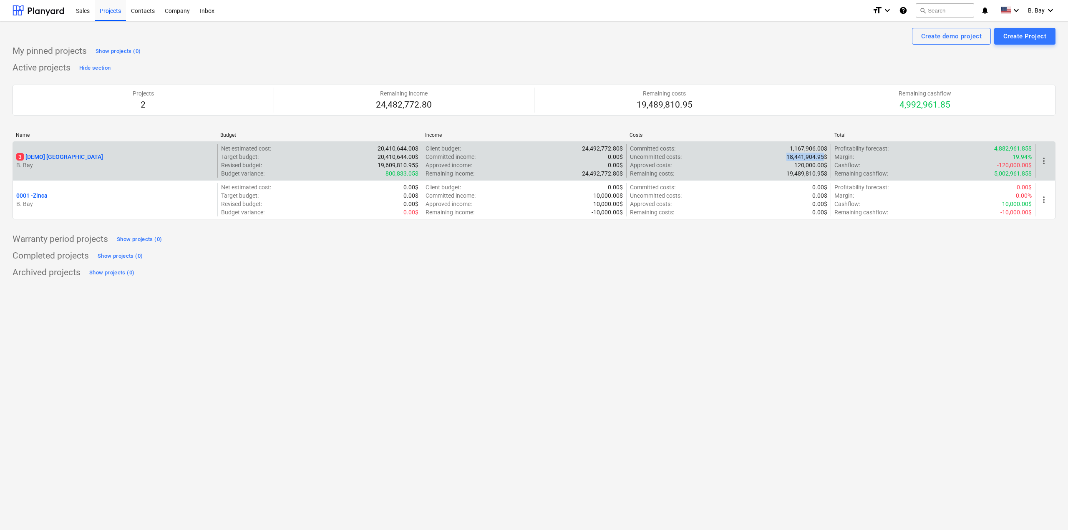
click at [799, 154] on p "18,441,904.95$" at bounding box center [806, 157] width 41 height 8
click at [797, 161] on p "120,000.00$" at bounding box center [810, 165] width 33 height 8
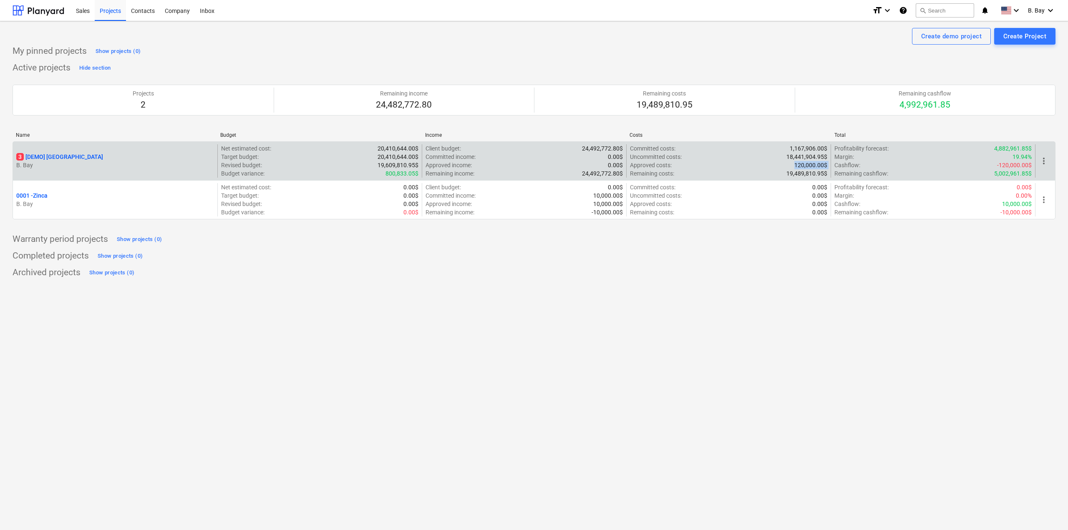
click at [797, 161] on p "120,000.00$" at bounding box center [810, 165] width 33 height 8
click at [797, 171] on p "19,489,810.95$" at bounding box center [806, 173] width 41 height 8
click at [870, 144] on p "Profitability forecast :" at bounding box center [861, 148] width 54 height 8
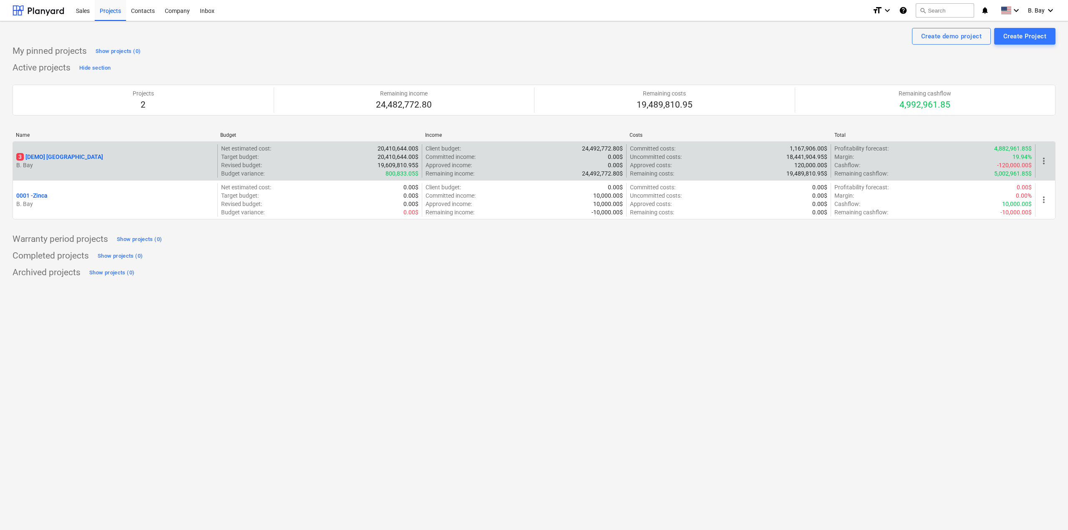
click at [869, 149] on p "Profitability forecast :" at bounding box center [861, 148] width 54 height 8
click at [155, 154] on div "3 [DEMO] [GEOGRAPHIC_DATA]" at bounding box center [115, 157] width 198 height 8
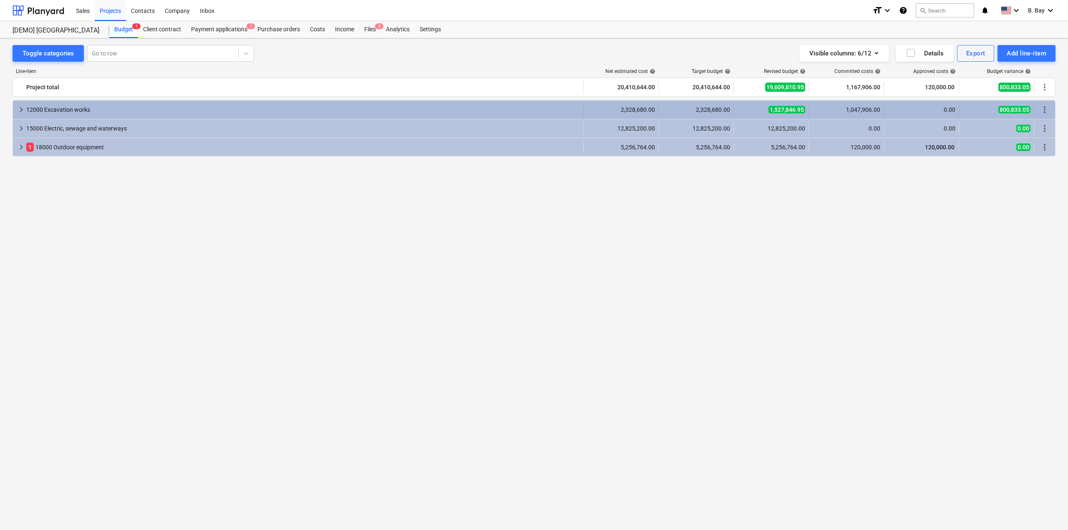
click at [75, 111] on div "12000 Excavation works" at bounding box center [303, 109] width 554 height 13
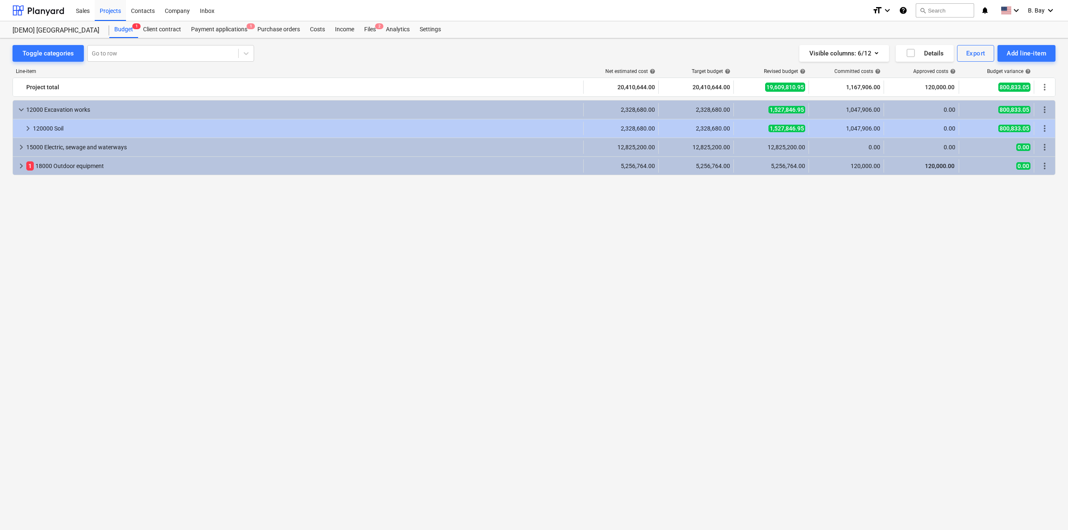
click at [75, 111] on div "12000 Excavation works" at bounding box center [303, 109] width 554 height 13
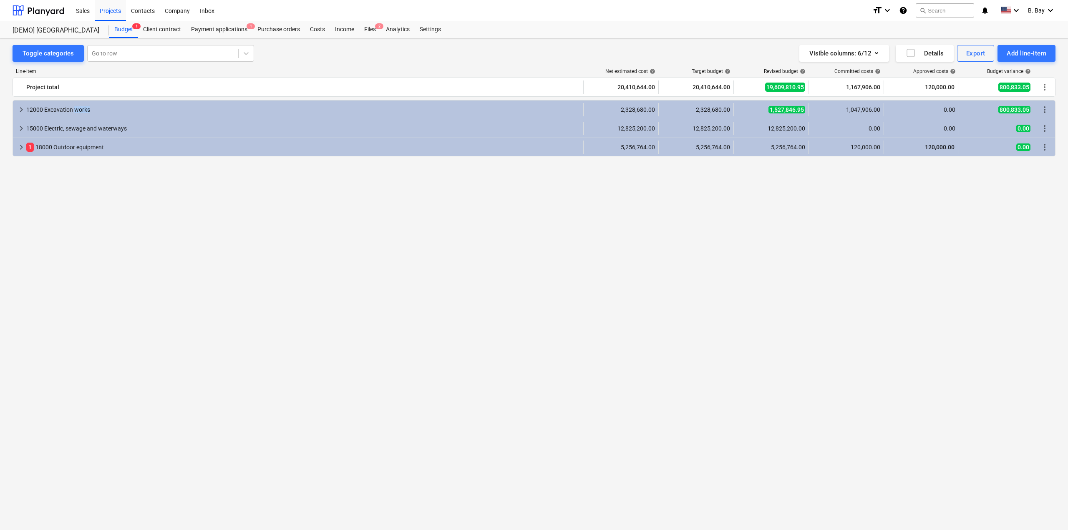
click at [75, 111] on div "12000 Excavation works" at bounding box center [303, 109] width 554 height 13
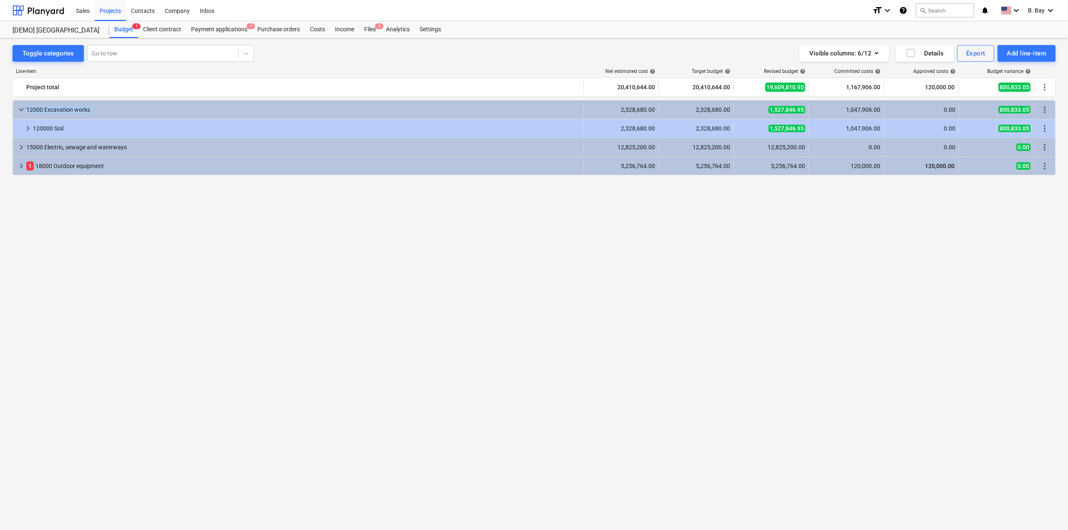
click at [75, 111] on div "12000 Excavation works" at bounding box center [303, 109] width 554 height 13
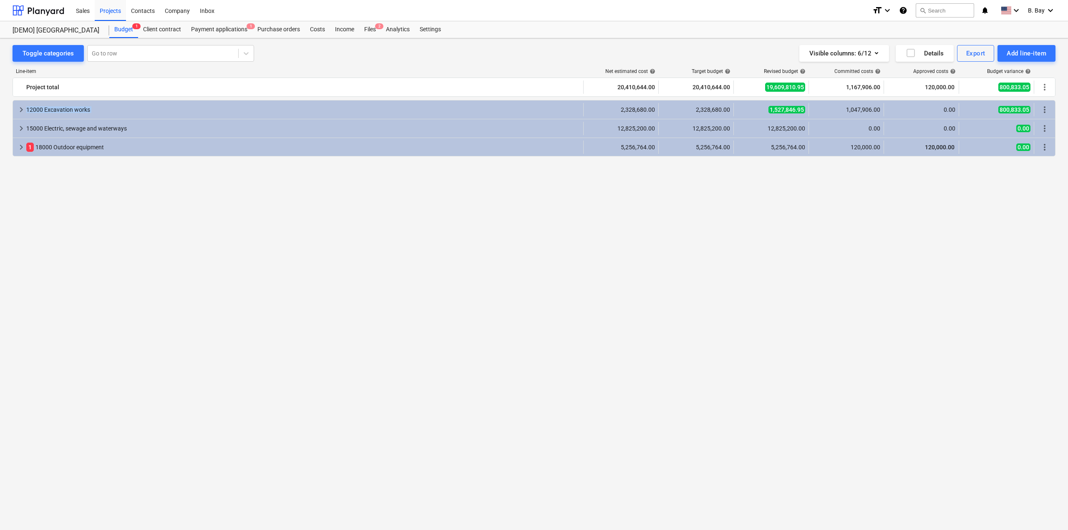
click at [75, 111] on div "12000 Excavation works" at bounding box center [303, 109] width 554 height 13
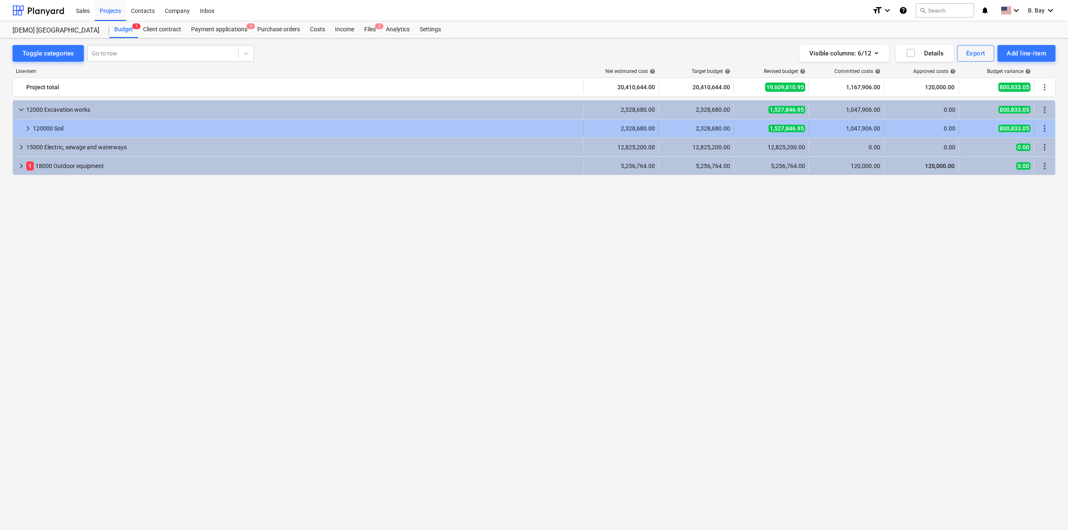
click at [65, 132] on div "120000 Soil" at bounding box center [306, 128] width 547 height 13
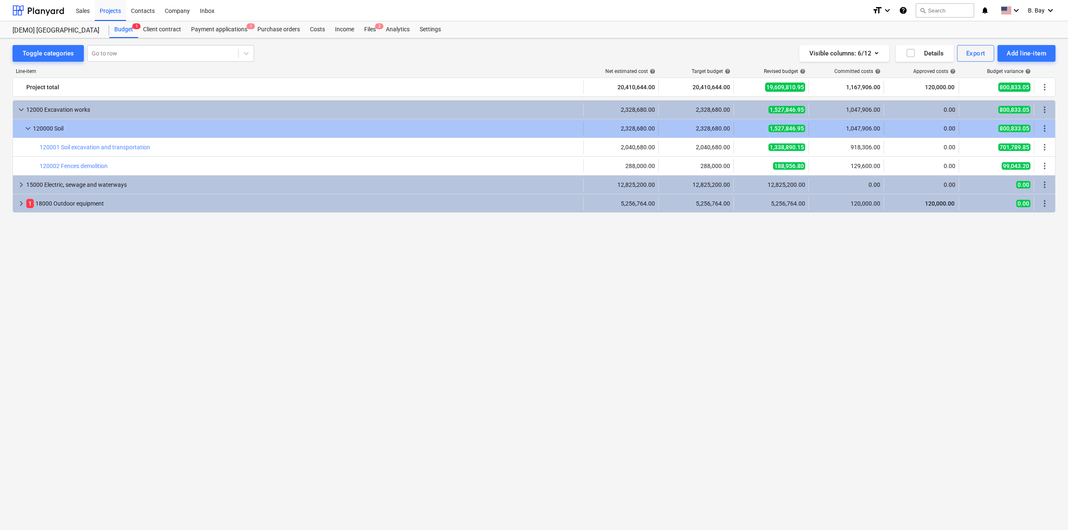
click at [65, 129] on div "120000 Soil" at bounding box center [306, 128] width 547 height 13
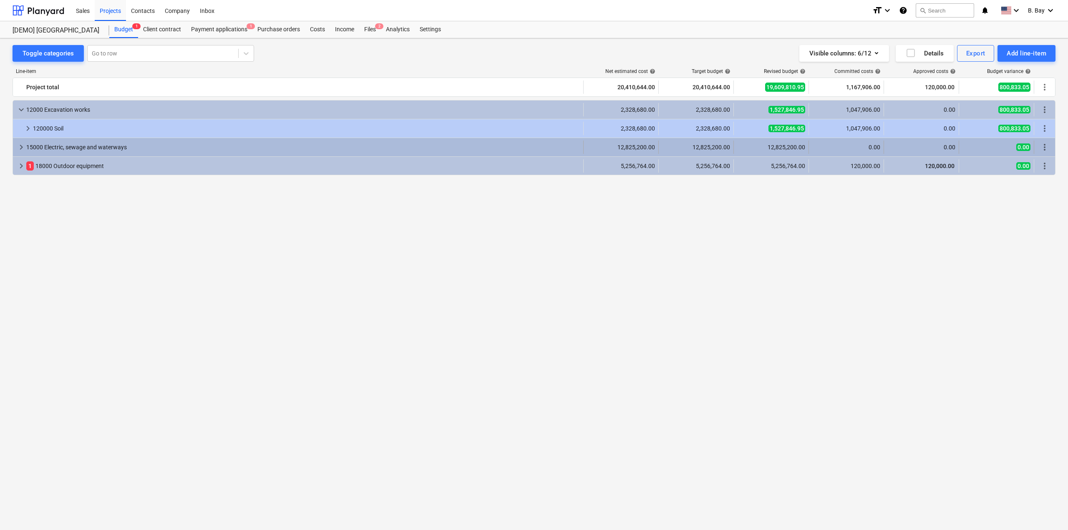
click at [73, 154] on div "15000 Electric, sewage and waterways" at bounding box center [303, 147] width 554 height 13
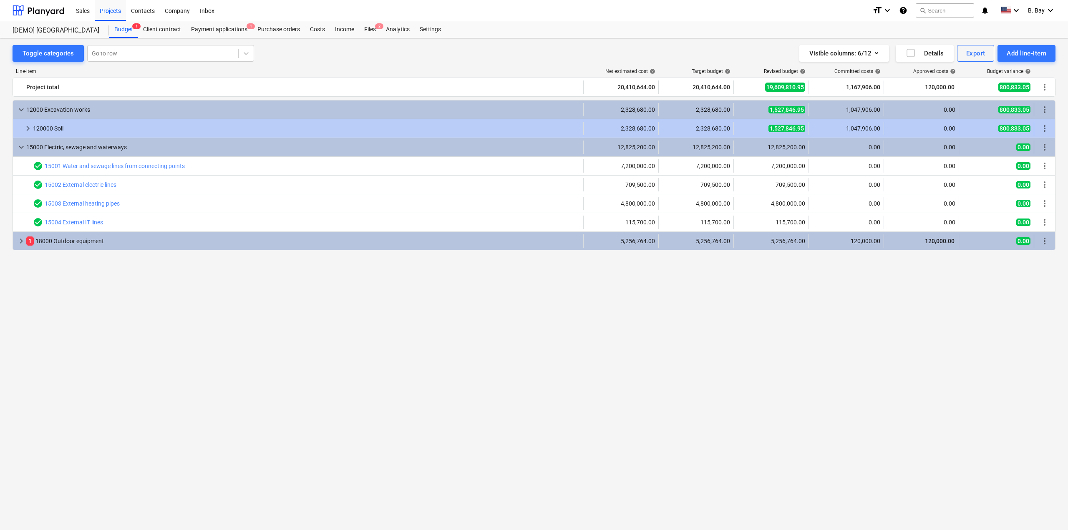
click at [73, 154] on div "15000 Electric, sewage and waterways" at bounding box center [303, 147] width 554 height 13
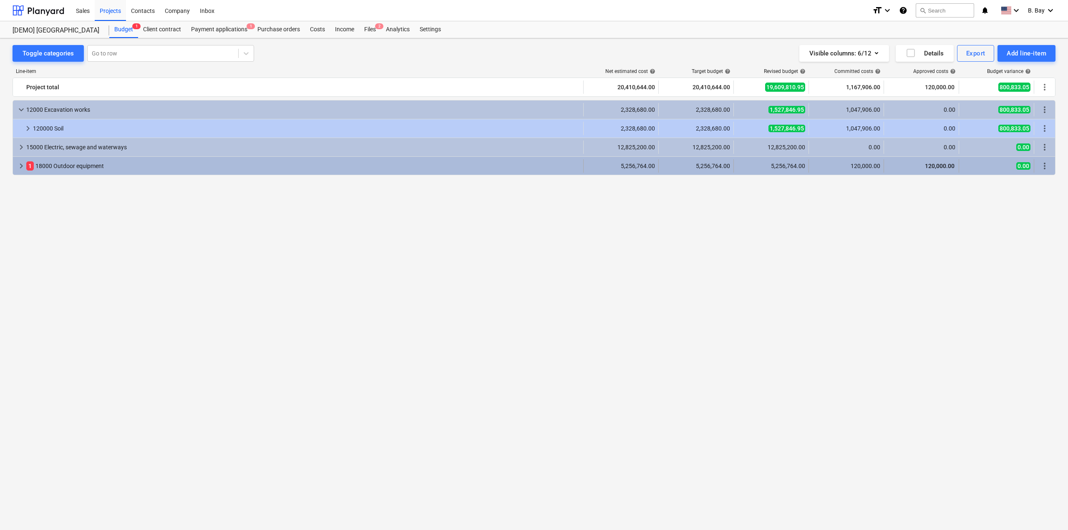
click at [62, 167] on div "1 18000 Outdoor equipment" at bounding box center [303, 165] width 554 height 13
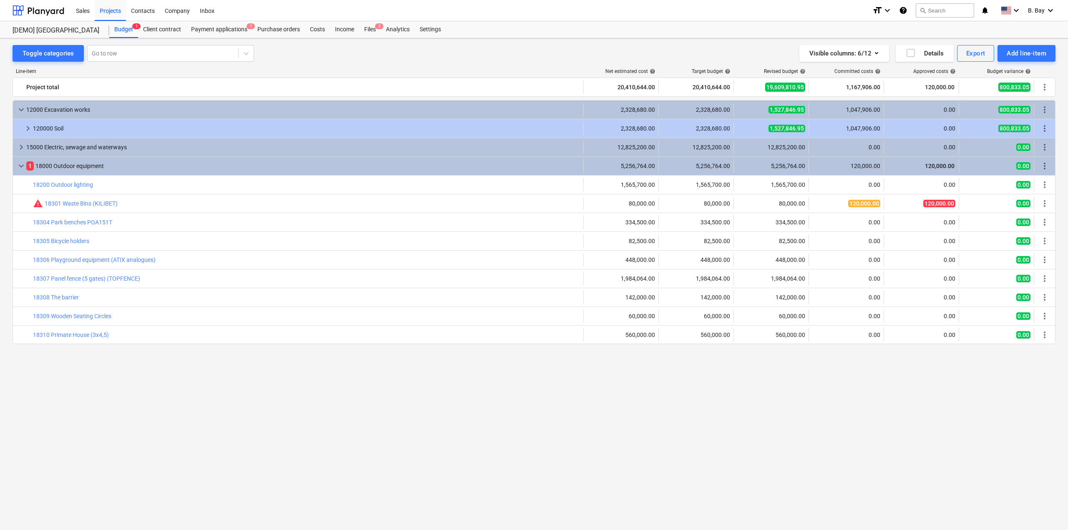
click at [62, 167] on div "1 18000 Outdoor equipment" at bounding box center [303, 165] width 554 height 13
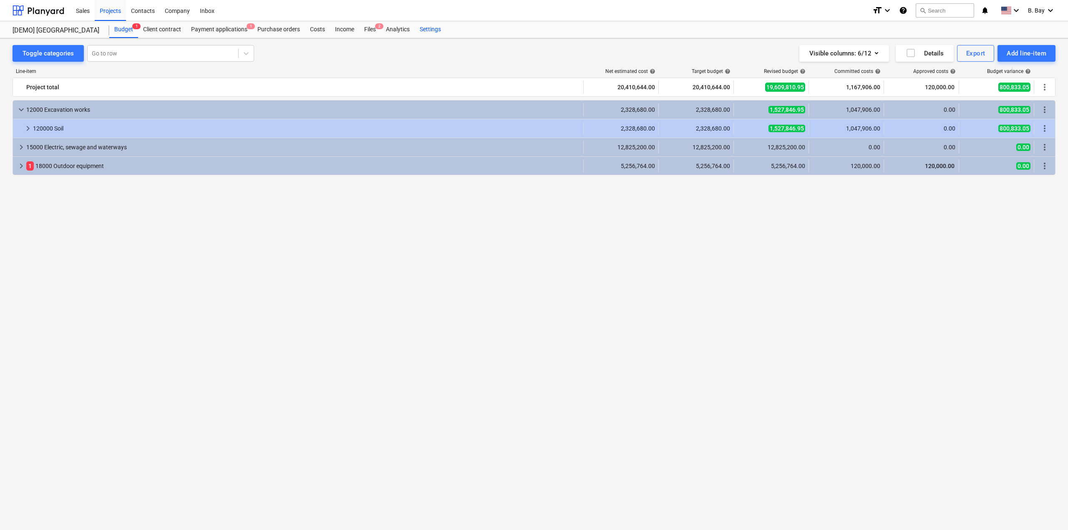
click at [436, 26] on div "Settings" at bounding box center [430, 29] width 31 height 17
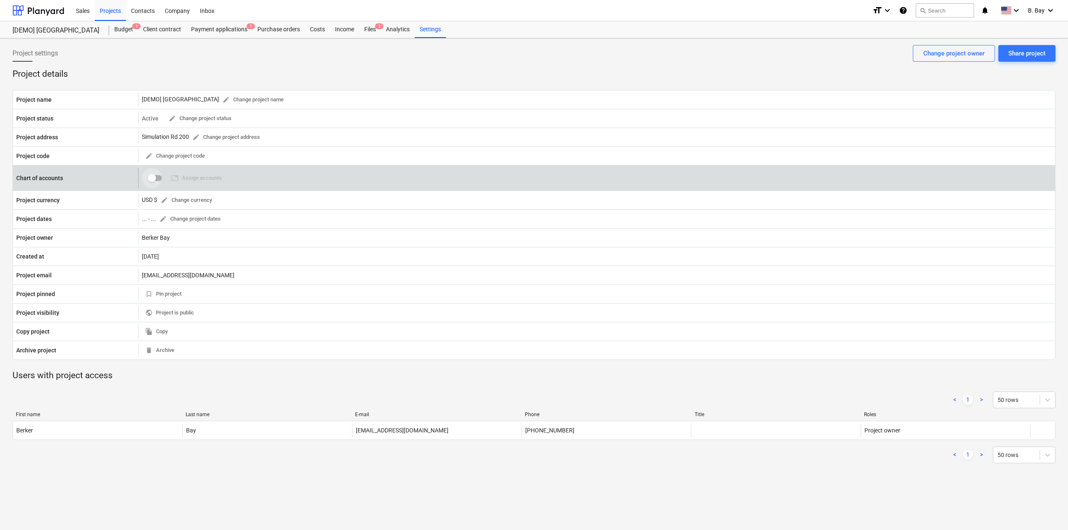
click at [149, 178] on input "checkbox" at bounding box center [152, 178] width 20 height 20
checkbox input "false"
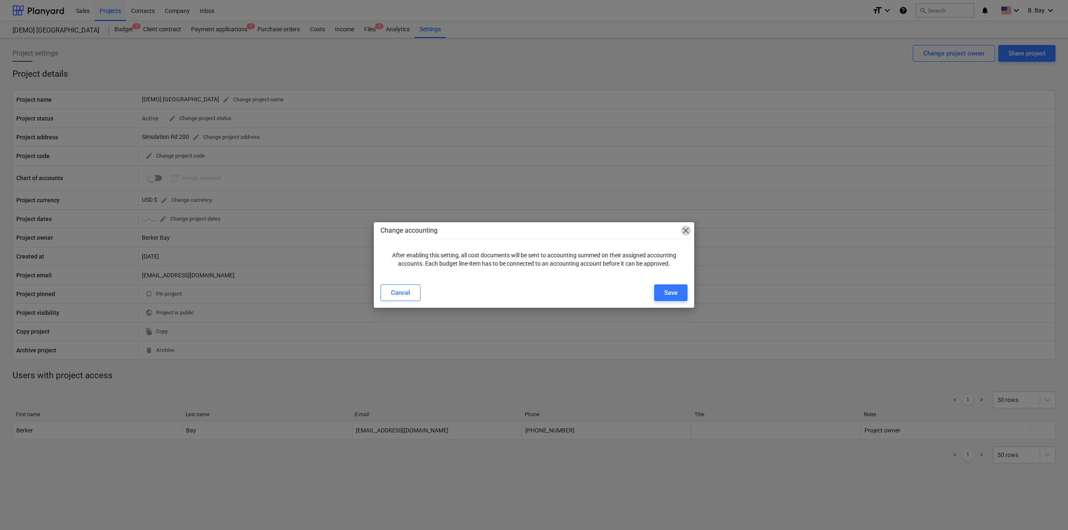
click at [685, 233] on span "close" at bounding box center [686, 231] width 10 height 10
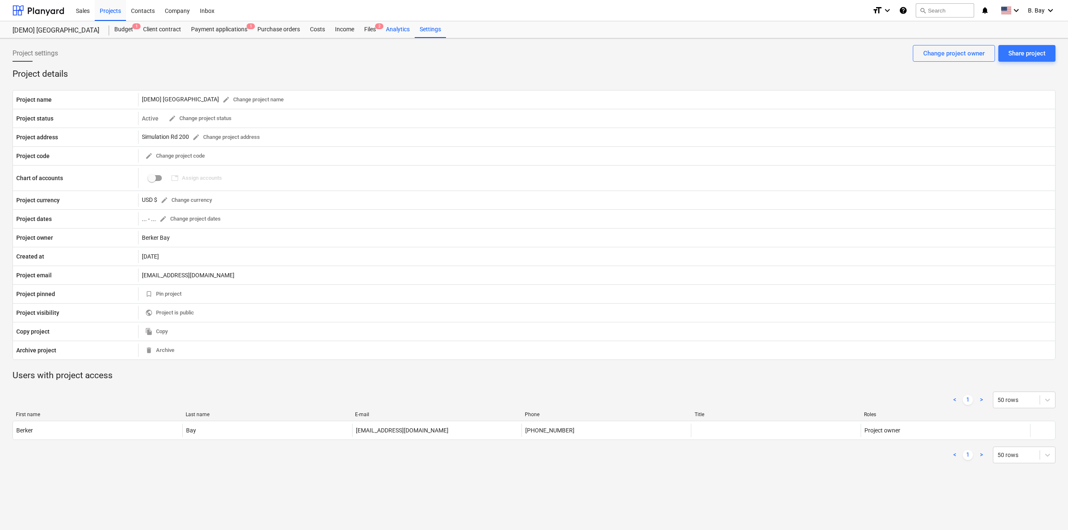
click at [398, 28] on div "Analytics" at bounding box center [398, 29] width 34 height 17
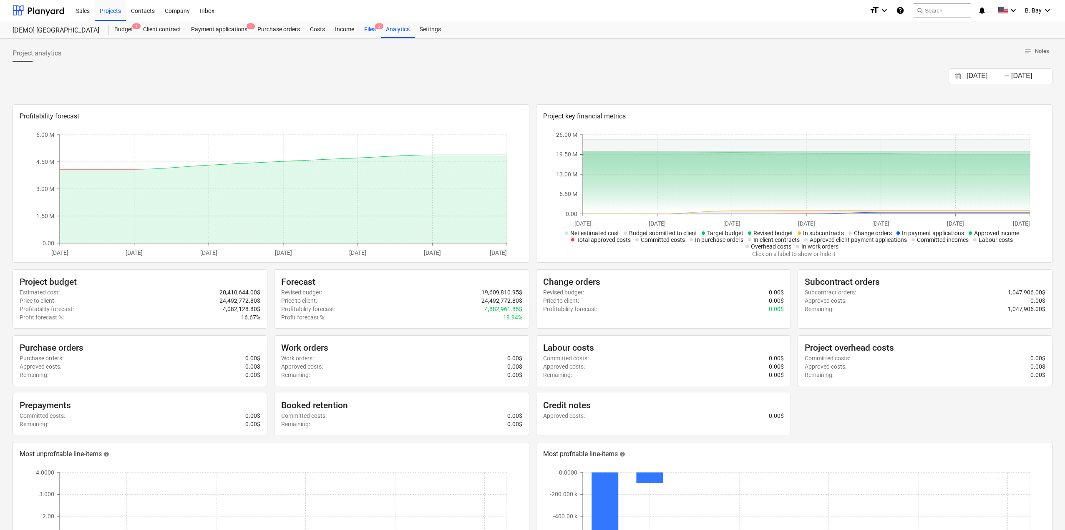
click at [361, 33] on div "Files 2" at bounding box center [370, 29] width 22 height 17
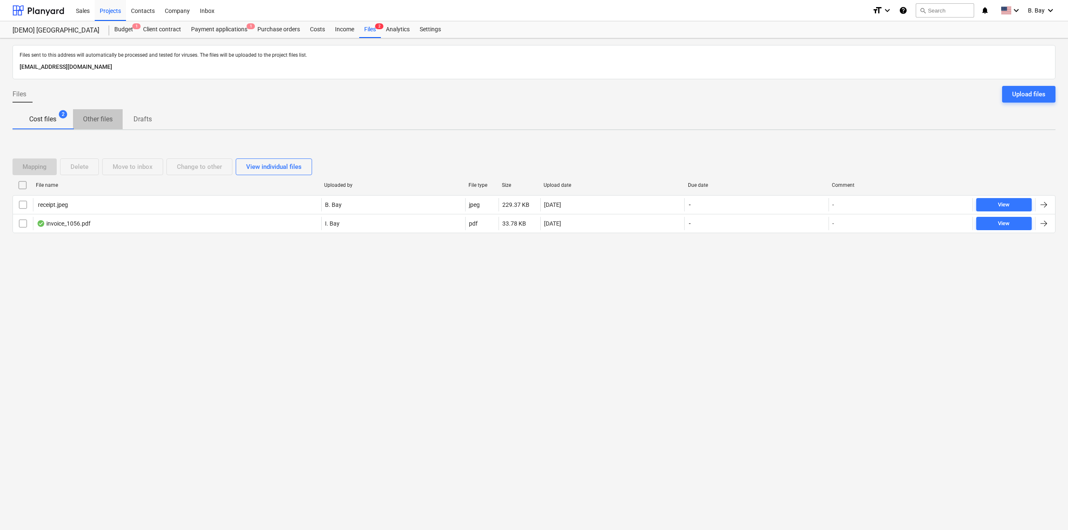
click at [106, 114] on p "Other files" at bounding box center [98, 119] width 30 height 10
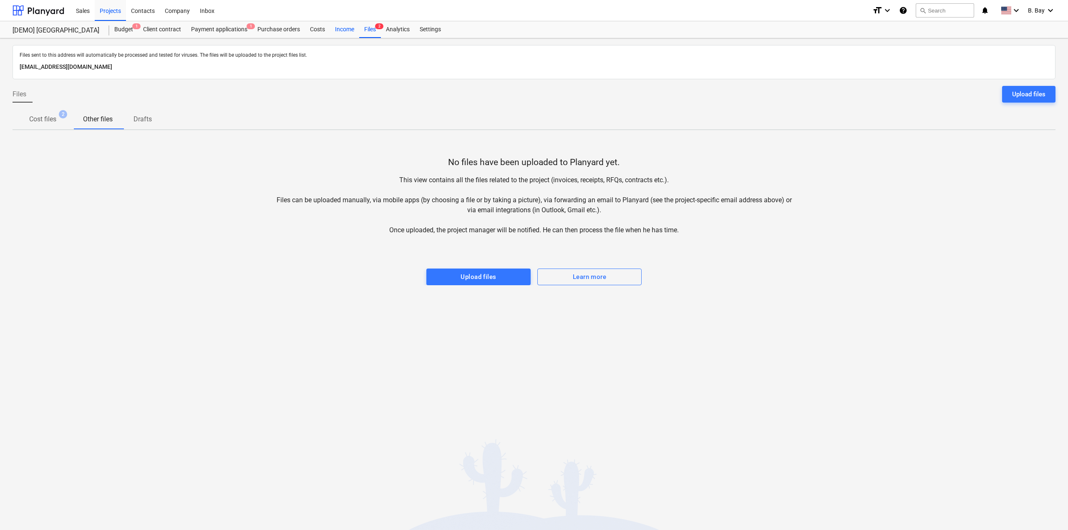
click at [351, 28] on div "Income" at bounding box center [344, 29] width 29 height 17
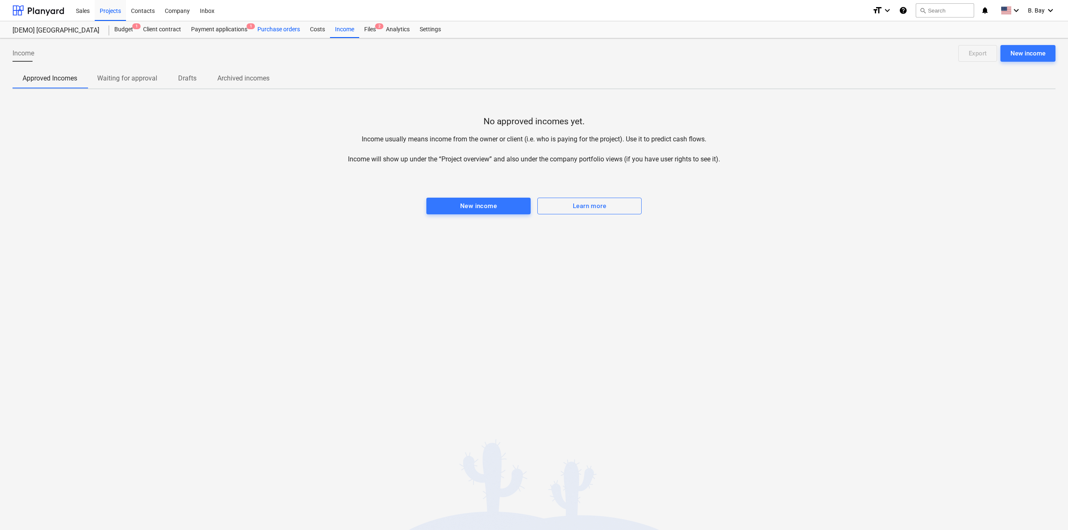
click at [302, 27] on div "Purchase orders" at bounding box center [278, 29] width 53 height 17
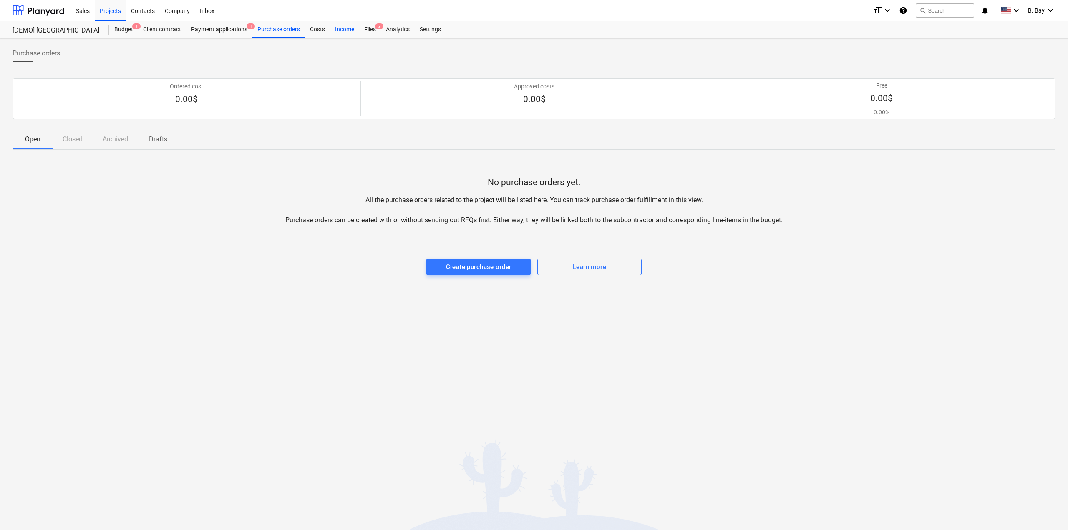
click at [336, 27] on div "Income" at bounding box center [344, 29] width 29 height 17
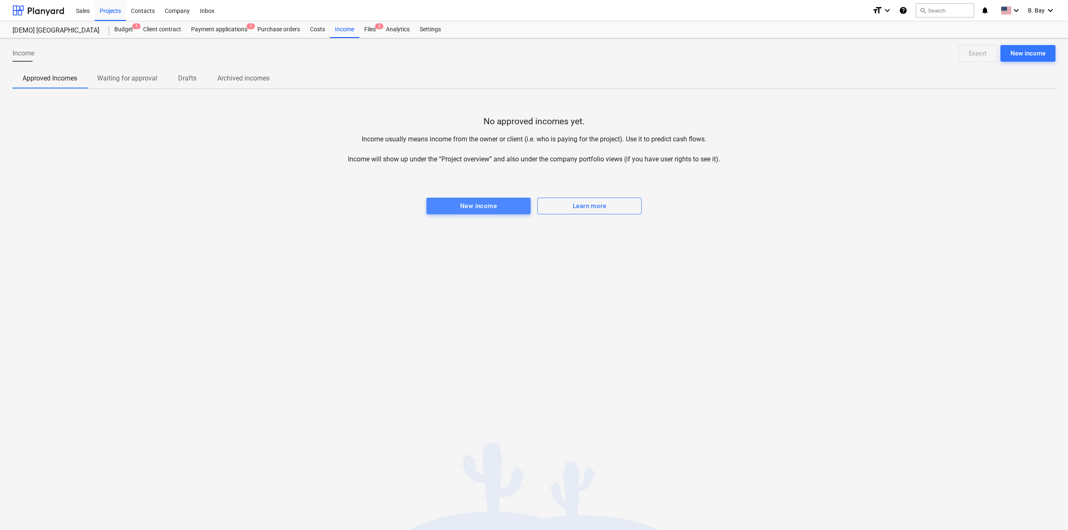
click at [514, 200] on button "New income" at bounding box center [478, 206] width 104 height 17
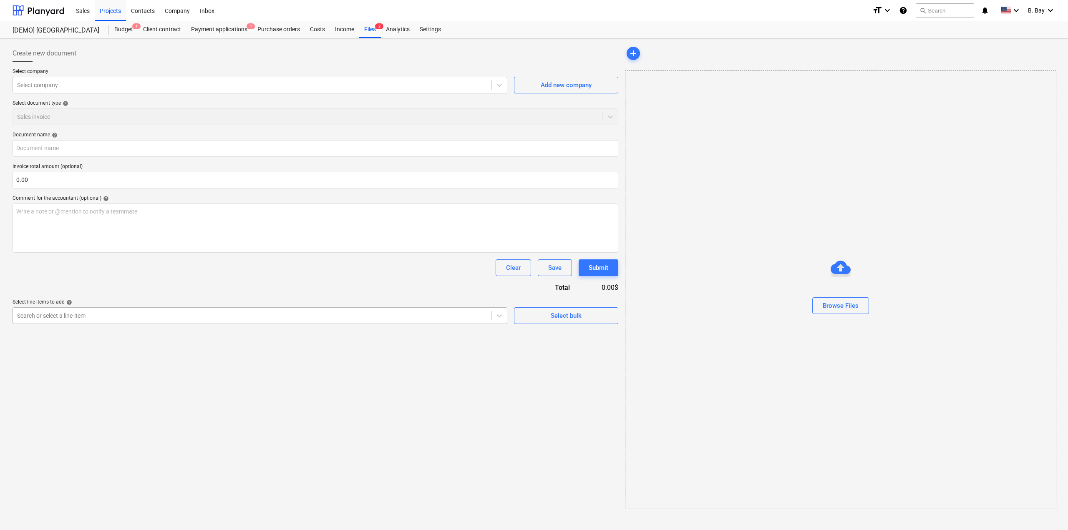
click at [270, 318] on div at bounding box center [252, 316] width 470 height 8
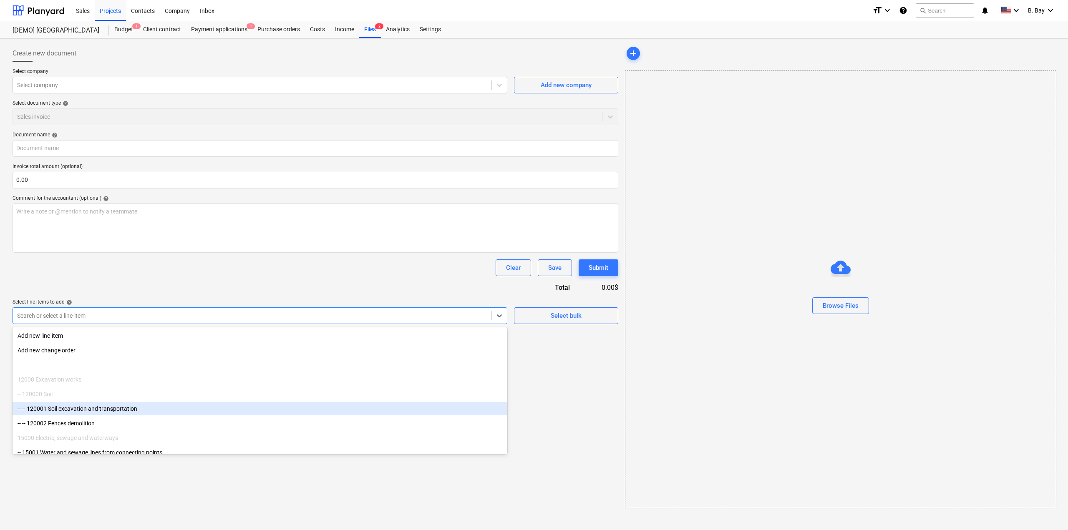
click at [252, 410] on div "-- -- 120001 Soil excavation and transportation" at bounding box center [260, 408] width 495 height 13
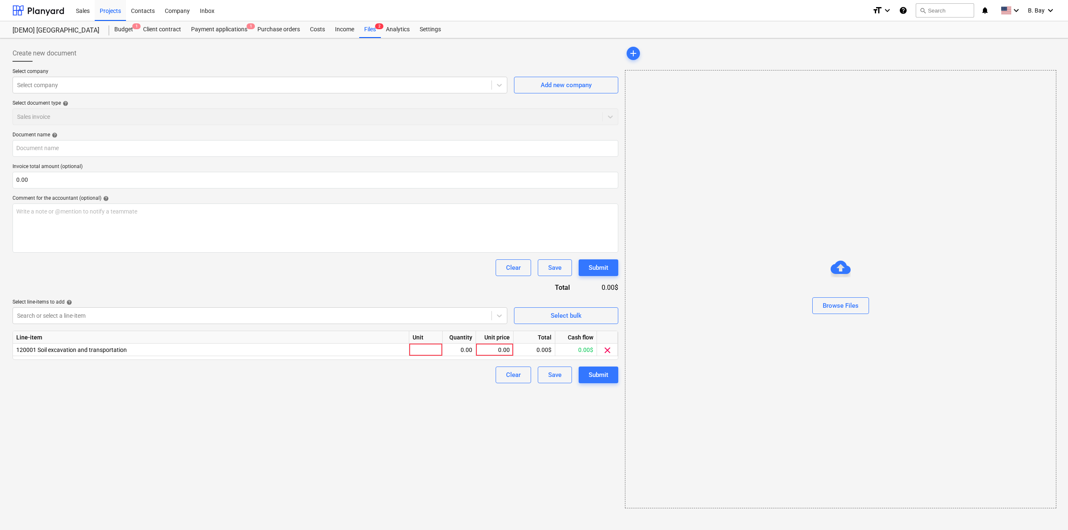
drag, startPoint x: 520, startPoint y: 423, endPoint x: 521, endPoint y: 419, distance: 4.8
click at [521, 423] on div "Create new document Select company Select company Add new company Select docume…" at bounding box center [315, 277] width 612 height 470
click at [575, 348] on div "0.00$" at bounding box center [576, 350] width 42 height 13
click at [587, 348] on div "0.00$" at bounding box center [576, 350] width 42 height 13
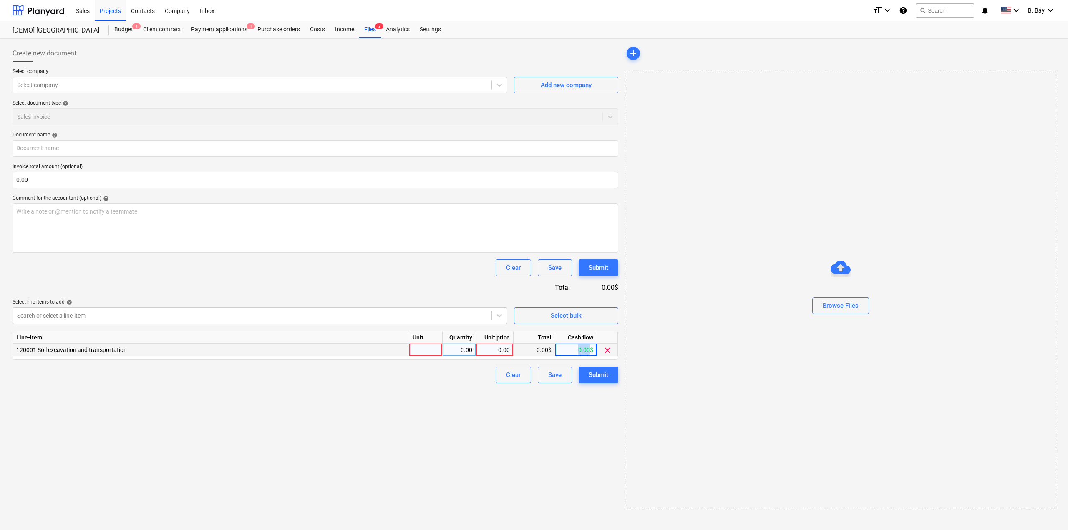
click at [587, 348] on div "0.00$" at bounding box center [576, 350] width 42 height 13
click at [677, 322] on div "Browse Files" at bounding box center [840, 289] width 431 height 438
click at [159, 223] on div "Write a note or @mention to notify a teammate [PERSON_NAME]" at bounding box center [316, 228] width 606 height 49
click at [89, 7] on div "Sales" at bounding box center [83, 10] width 24 height 21
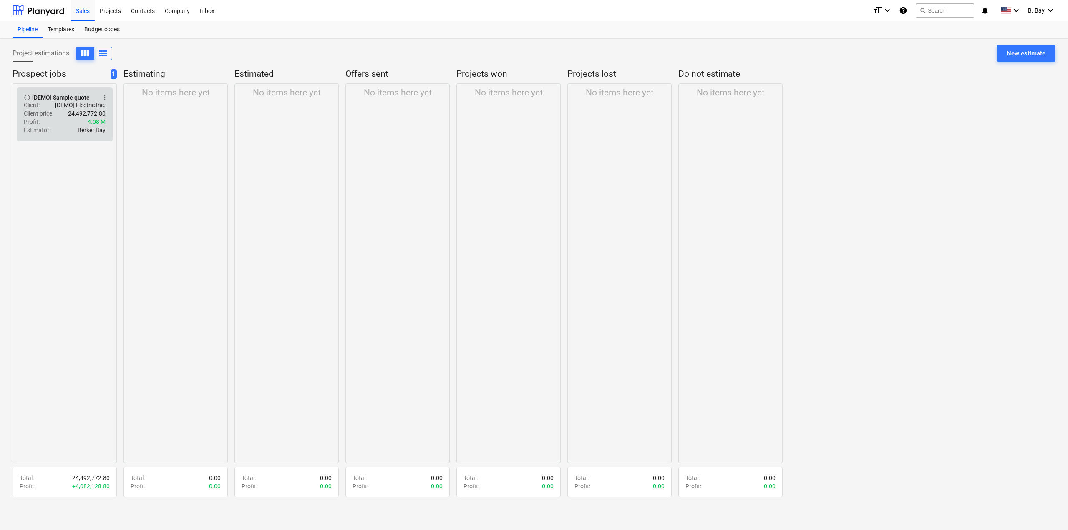
click at [79, 110] on p "24,492,772.80" at bounding box center [87, 113] width 38 height 8
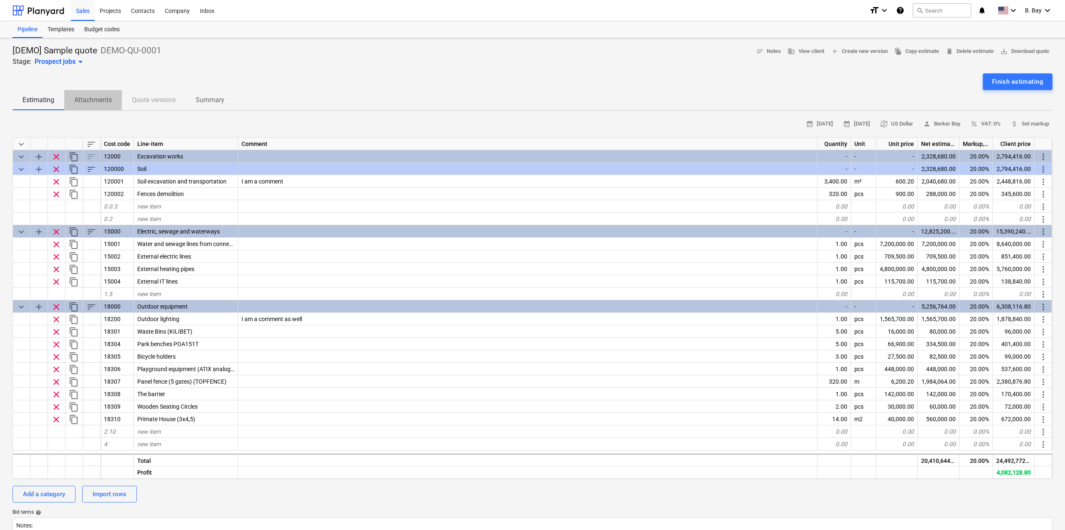
click at [88, 103] on p "Attachments" at bounding box center [93, 100] width 38 height 10
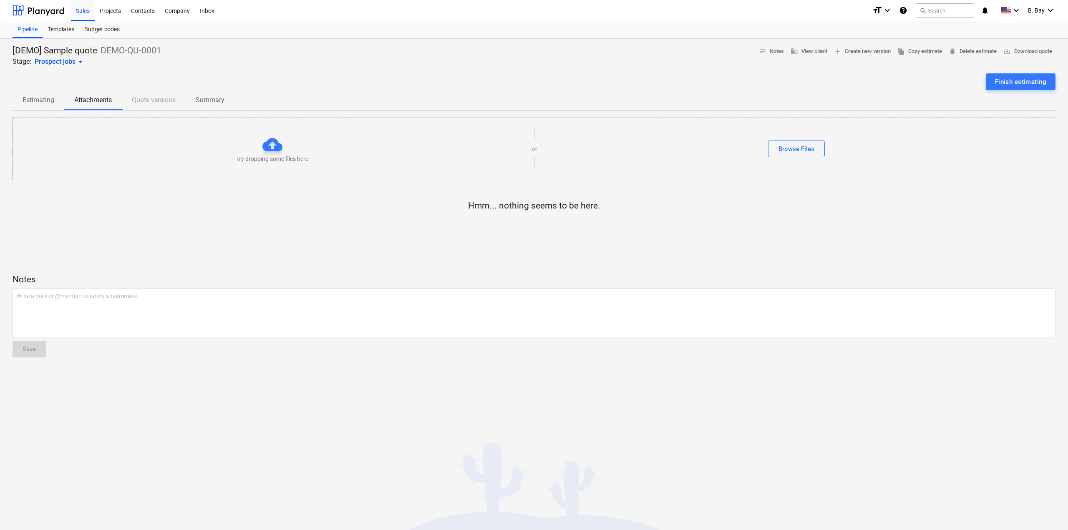
click at [164, 91] on div "Estimating Attachments Quote versions Summary" at bounding box center [534, 100] width 1043 height 20
click at [164, 102] on div "Estimating Attachments Quote versions Summary" at bounding box center [534, 100] width 1043 height 20
click at [45, 102] on p "Estimating" at bounding box center [39, 100] width 32 height 10
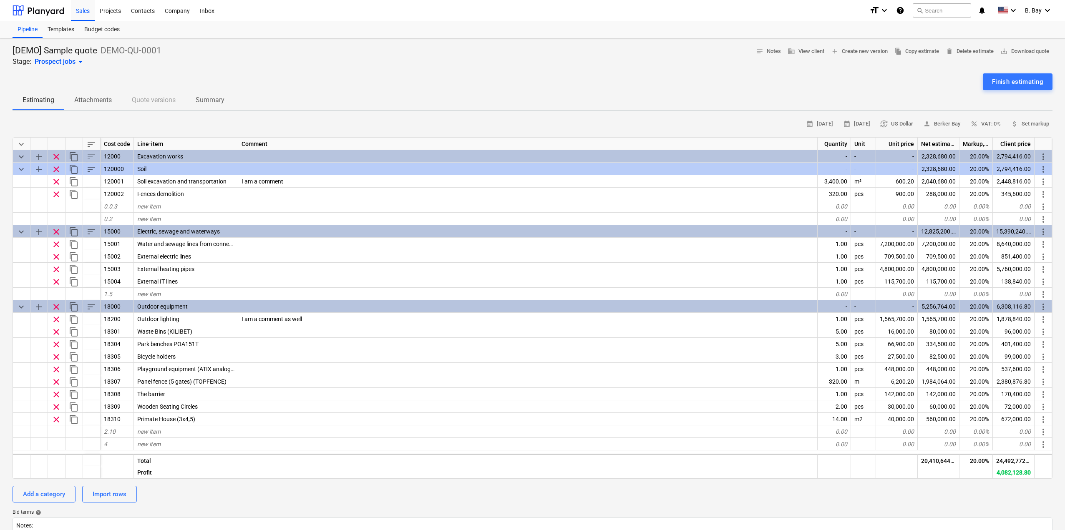
click at [204, 103] on p "Summary" at bounding box center [210, 100] width 29 height 10
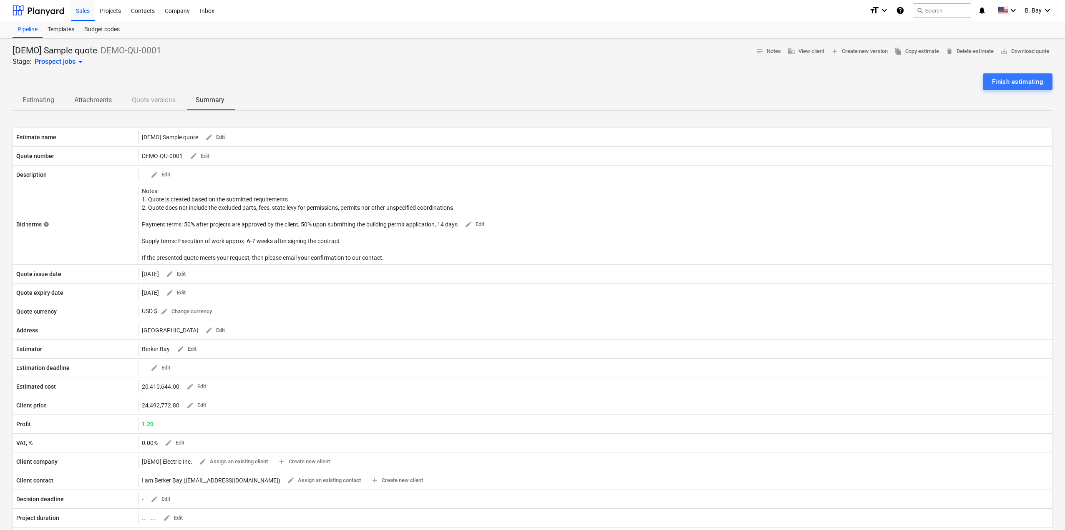
click at [51, 107] on span "Estimating" at bounding box center [39, 100] width 52 height 15
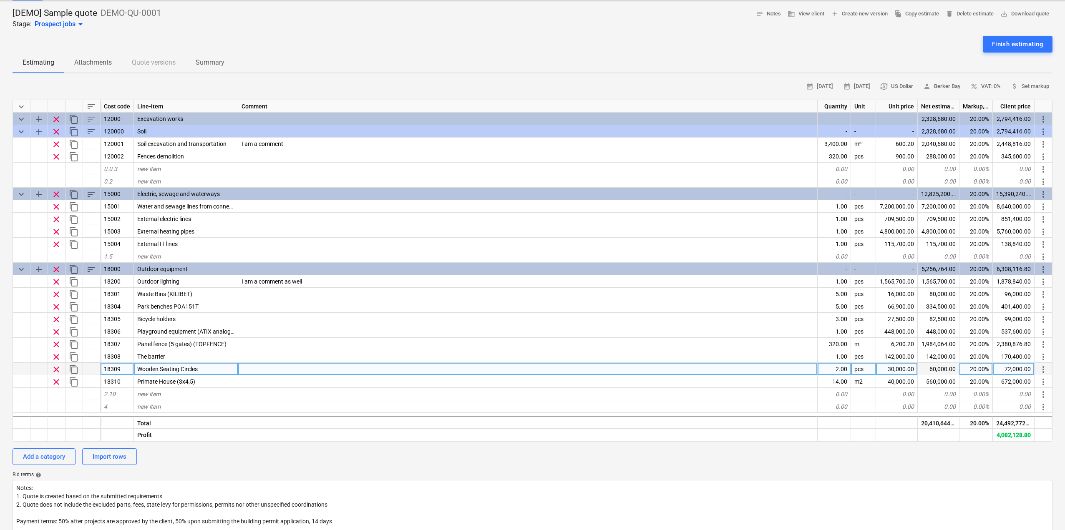
scroll to position [83, 0]
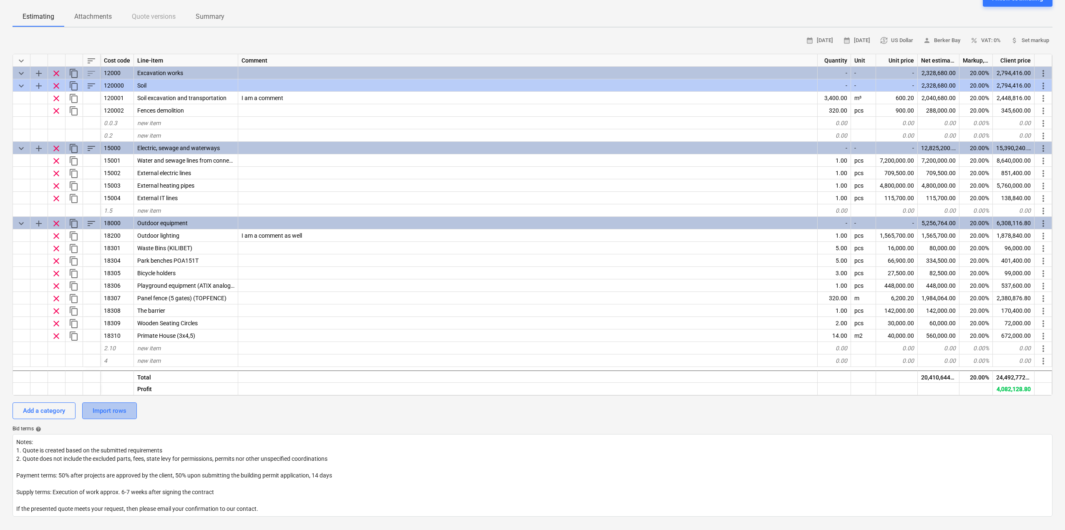
click at [109, 411] on div "Import rows" at bounding box center [110, 410] width 34 height 11
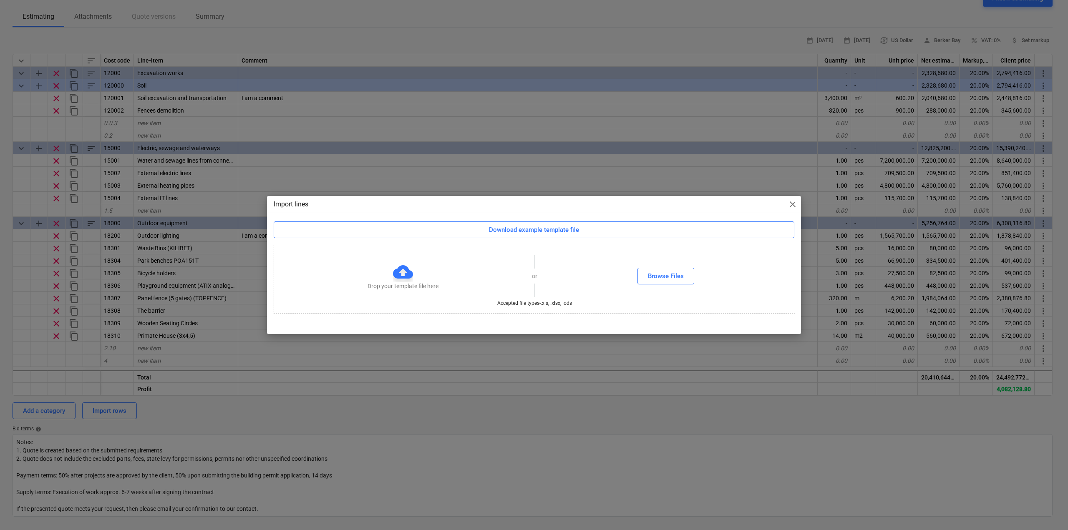
click at [791, 202] on span "close" at bounding box center [793, 204] width 10 height 10
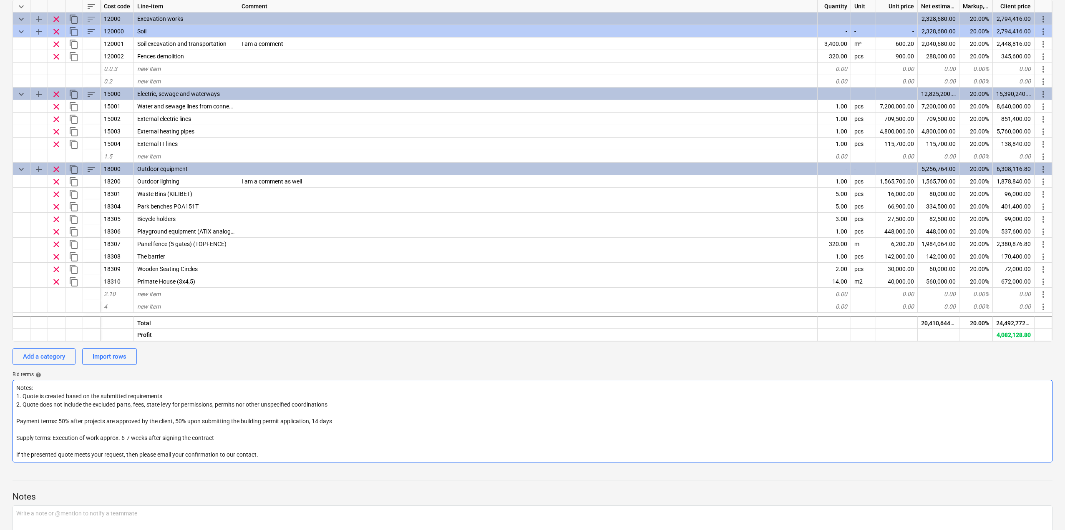
scroll to position [167, 0]
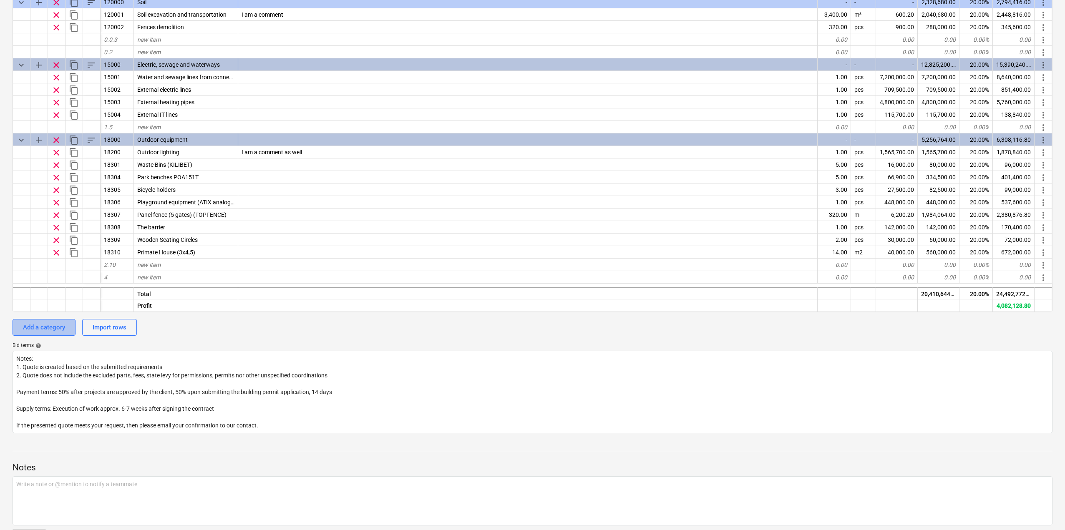
click at [61, 333] on button "Add a category" at bounding box center [44, 327] width 63 height 17
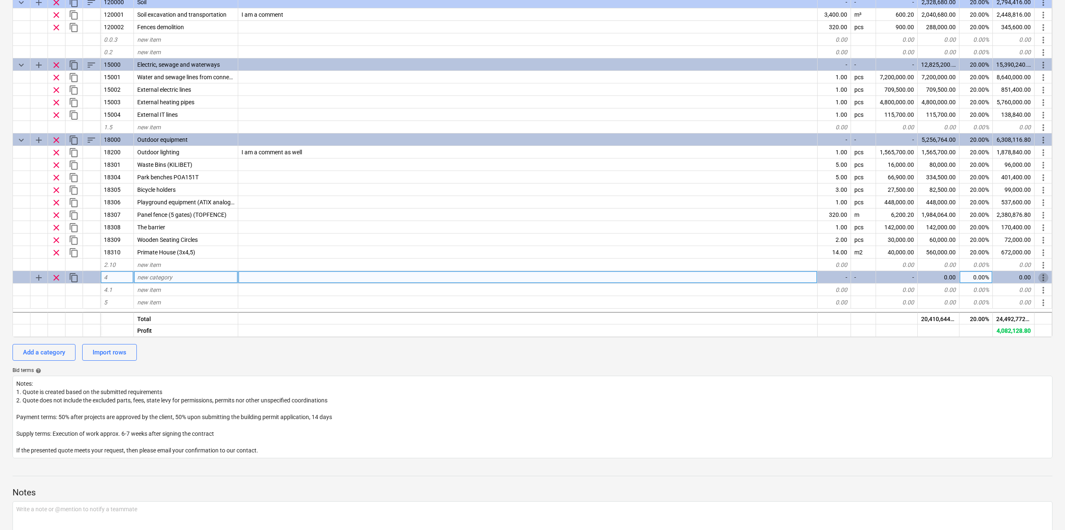
click at [1046, 276] on span "more_vert" at bounding box center [1043, 278] width 10 height 10
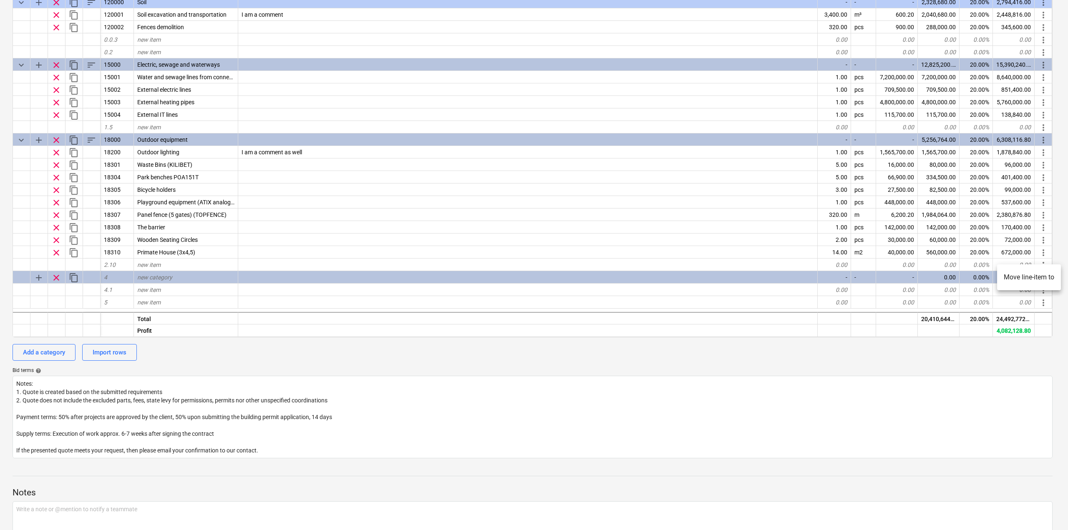
click at [290, 372] on div at bounding box center [534, 265] width 1068 height 530
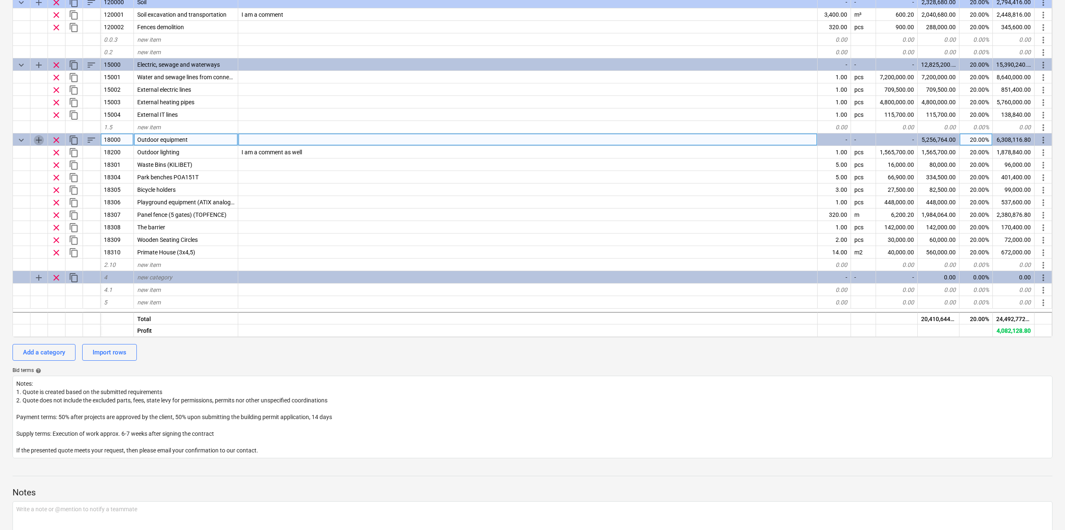
click at [36, 141] on span "add" at bounding box center [39, 140] width 10 height 10
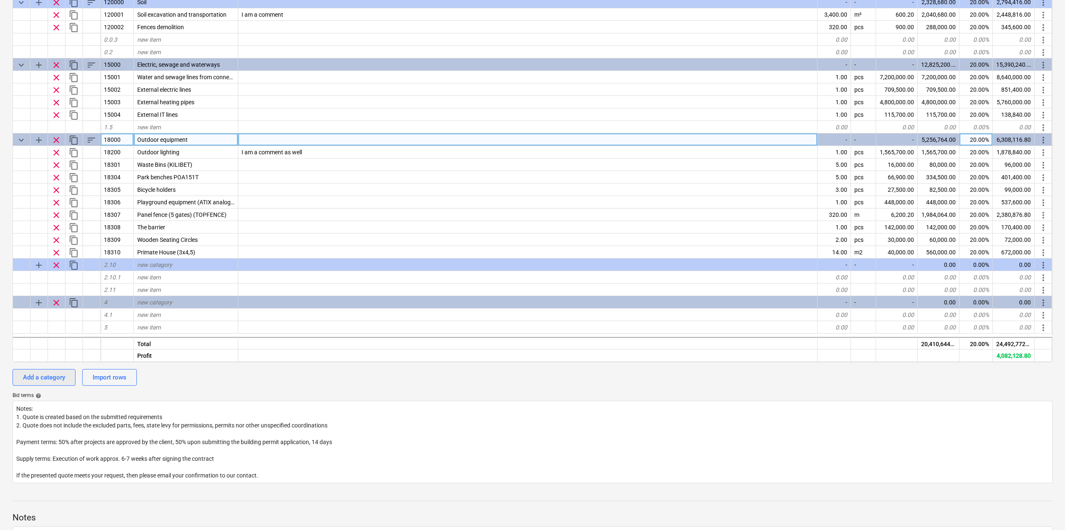
click at [46, 369] on button "Add a category" at bounding box center [44, 377] width 63 height 17
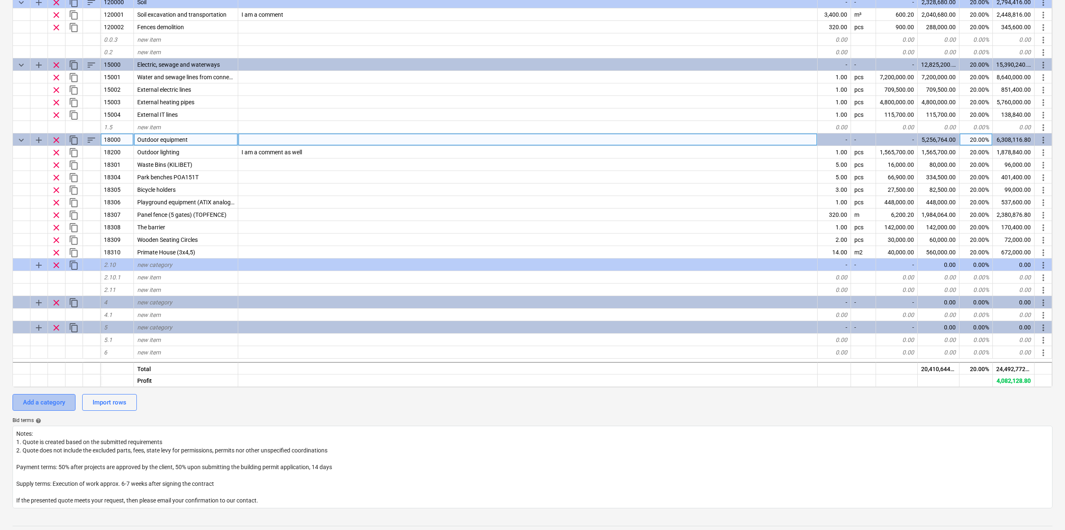
click at [51, 399] on div "Add a category" at bounding box center [44, 402] width 42 height 11
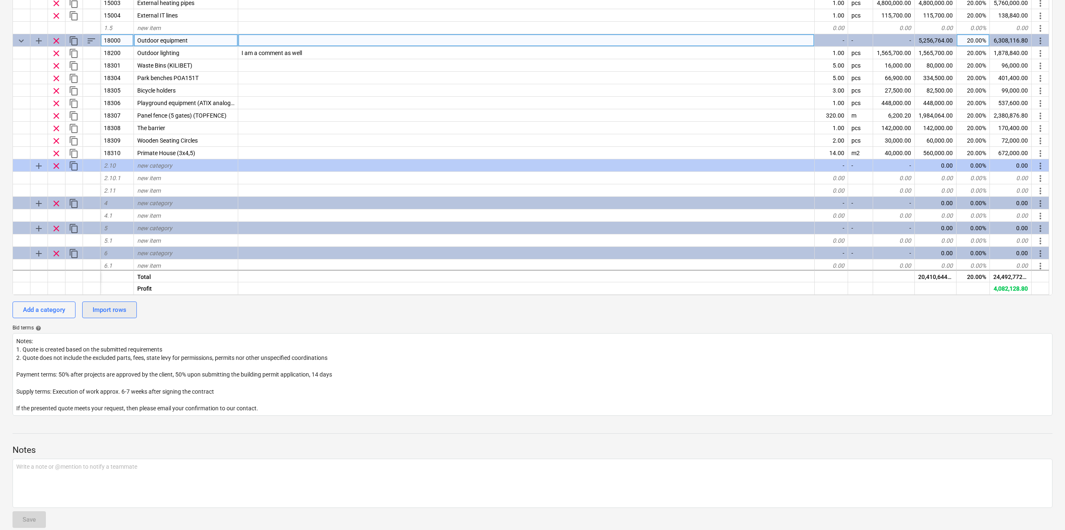
scroll to position [277, 0]
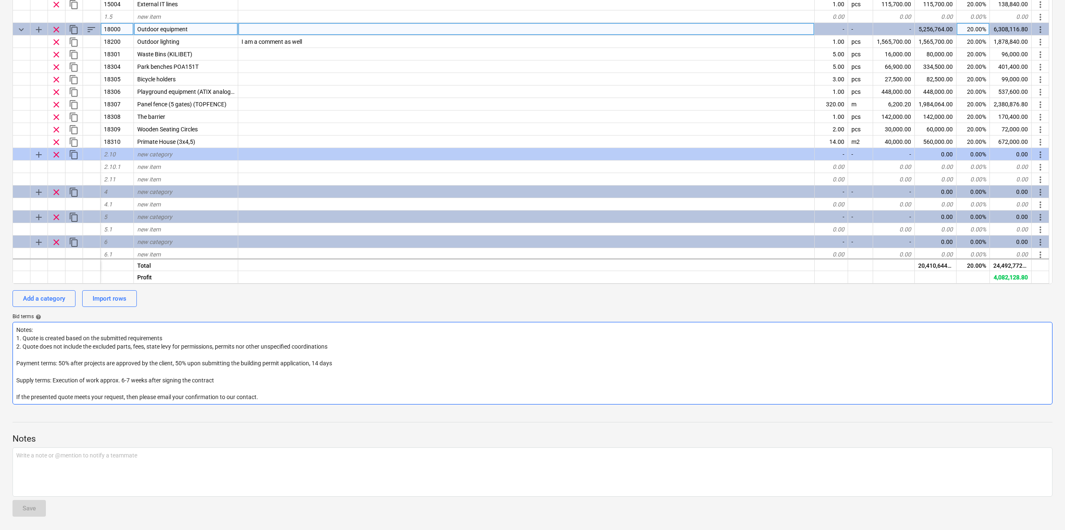
click at [53, 340] on textarea "Notes: 1. Quote is created based on the submitted requirements 2. Quote does no…" at bounding box center [533, 363] width 1040 height 83
click at [51, 345] on textarea "Notes: 1. Quote is created based on the submitted requirements 2. Quote does no…" at bounding box center [533, 363] width 1040 height 83
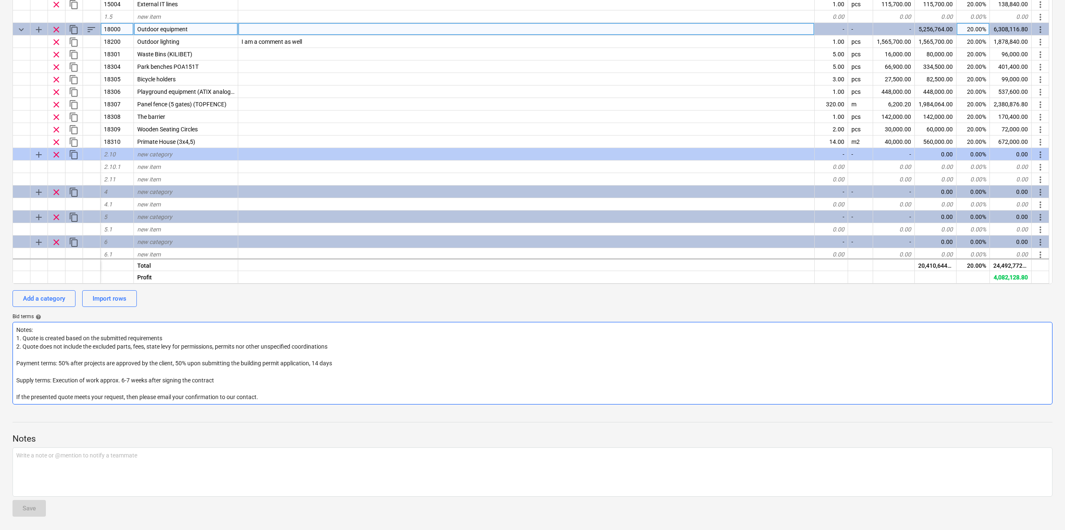
click at [51, 345] on textarea "Notes: 1. Quote is created based on the submitted requirements 2. Quote does no…" at bounding box center [533, 363] width 1040 height 83
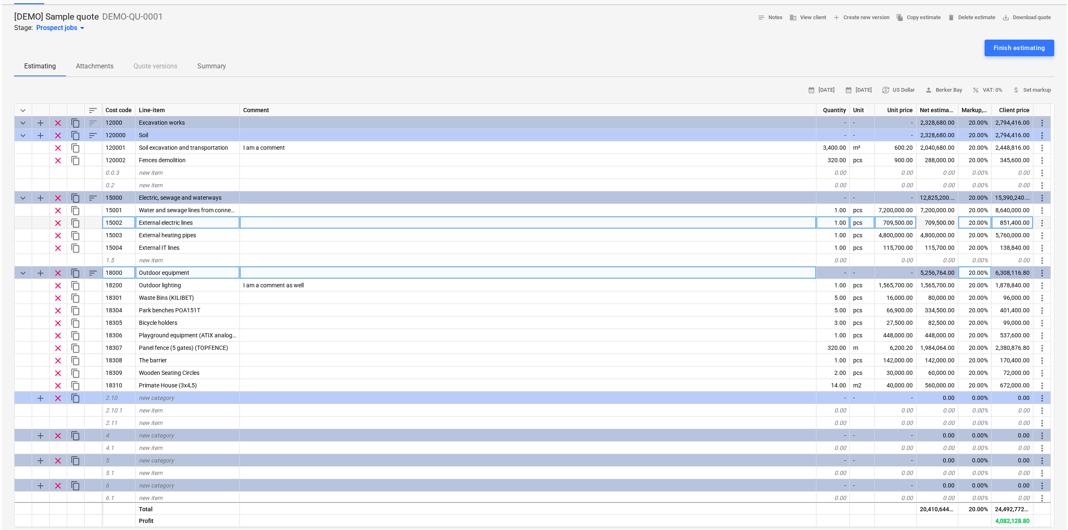
scroll to position [0, 0]
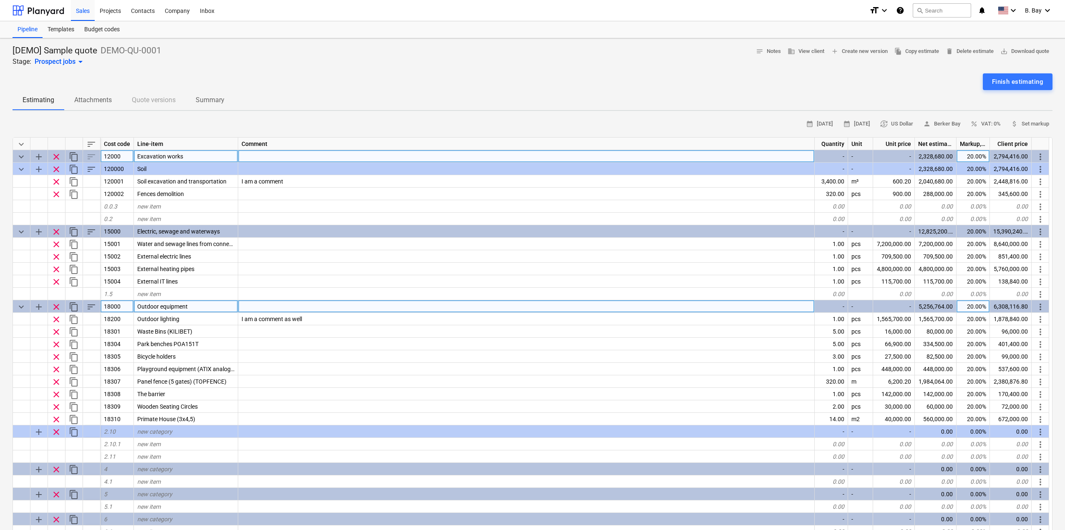
click at [1040, 156] on span "more_vert" at bounding box center [1040, 157] width 10 height 10
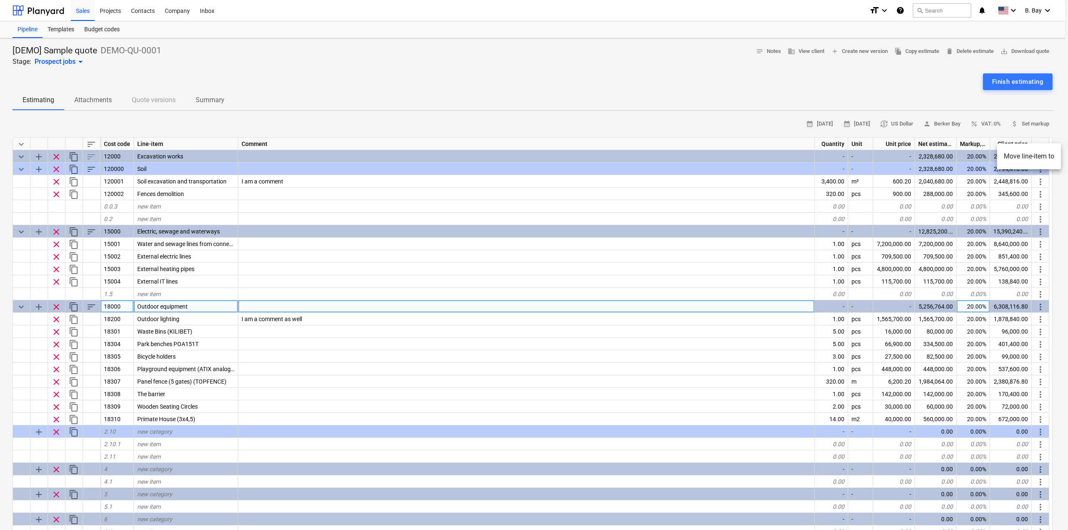
click at [900, 73] on div at bounding box center [534, 265] width 1068 height 530
click at [97, 99] on p "Attachments" at bounding box center [93, 100] width 38 height 10
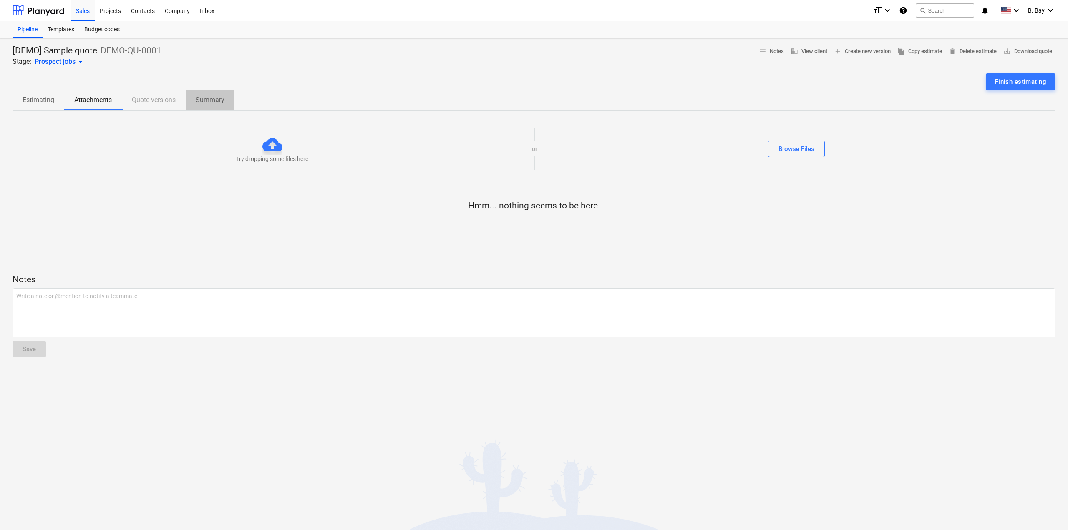
click at [204, 101] on p "Summary" at bounding box center [210, 100] width 29 height 10
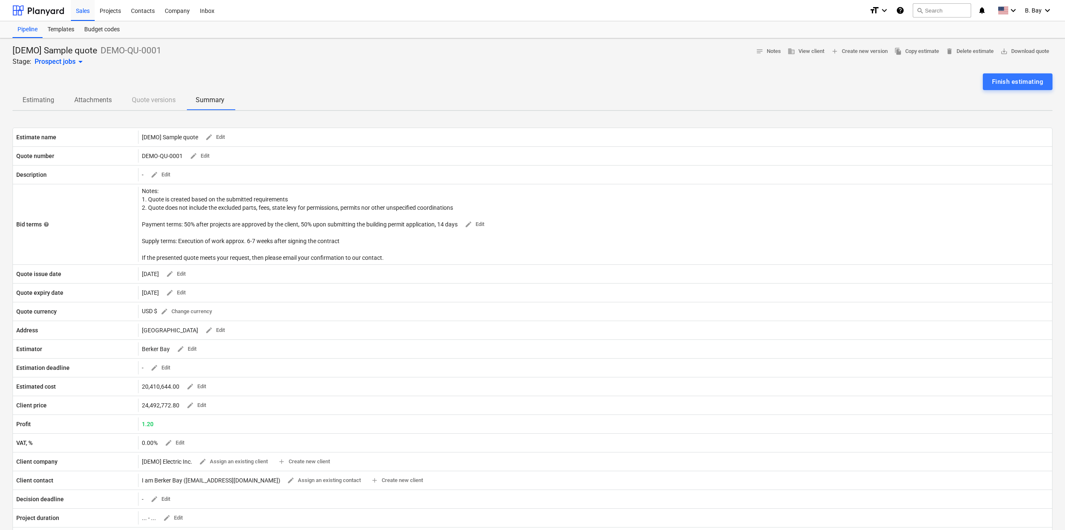
click at [100, 102] on p "Attachments" at bounding box center [93, 100] width 38 height 10
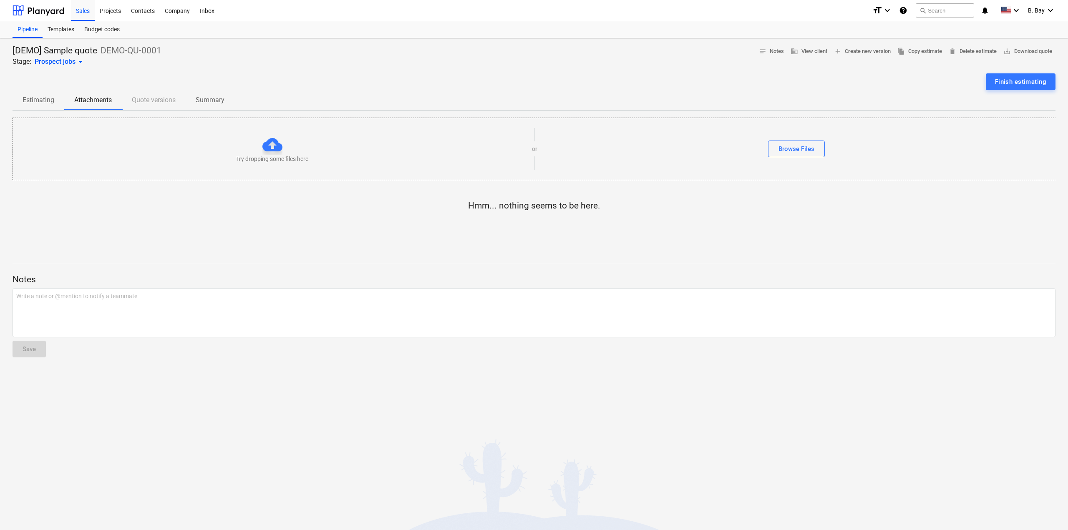
click at [168, 102] on div "Estimating Attachments Quote versions Summary" at bounding box center [534, 100] width 1043 height 20
click at [213, 99] on p "Summary" at bounding box center [210, 100] width 29 height 10
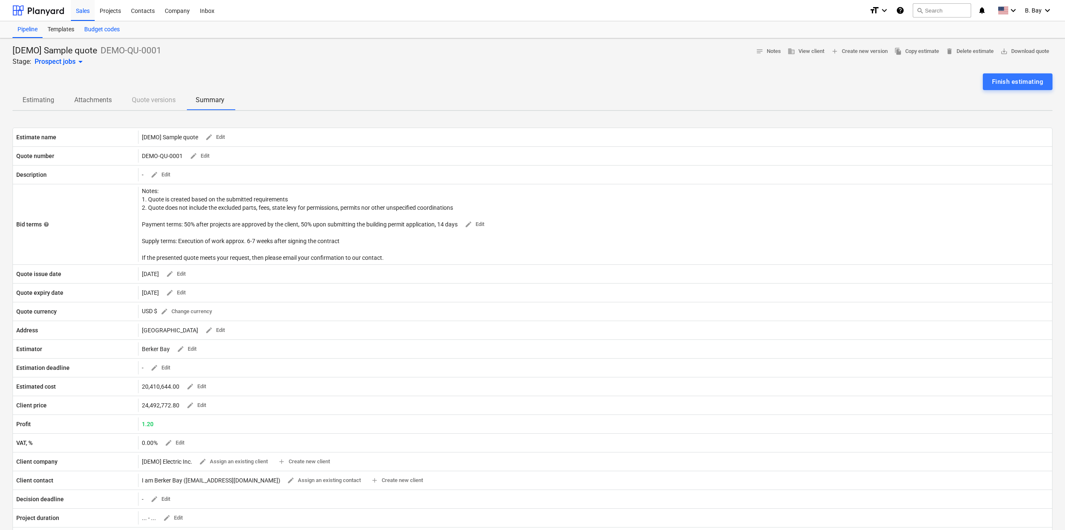
click at [93, 30] on div "Budget codes" at bounding box center [101, 29] width 45 height 17
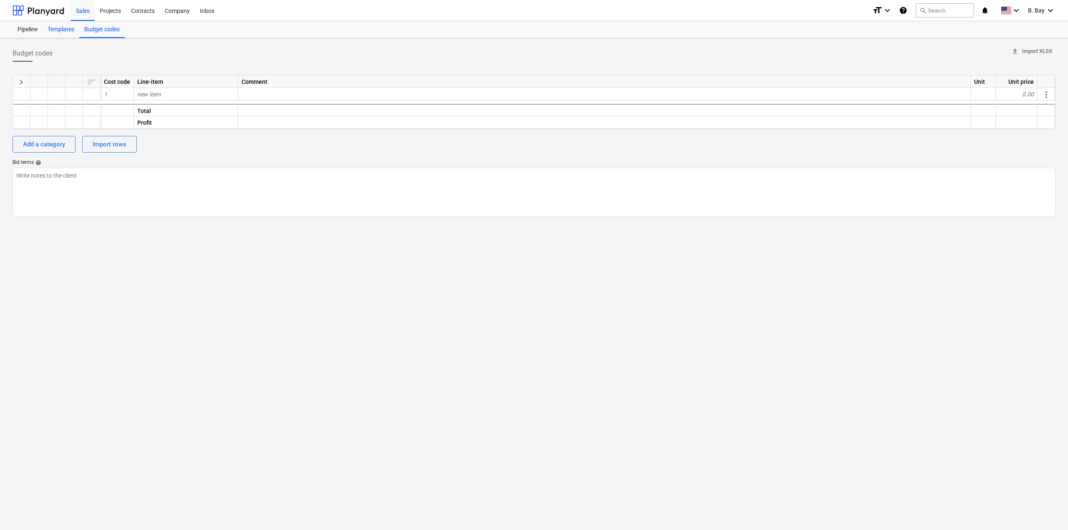
click at [60, 30] on div "Templates" at bounding box center [61, 29] width 37 height 17
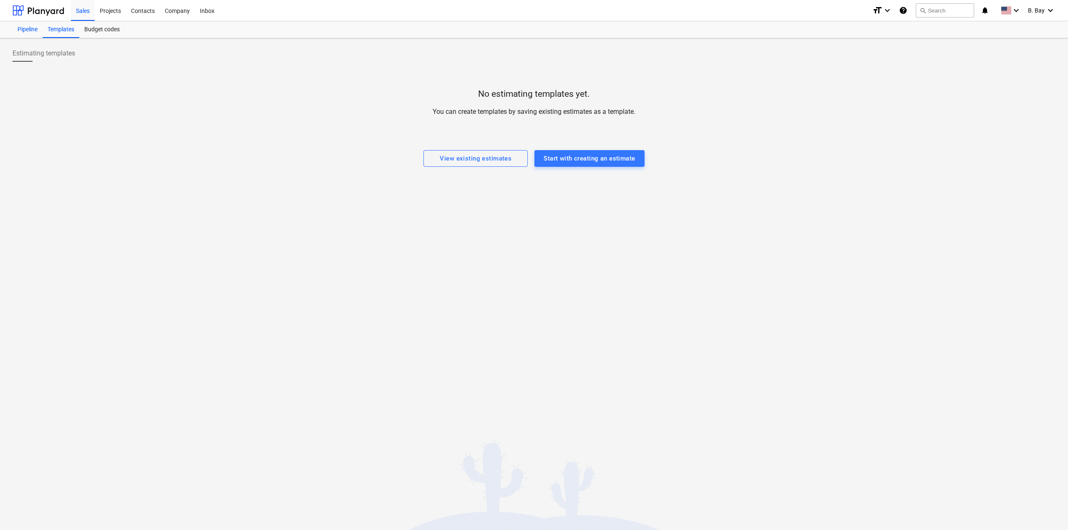
click at [30, 34] on div "Pipeline" at bounding box center [28, 29] width 30 height 17
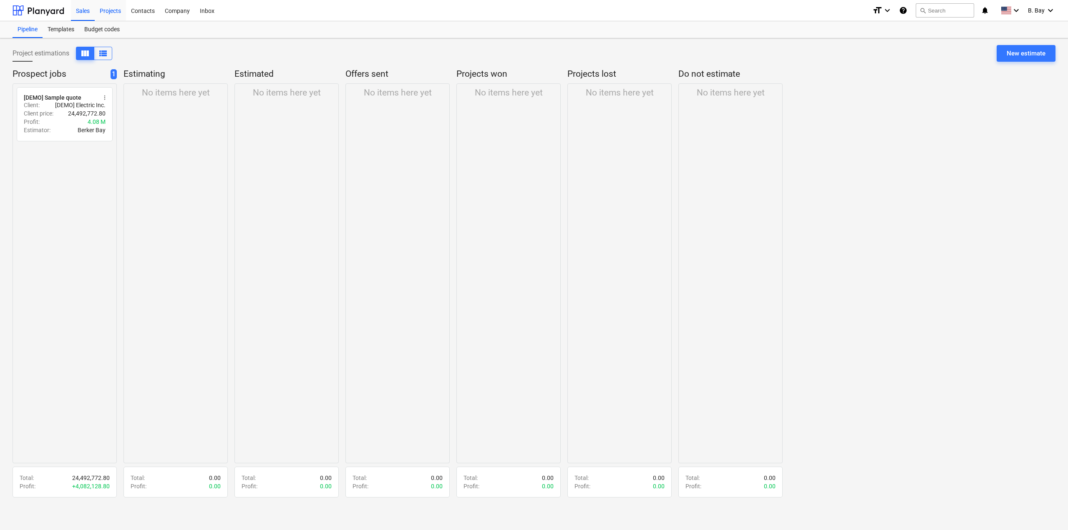
click at [108, 10] on div "Projects" at bounding box center [110, 10] width 31 height 21
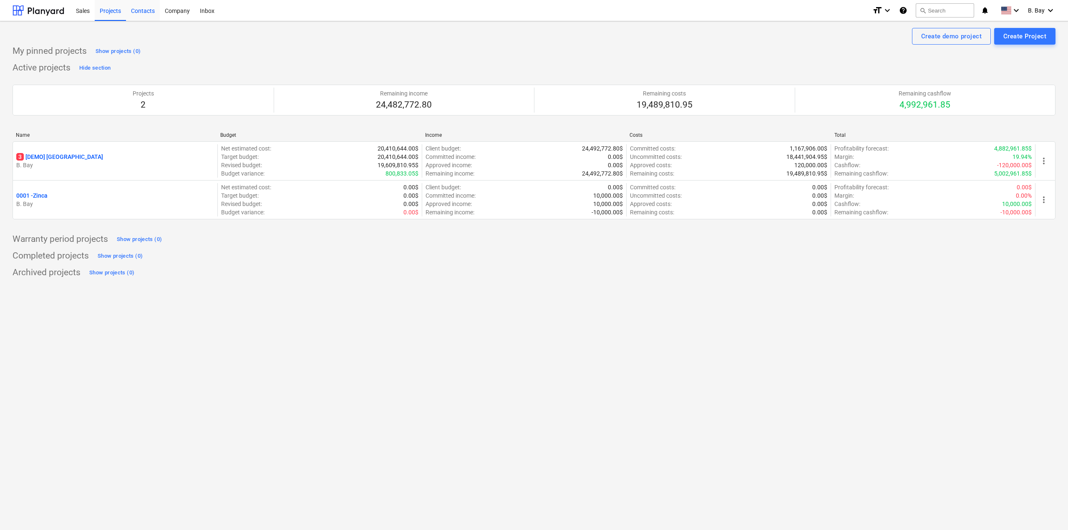
click at [132, 10] on div "Contacts" at bounding box center [143, 10] width 34 height 21
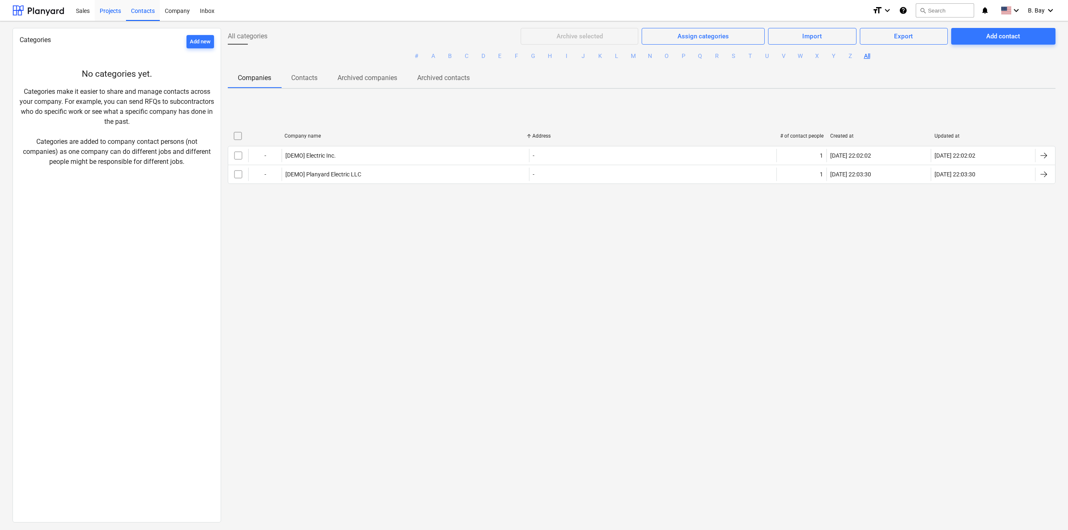
click at [98, 13] on div "Projects" at bounding box center [110, 10] width 31 height 21
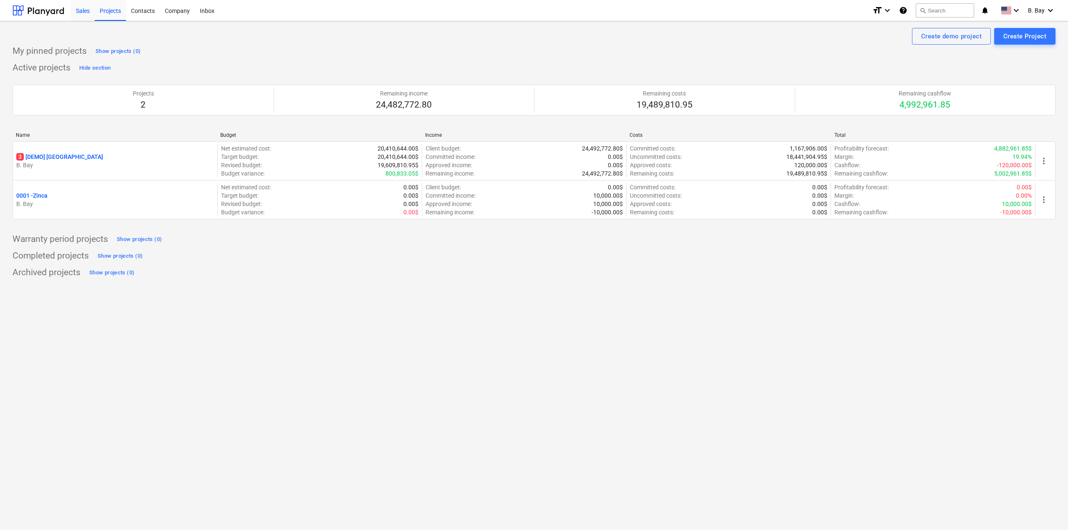
click at [85, 13] on div "Sales" at bounding box center [83, 10] width 24 height 21
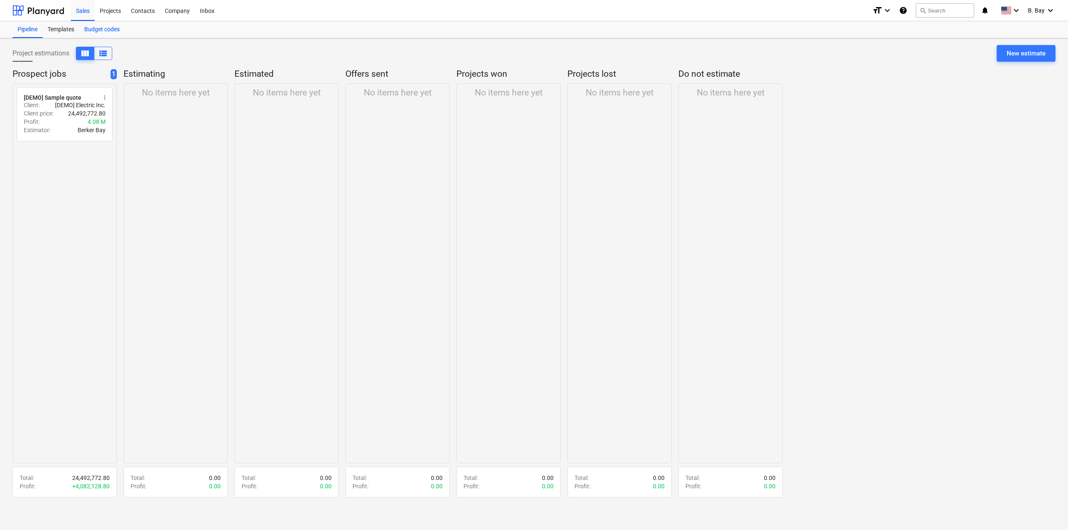
click at [92, 29] on div "Budget codes" at bounding box center [101, 29] width 45 height 17
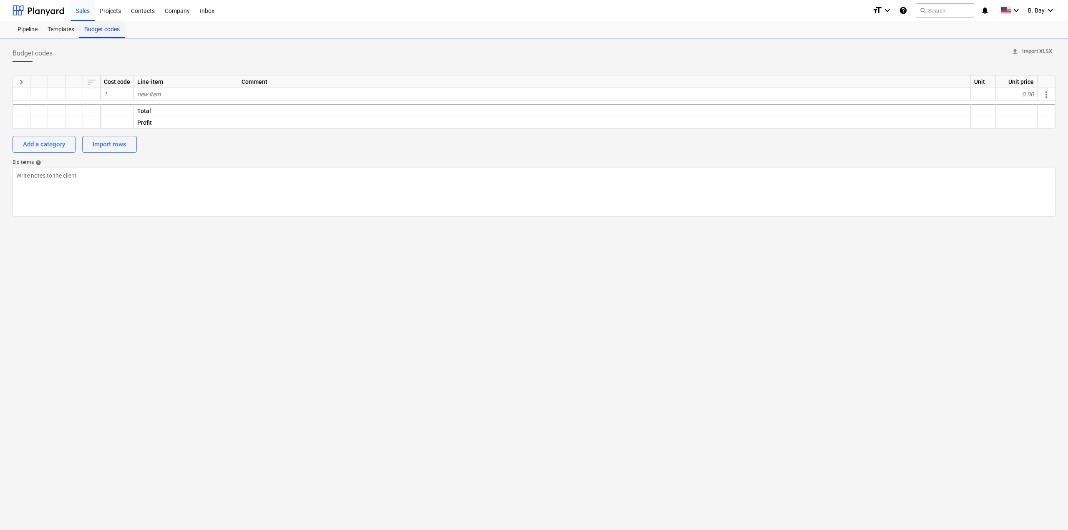
type textarea "x"
click at [37, 29] on div "Pipeline" at bounding box center [28, 29] width 30 height 17
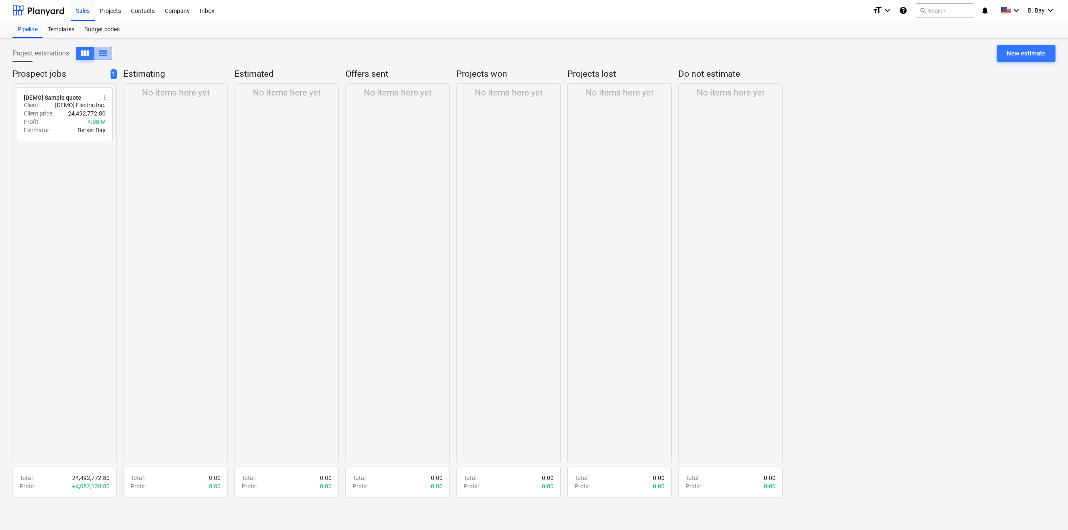
click at [103, 52] on span "view_list" at bounding box center [103, 53] width 10 height 10
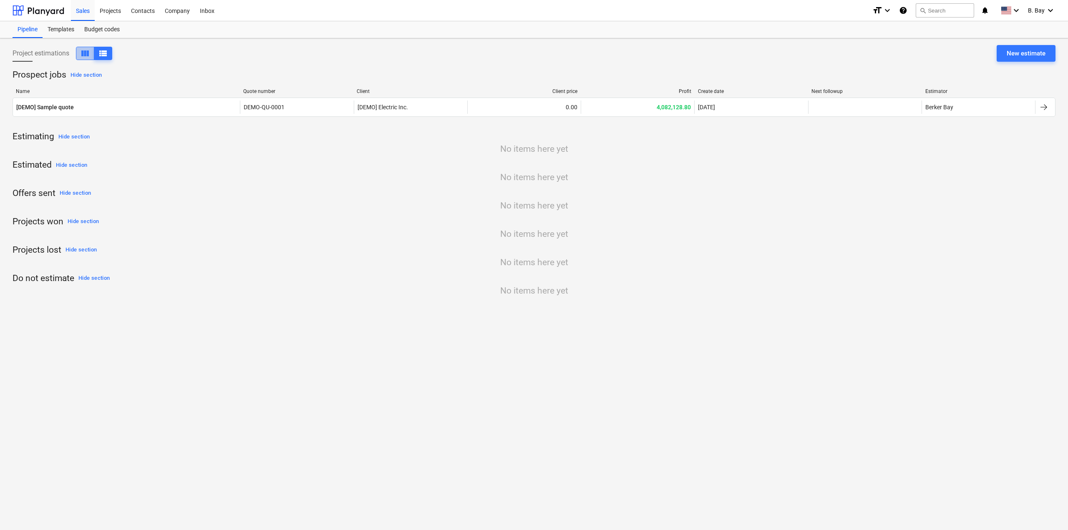
click at [88, 53] on span "view_column" at bounding box center [85, 53] width 10 height 10
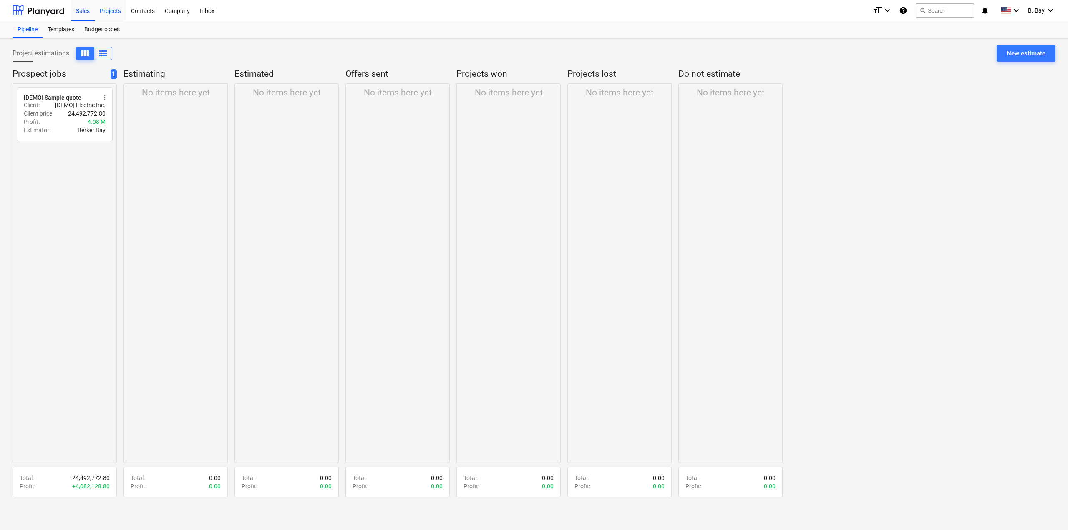
click at [105, 19] on div "Projects" at bounding box center [110, 10] width 31 height 21
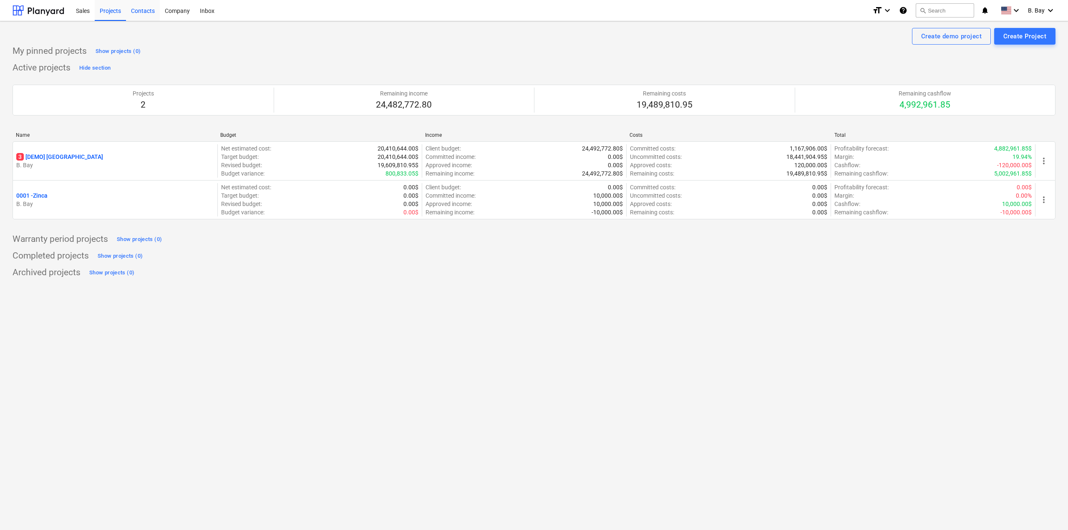
click at [143, 13] on div "Contacts" at bounding box center [143, 10] width 34 height 21
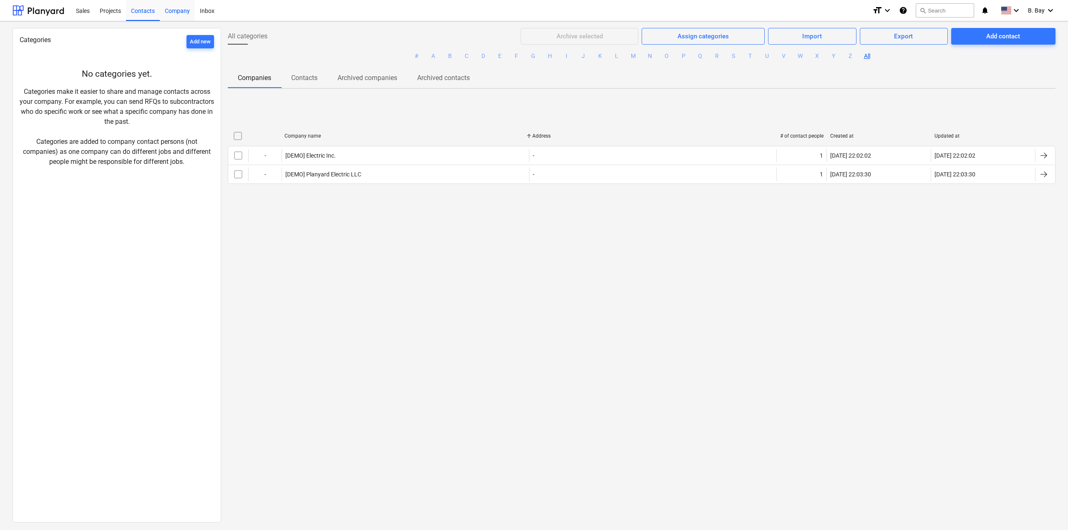
click at [171, 12] on div "Company" at bounding box center [177, 10] width 35 height 21
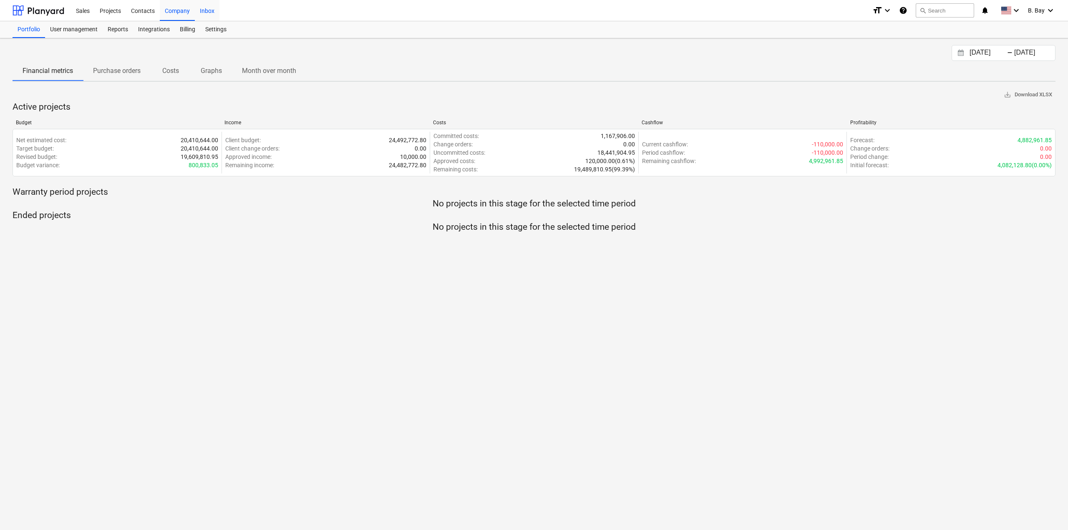
click at [207, 13] on div "Inbox" at bounding box center [207, 10] width 25 height 21
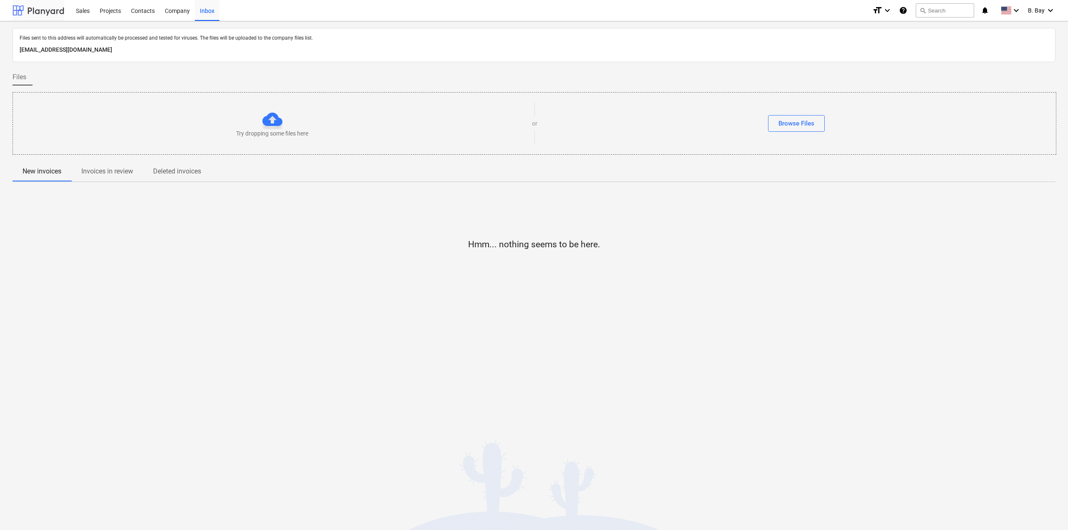
click at [33, 10] on div at bounding box center [39, 10] width 52 height 21
